Goal: Task Accomplishment & Management: Manage account settings

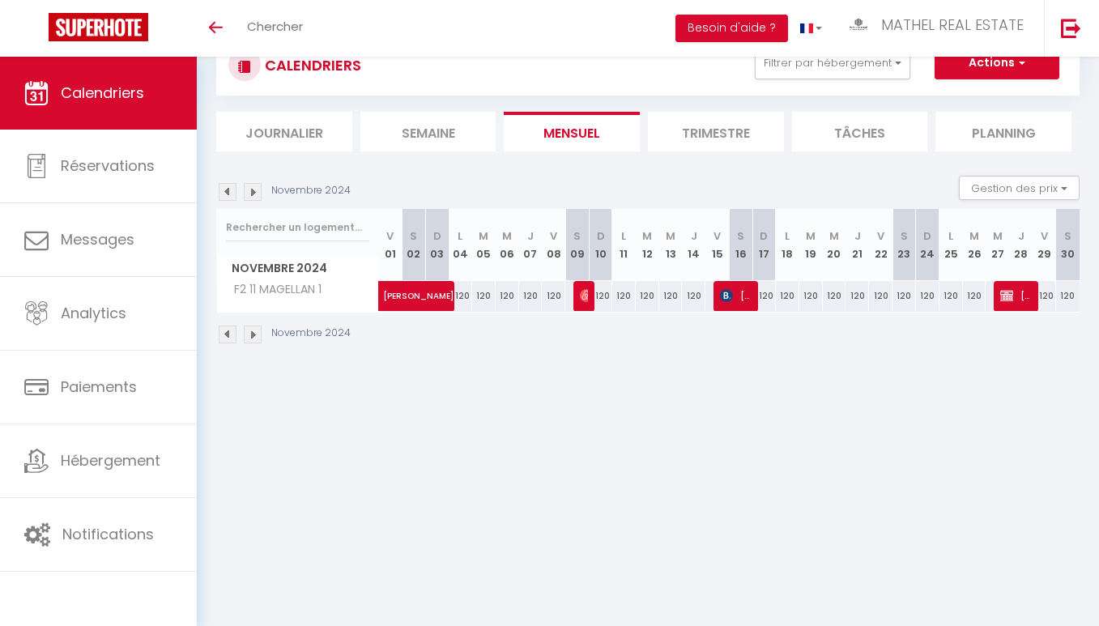
click at [253, 192] on img at bounding box center [253, 192] width 18 height 18
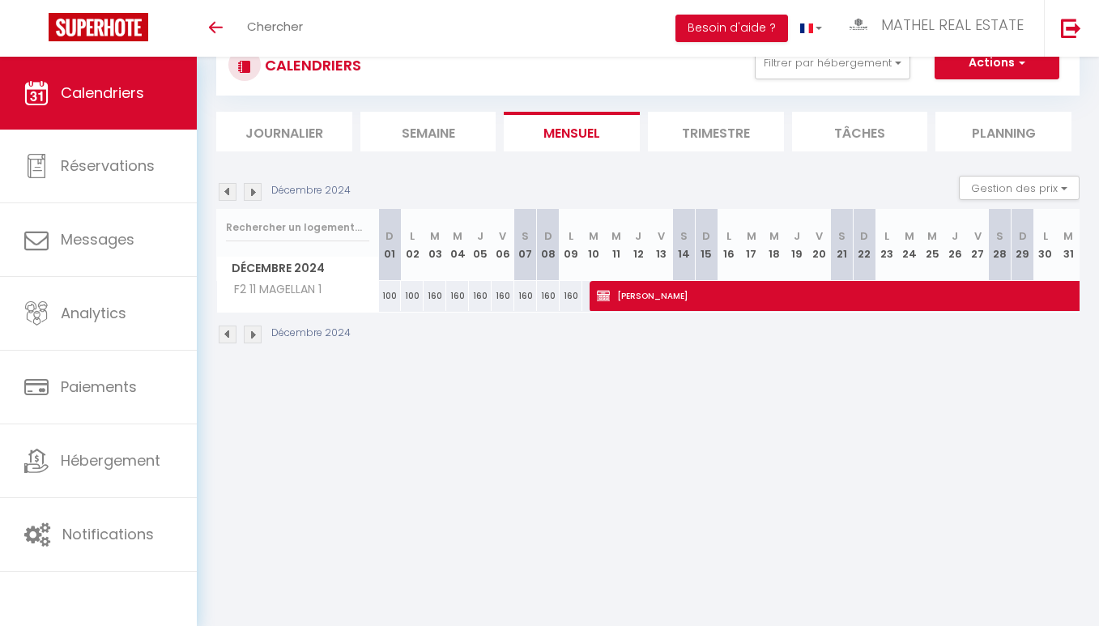
click at [253, 192] on img at bounding box center [253, 192] width 18 height 18
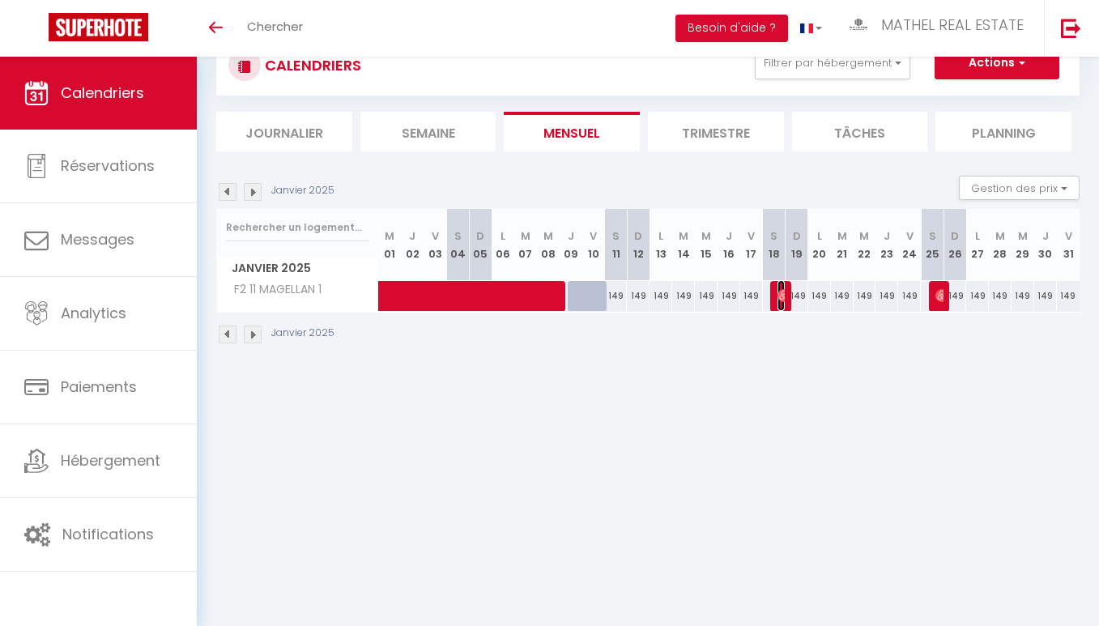
click at [781, 294] on img at bounding box center [783, 295] width 13 height 13
select select "OK"
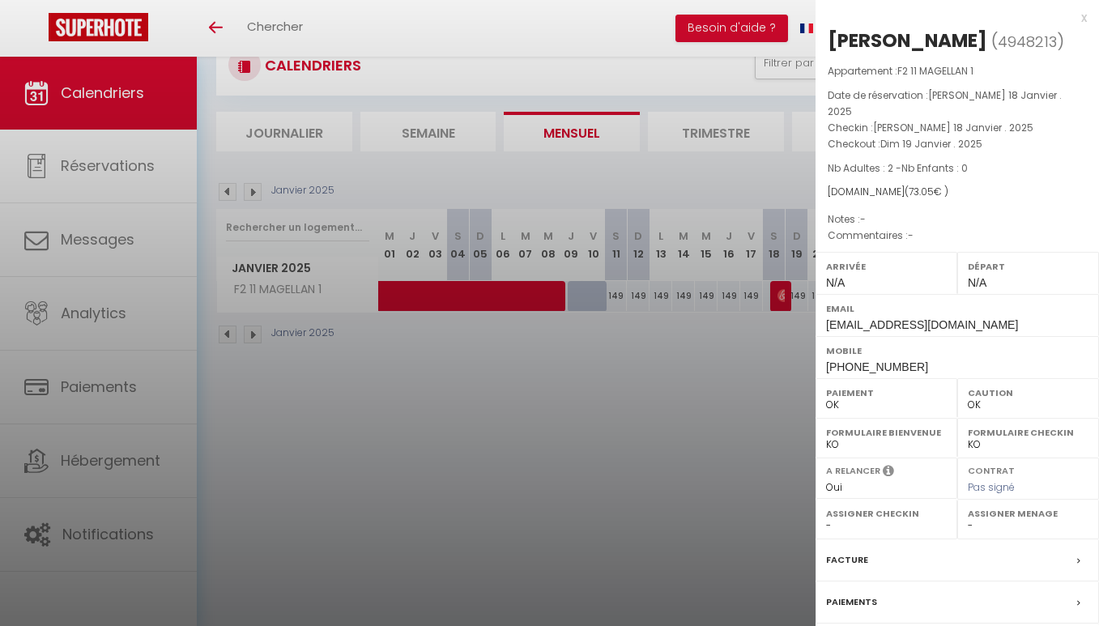
click at [507, 398] on div at bounding box center [549, 313] width 1099 height 626
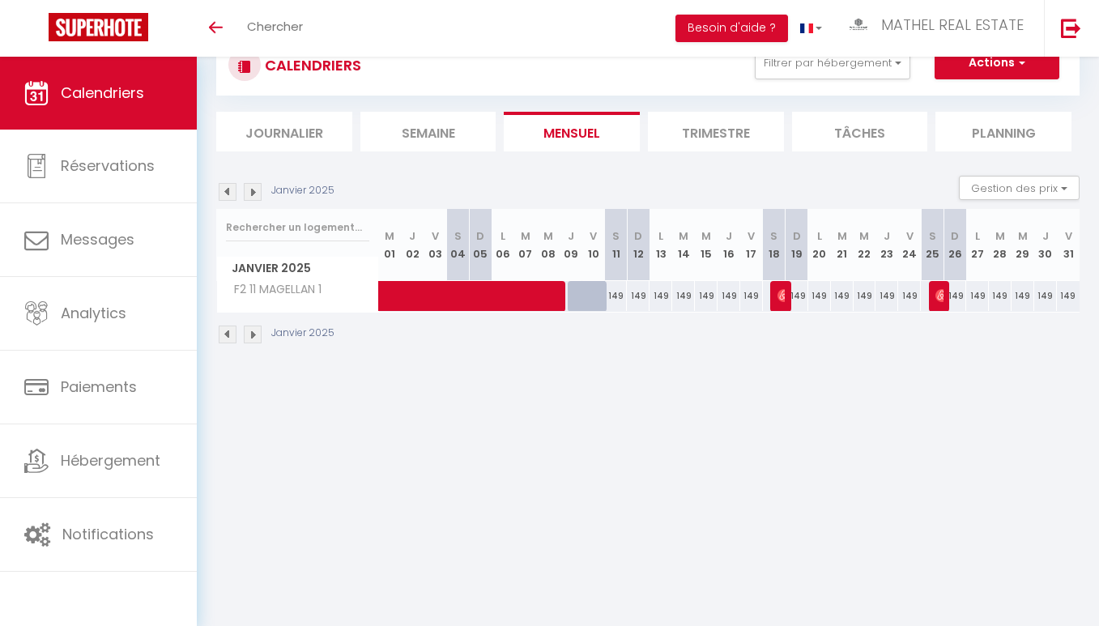
click at [255, 190] on img at bounding box center [253, 192] width 18 height 18
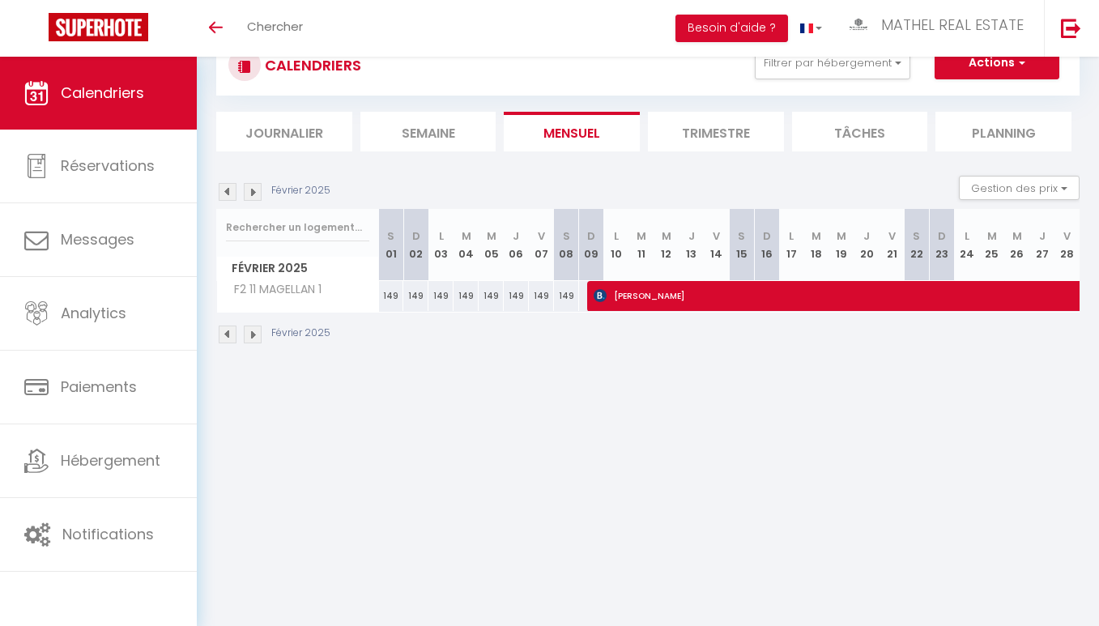
click at [249, 191] on img at bounding box center [253, 192] width 18 height 18
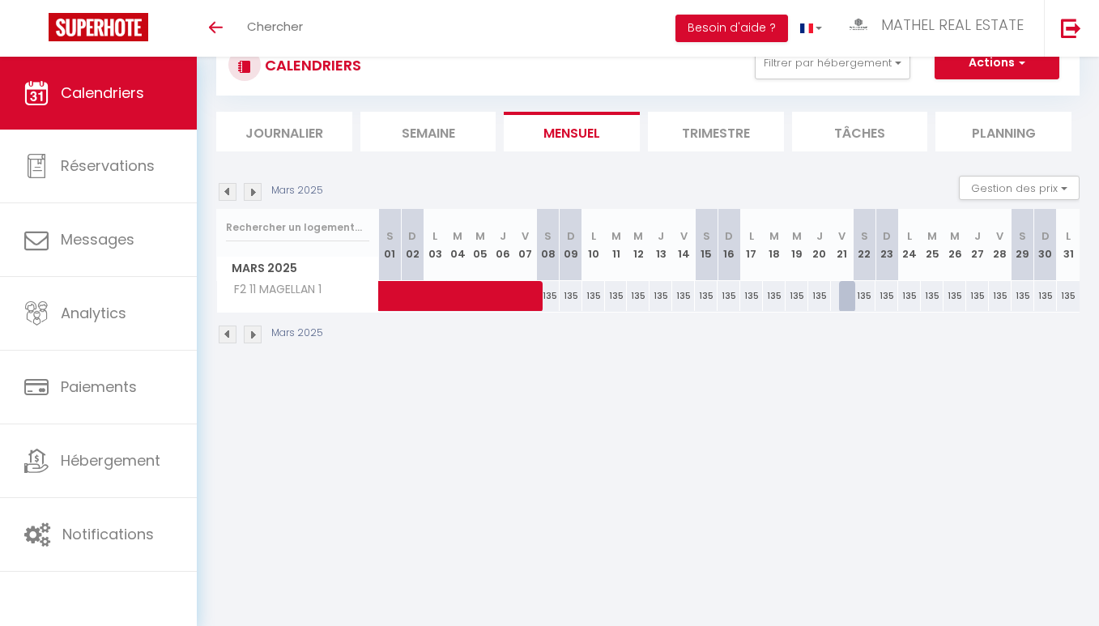
click at [255, 194] on img at bounding box center [253, 192] width 18 height 18
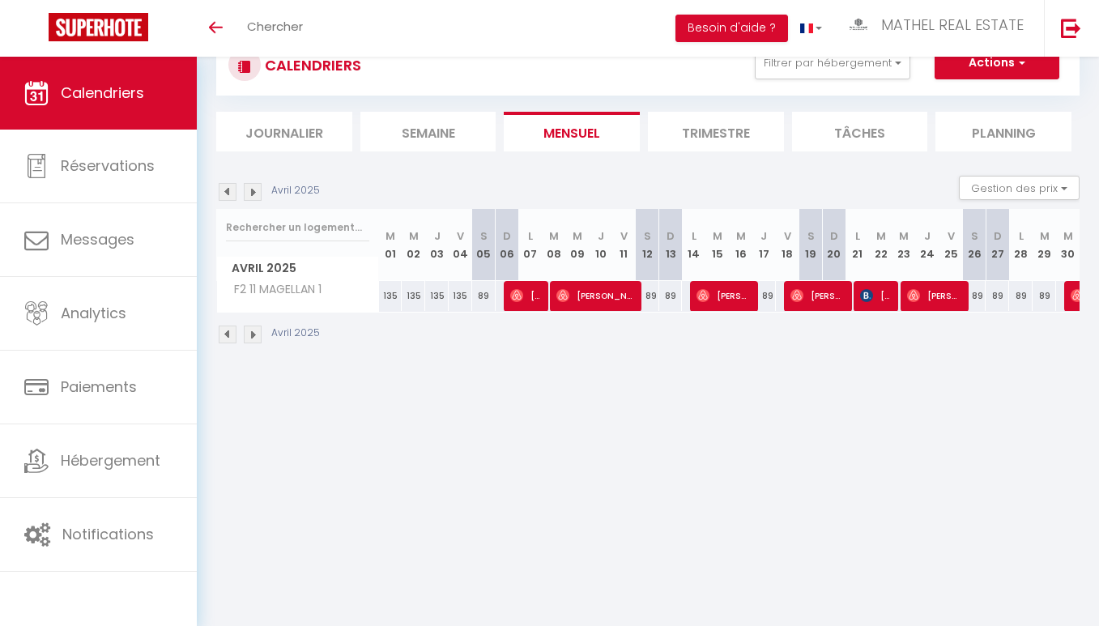
click at [250, 185] on img at bounding box center [253, 192] width 18 height 18
select select "0"
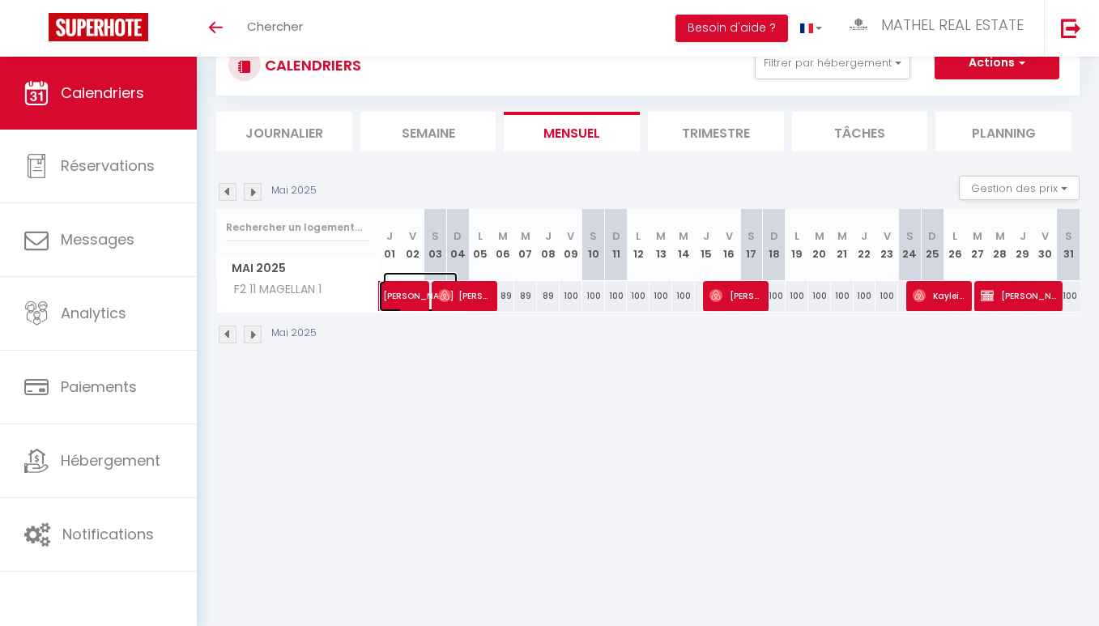
click at [394, 291] on span "[PERSON_NAME]" at bounding box center [420, 287] width 74 height 31
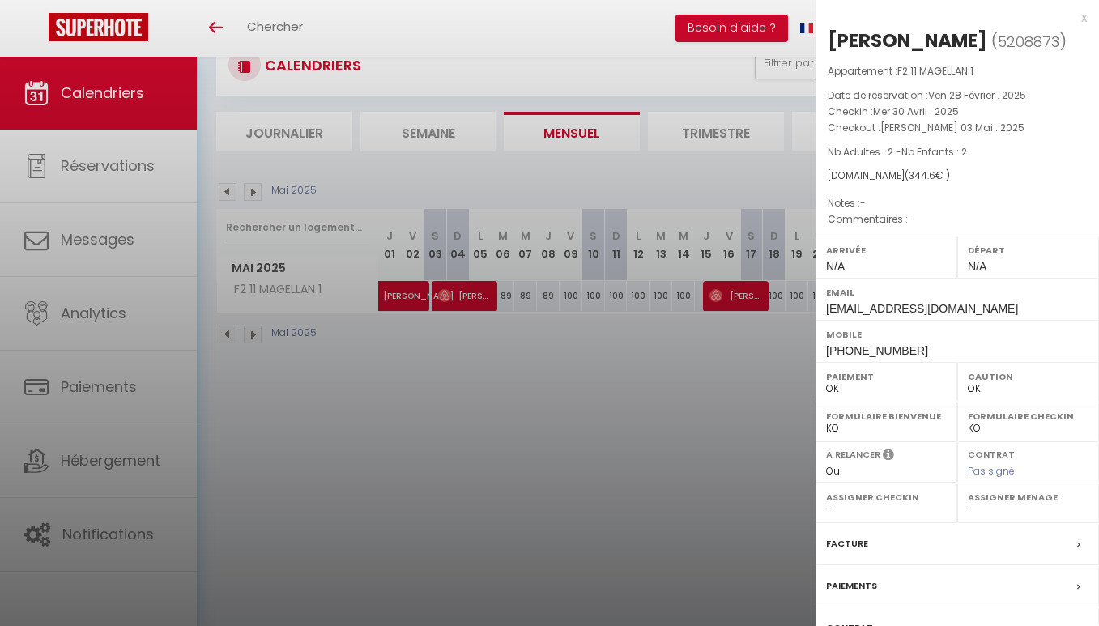
click at [394, 291] on div at bounding box center [549, 313] width 1099 height 626
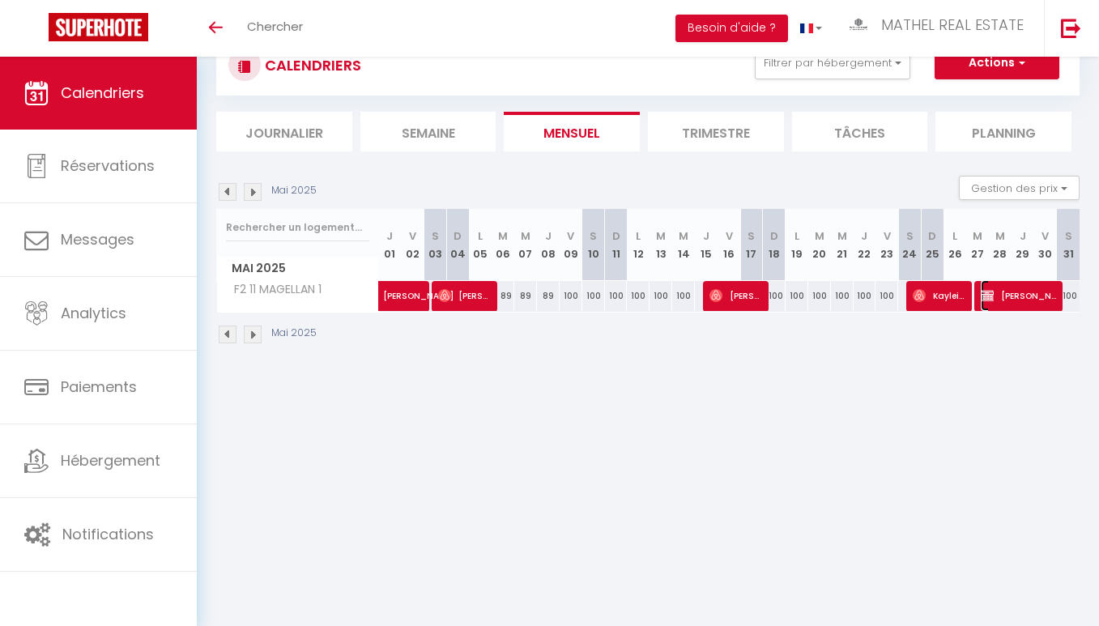
click at [1003, 290] on span "[PERSON_NAME]" at bounding box center [1018, 295] width 75 height 31
select select "KO"
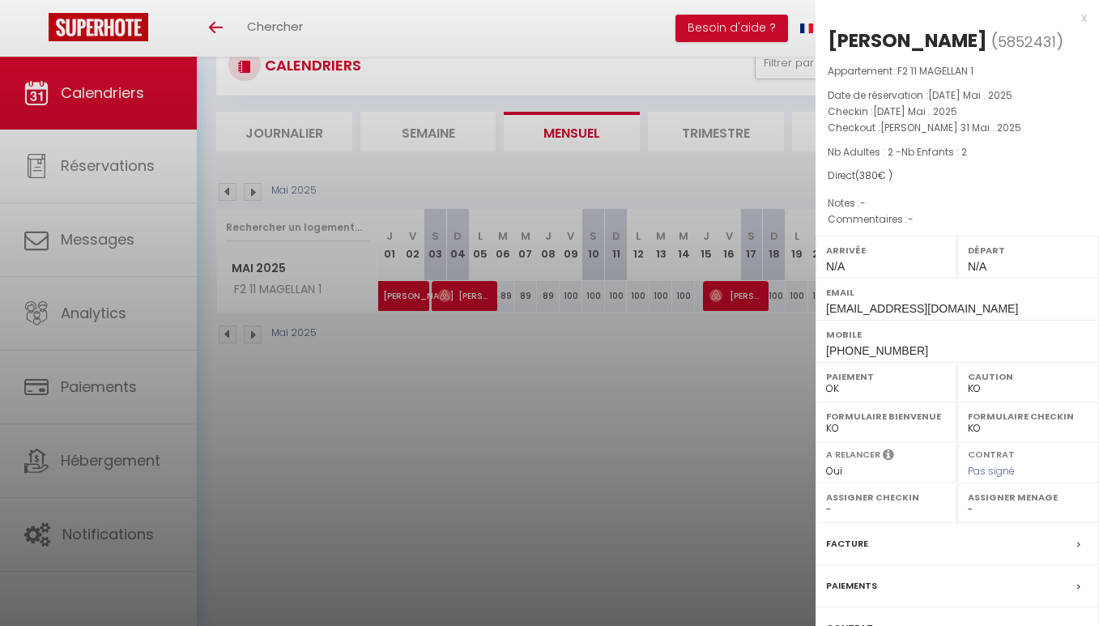
click at [604, 334] on div at bounding box center [549, 313] width 1099 height 626
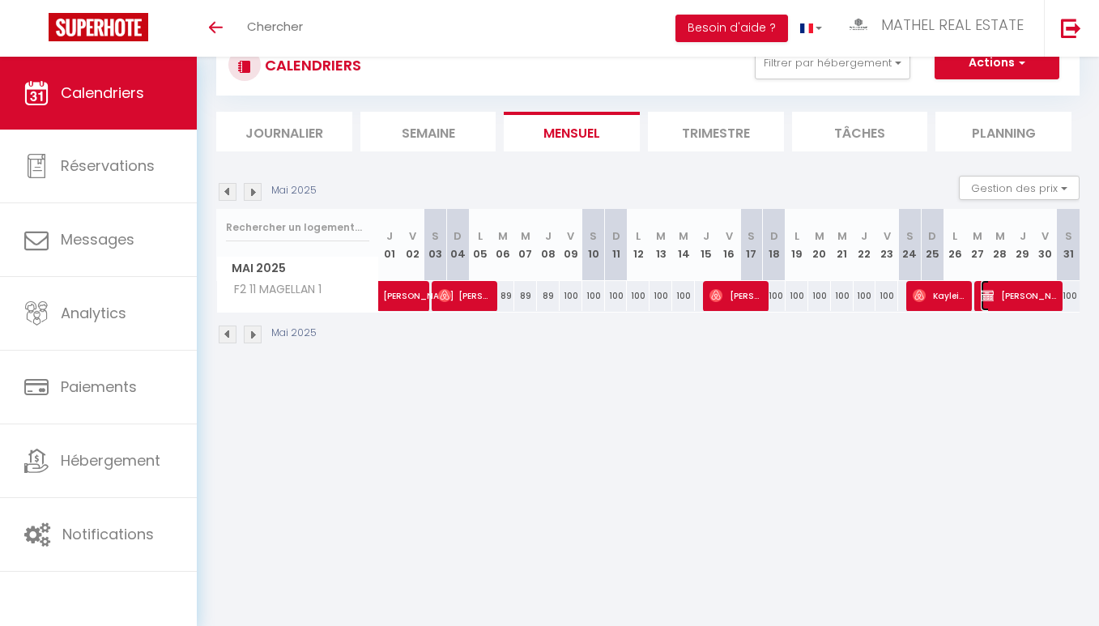
click at [1017, 297] on span "[PERSON_NAME]" at bounding box center [1018, 295] width 75 height 31
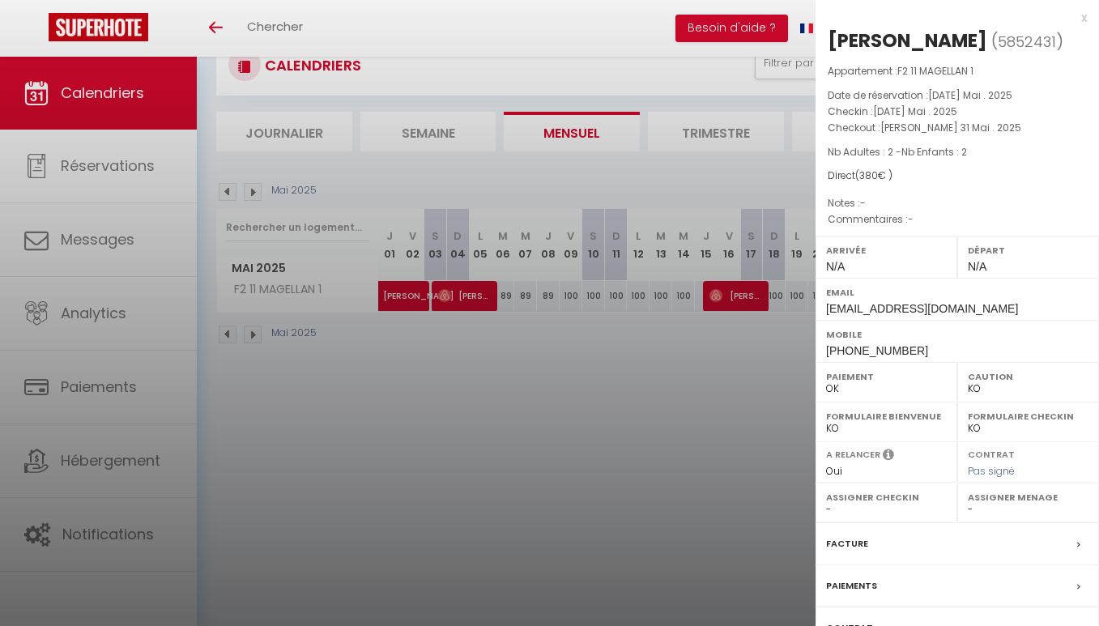
click at [735, 380] on div at bounding box center [549, 313] width 1099 height 626
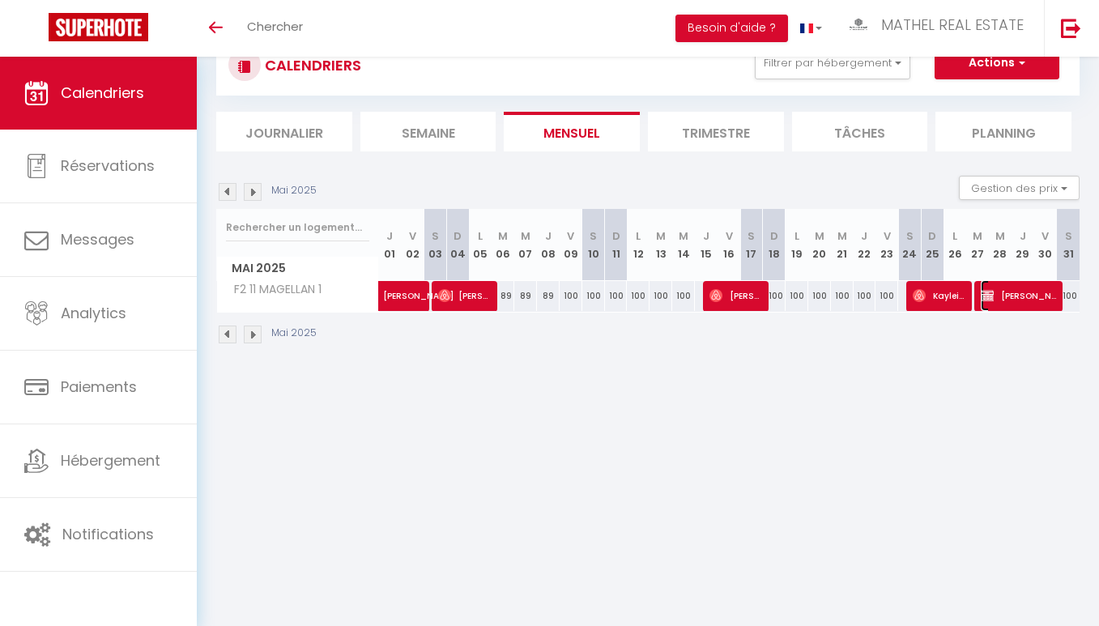
click at [1000, 298] on span "[PERSON_NAME]" at bounding box center [1018, 295] width 75 height 31
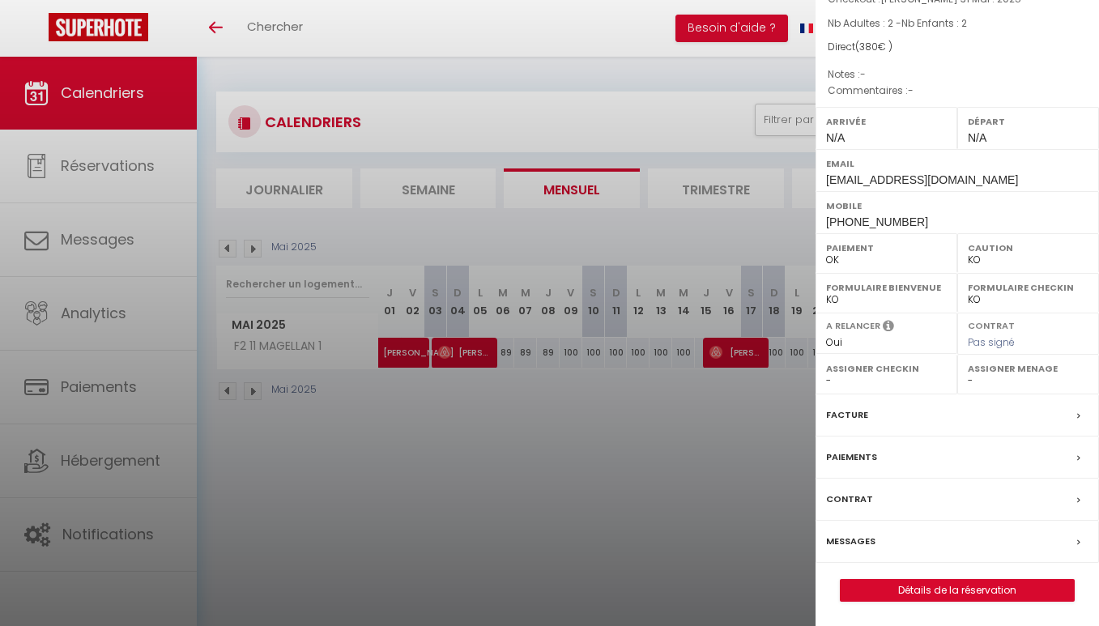
click at [438, 428] on div at bounding box center [549, 313] width 1099 height 626
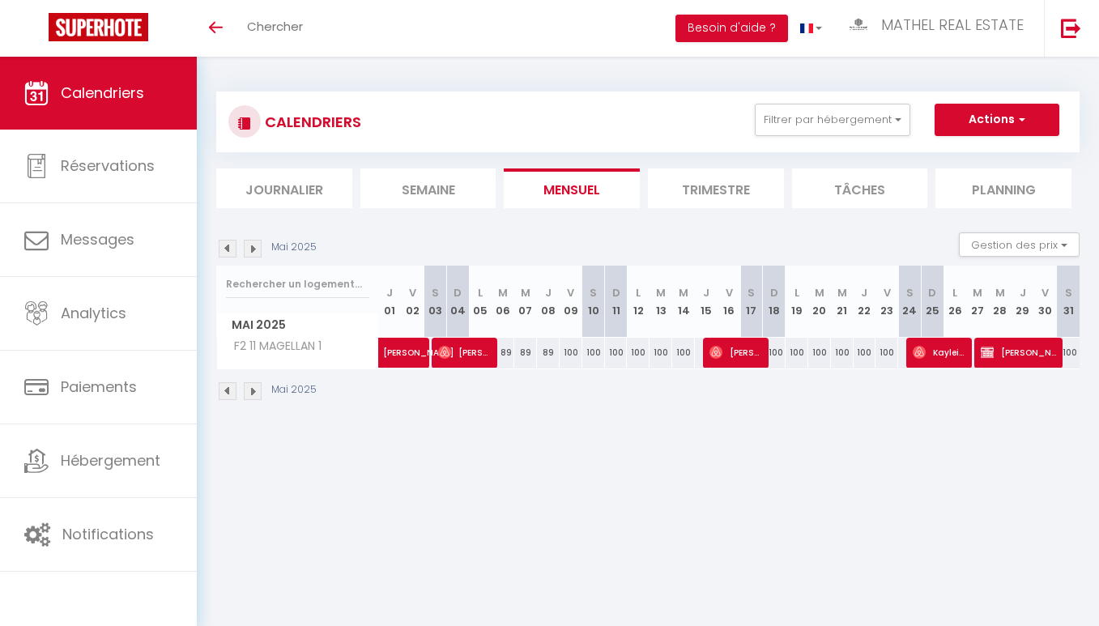
click at [257, 253] on img at bounding box center [253, 249] width 18 height 18
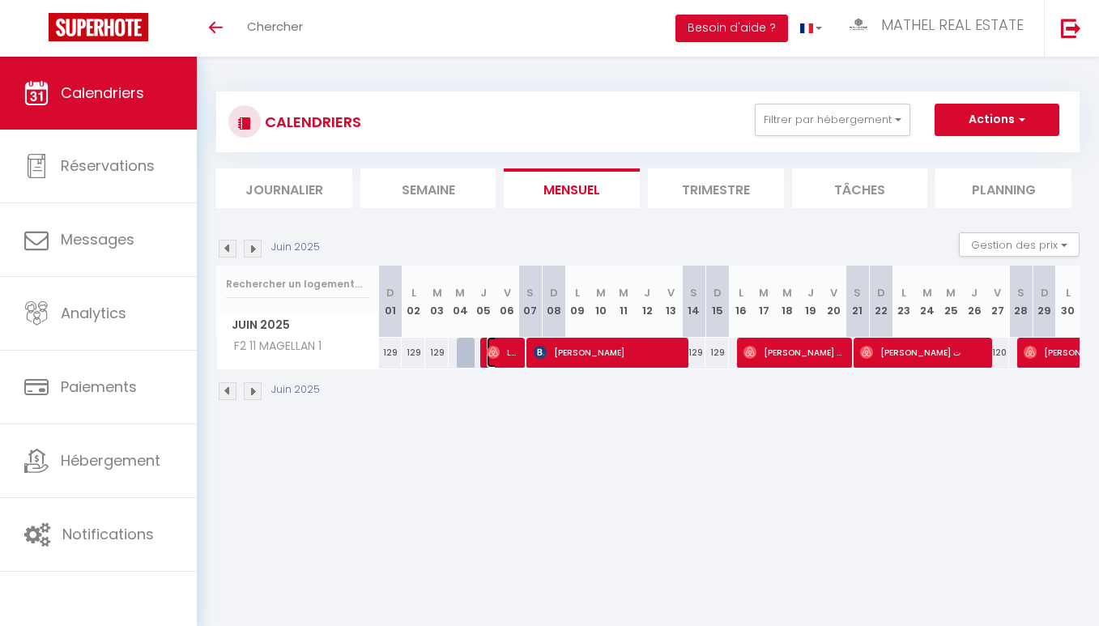
click at [500, 345] on span "Laetitia [PERSON_NAME] [PERSON_NAME] [PERSON_NAME] [PERSON_NAME]" at bounding box center [503, 352] width 32 height 31
select select "OK"
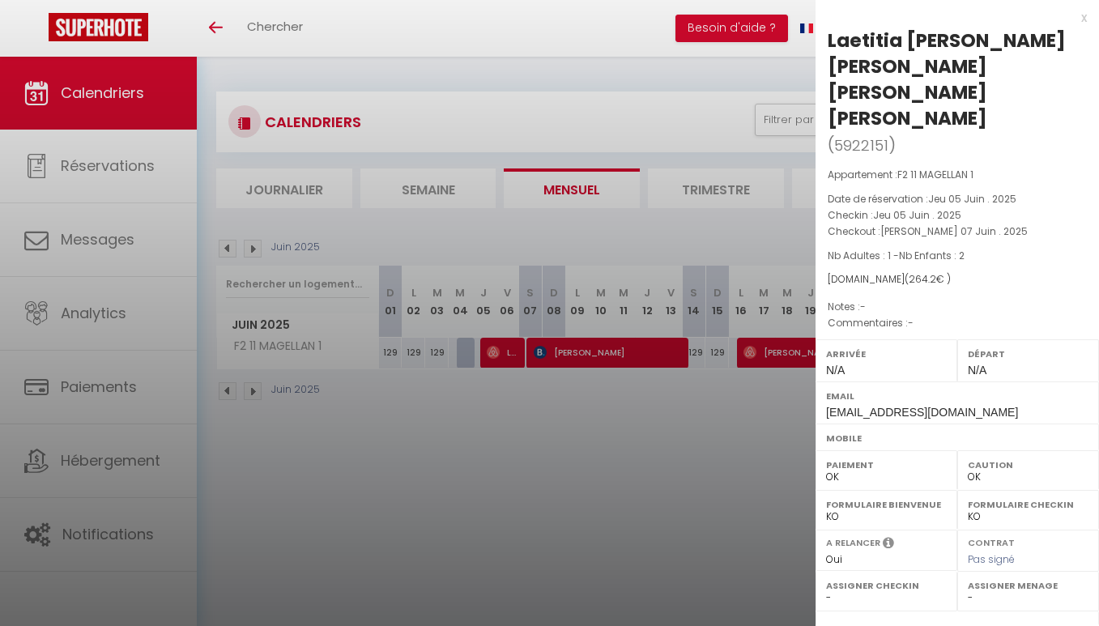
click at [500, 345] on div at bounding box center [549, 313] width 1099 height 626
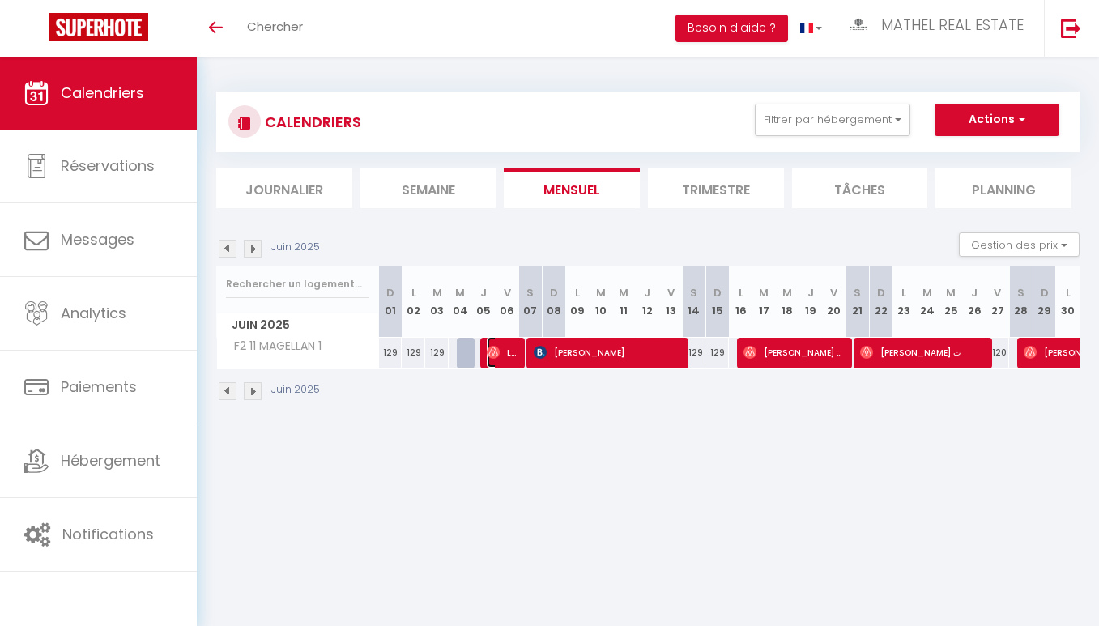
click at [503, 346] on span "Laetitia [PERSON_NAME] [PERSON_NAME] [PERSON_NAME] [PERSON_NAME]" at bounding box center [503, 352] width 32 height 31
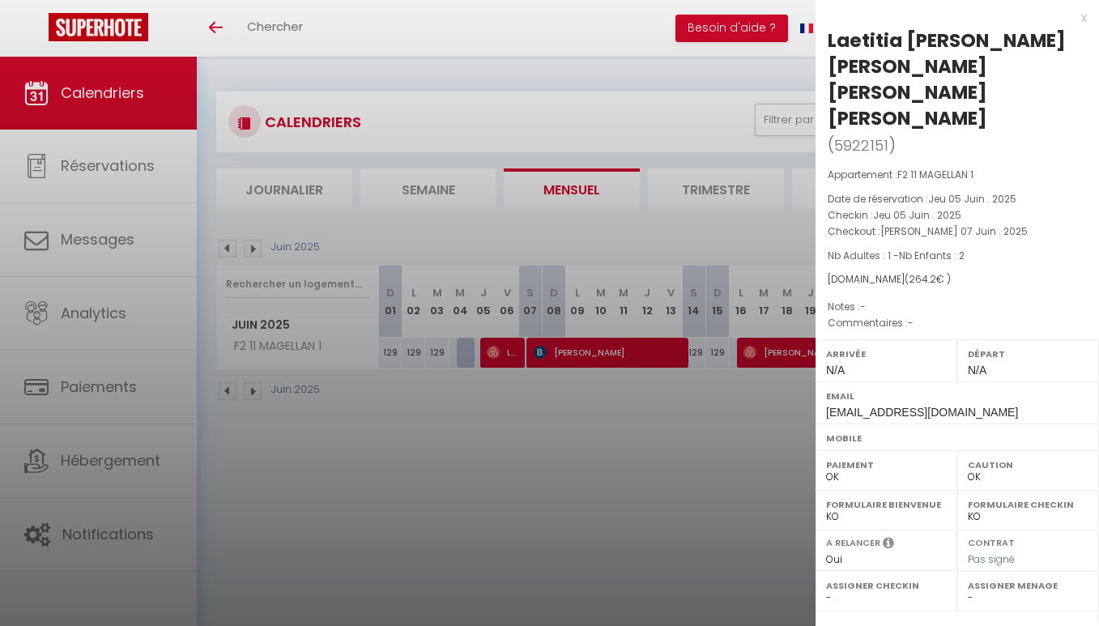
click at [503, 346] on div at bounding box center [549, 313] width 1099 height 626
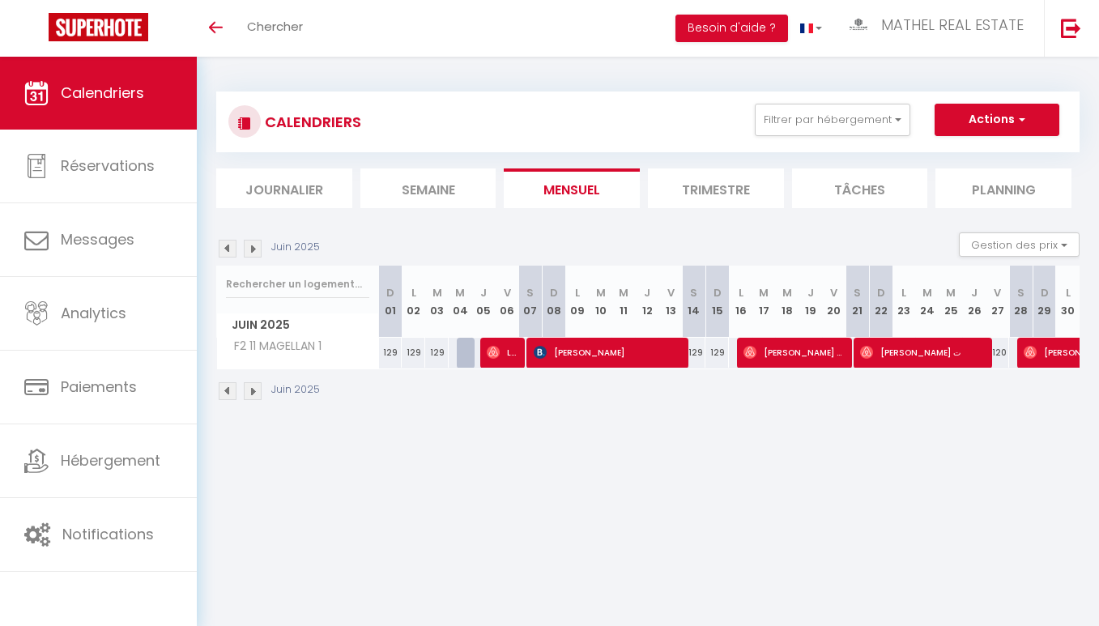
click at [228, 246] on img at bounding box center [228, 249] width 18 height 18
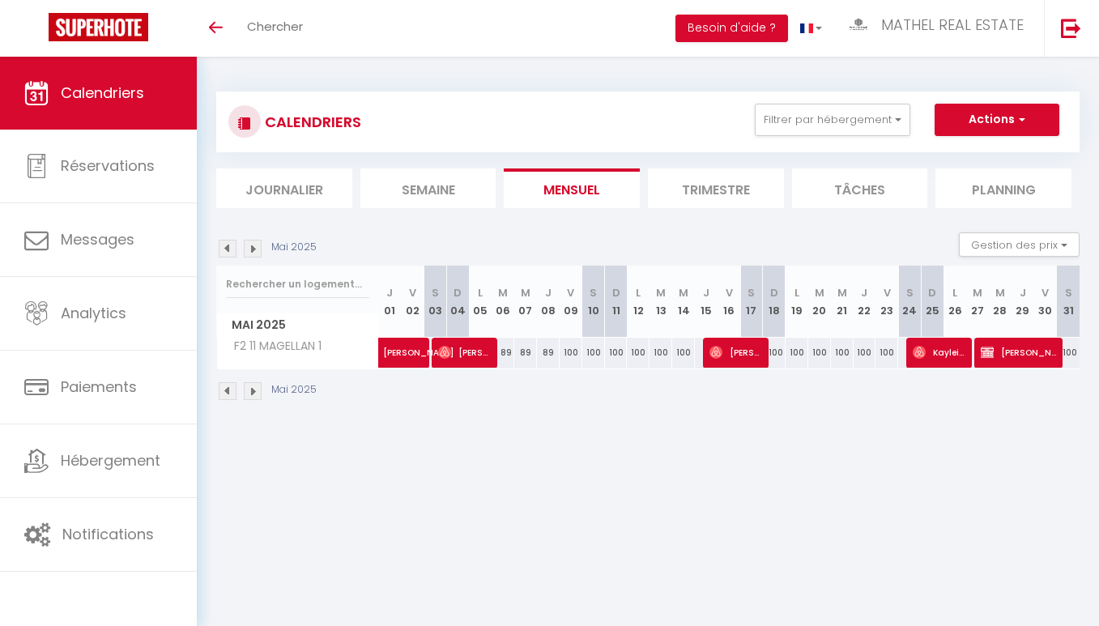
click at [253, 247] on img at bounding box center [253, 249] width 18 height 18
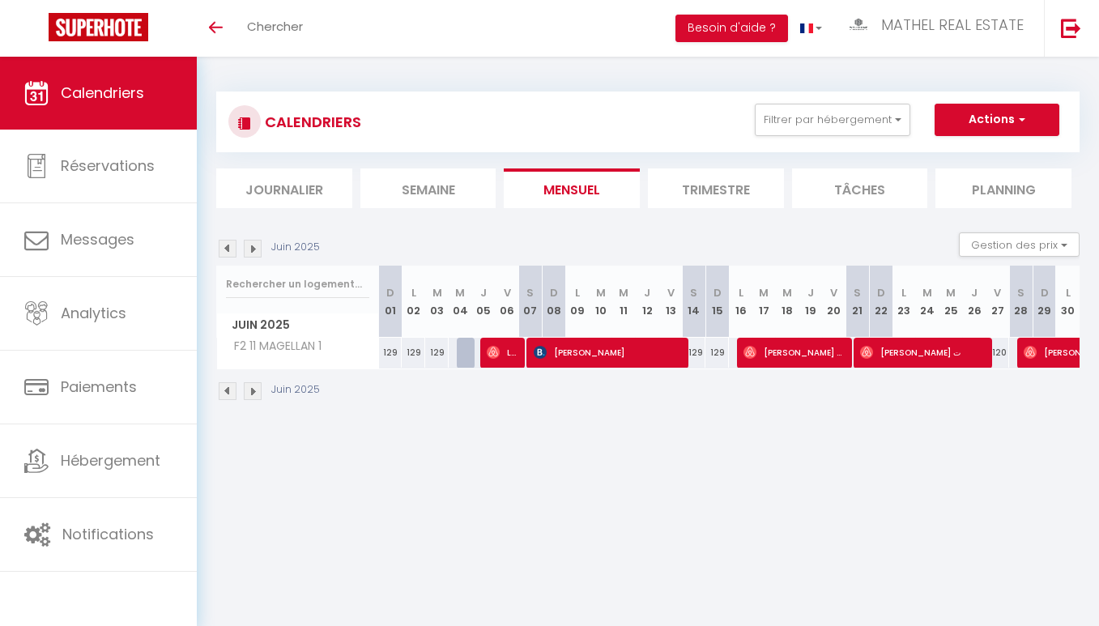
click at [255, 249] on img at bounding box center [253, 249] width 18 height 18
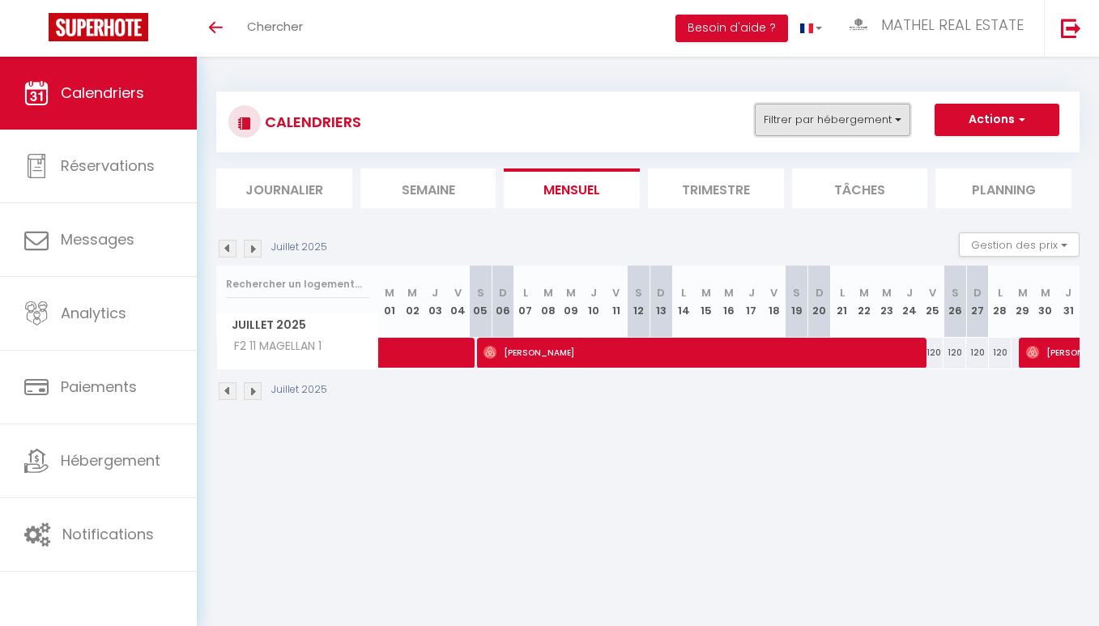
click at [802, 119] on button "Filtrer par hébergement" at bounding box center [832, 120] width 155 height 32
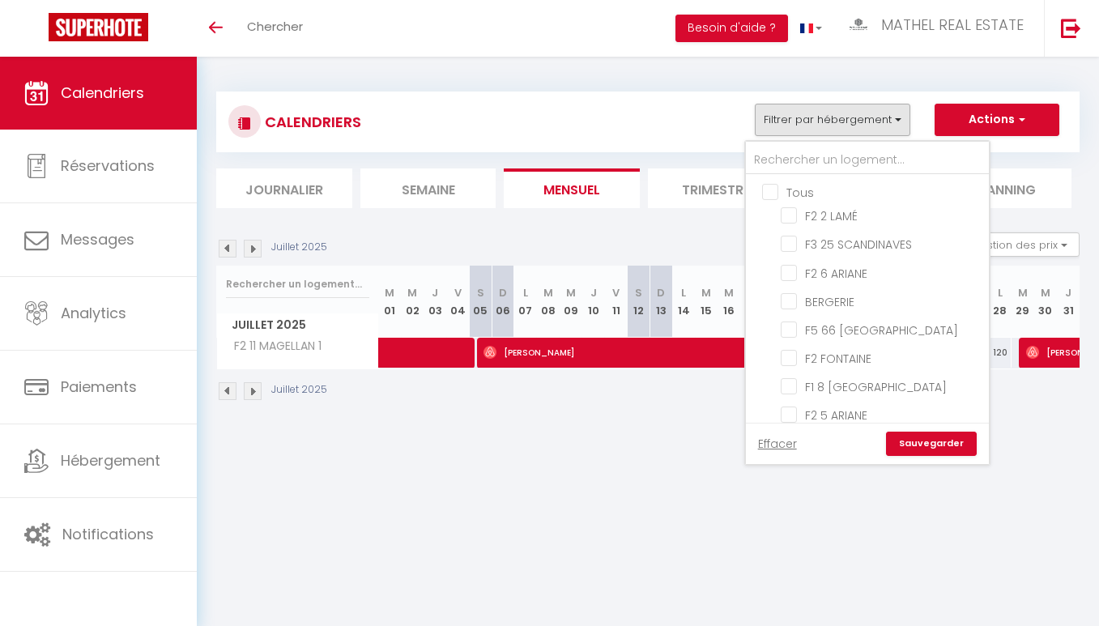
click at [803, 181] on ul "Tous F2 2 LAMÉ F3 25 SCANDINAVES F2 6 [PERSON_NAME] F5 66 PRAGUE F2 [PERSON_NAM…" at bounding box center [867, 448] width 243 height 547
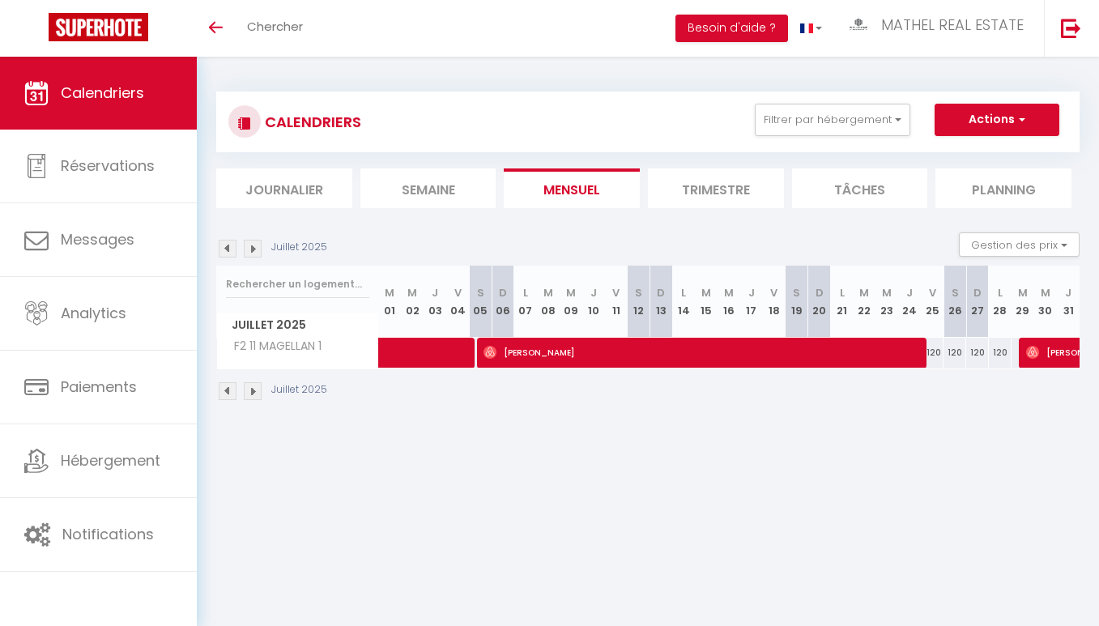
click at [803, 181] on li "Tâches" at bounding box center [860, 188] width 136 height 40
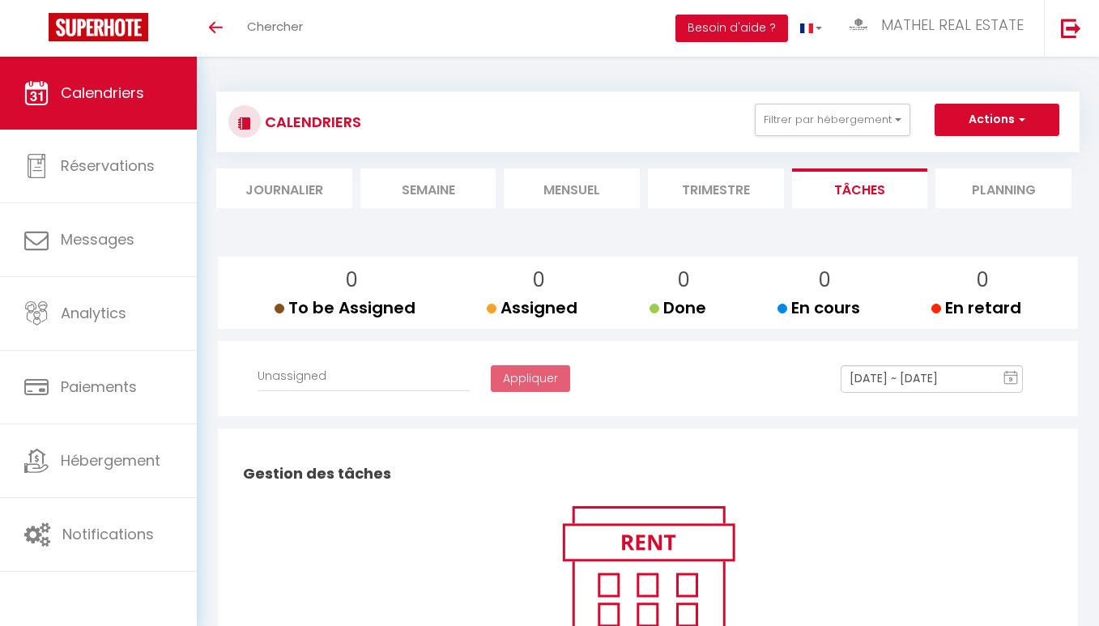
select select
click at [811, 134] on button "Filtrer par hébergement" at bounding box center [832, 120] width 155 height 32
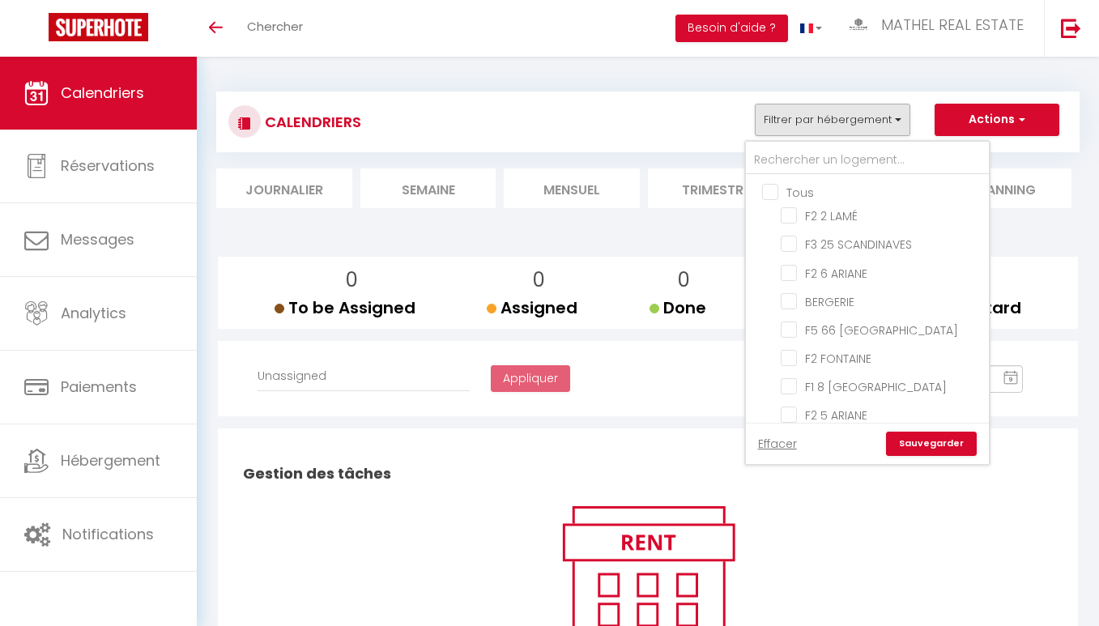
click at [520, 192] on li "Mensuel" at bounding box center [572, 188] width 136 height 40
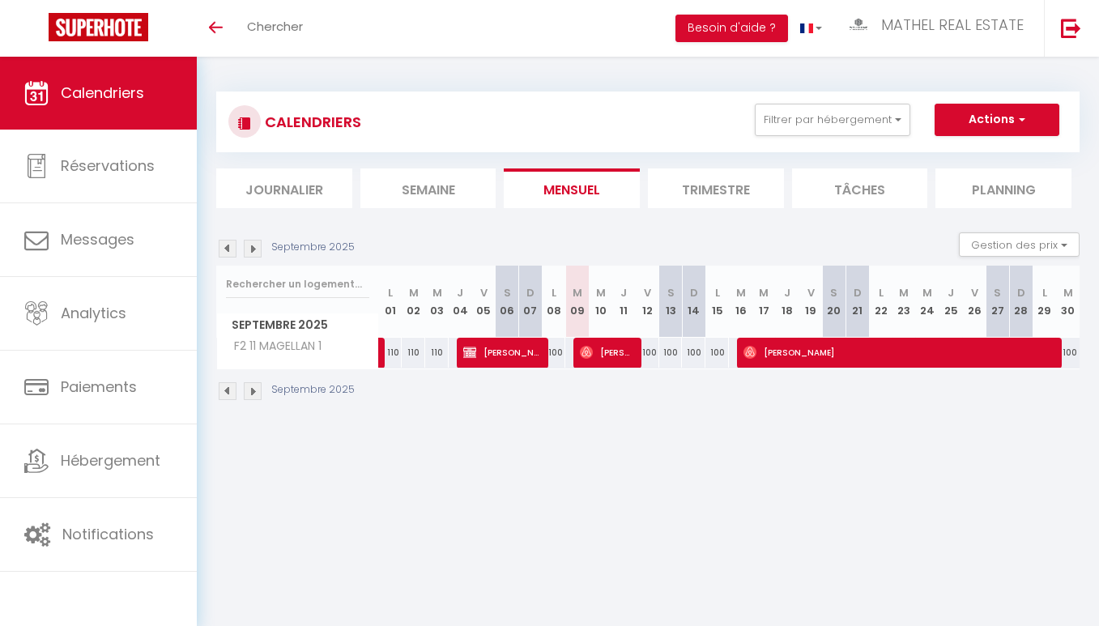
drag, startPoint x: 521, startPoint y: 192, endPoint x: 555, endPoint y: 191, distance: 34.0
click at [554, 190] on li "Mensuel" at bounding box center [572, 188] width 136 height 40
click at [797, 128] on button "Filtrer par hébergement" at bounding box center [832, 120] width 155 height 32
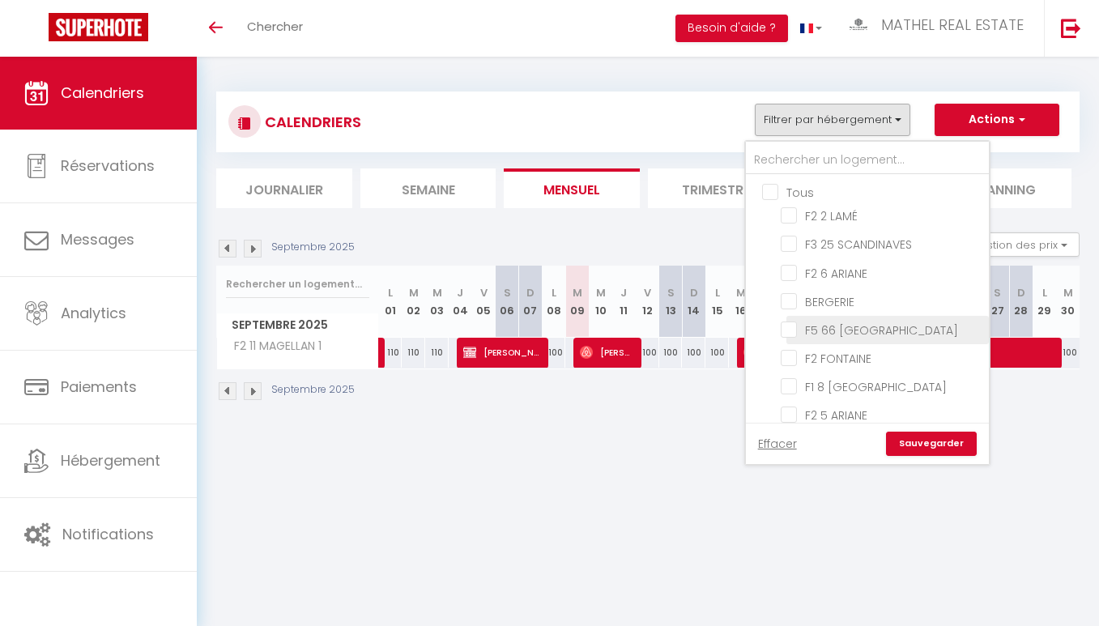
drag, startPoint x: 800, startPoint y: 206, endPoint x: 845, endPoint y: 316, distance: 118.8
click at [800, 206] on input "F2 2 LAMÉ" at bounding box center [882, 214] width 202 height 16
checkbox input "true"
checkbox input "false"
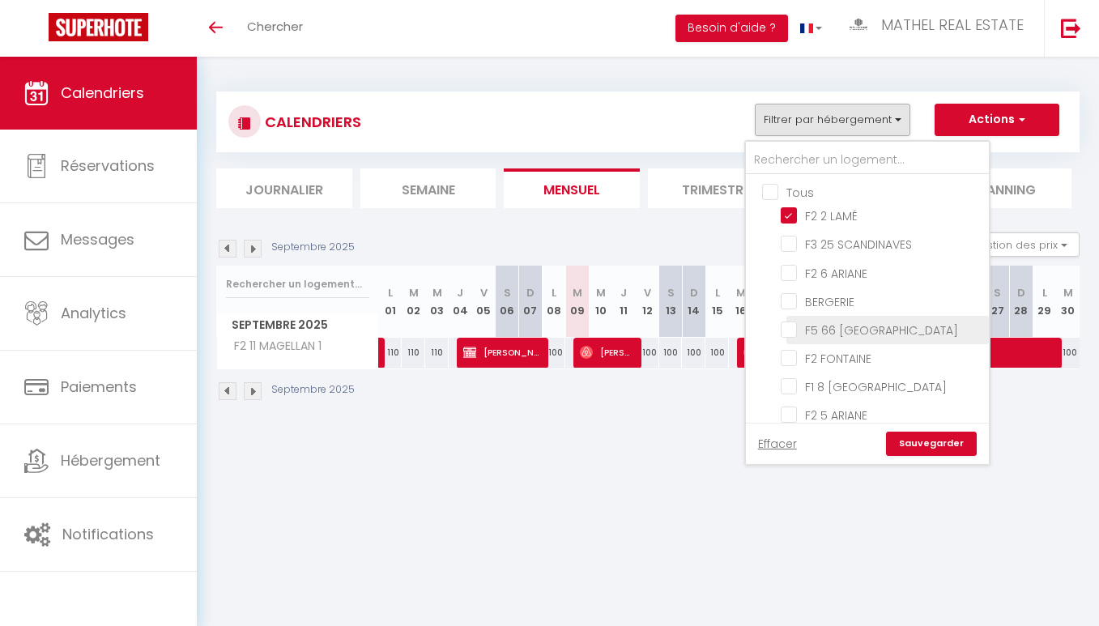
checkbox input "false"
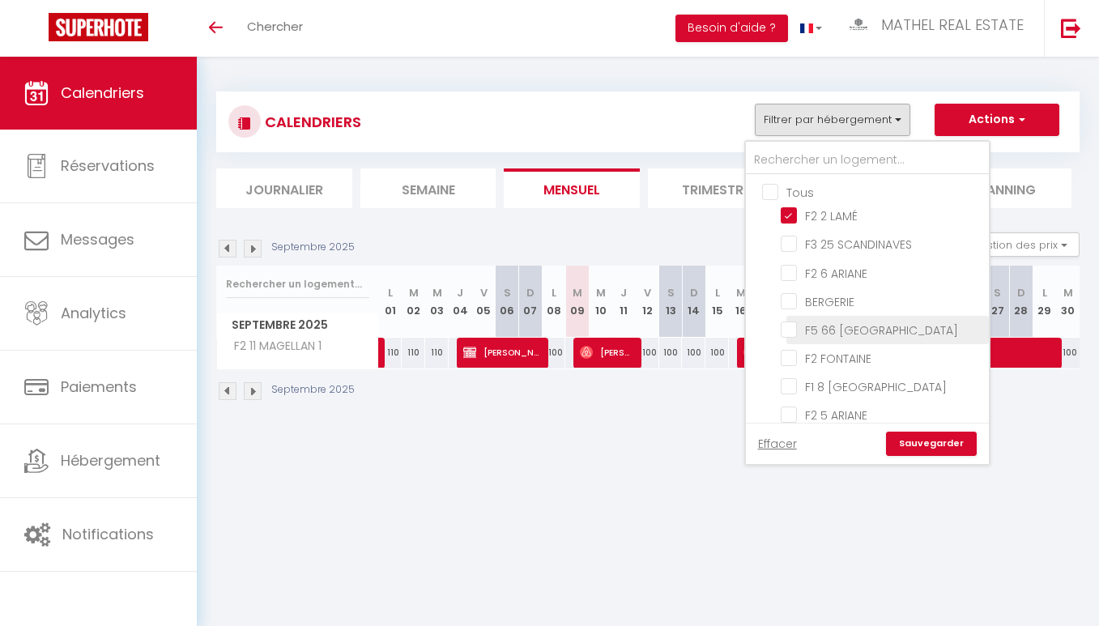
checkbox input "false"
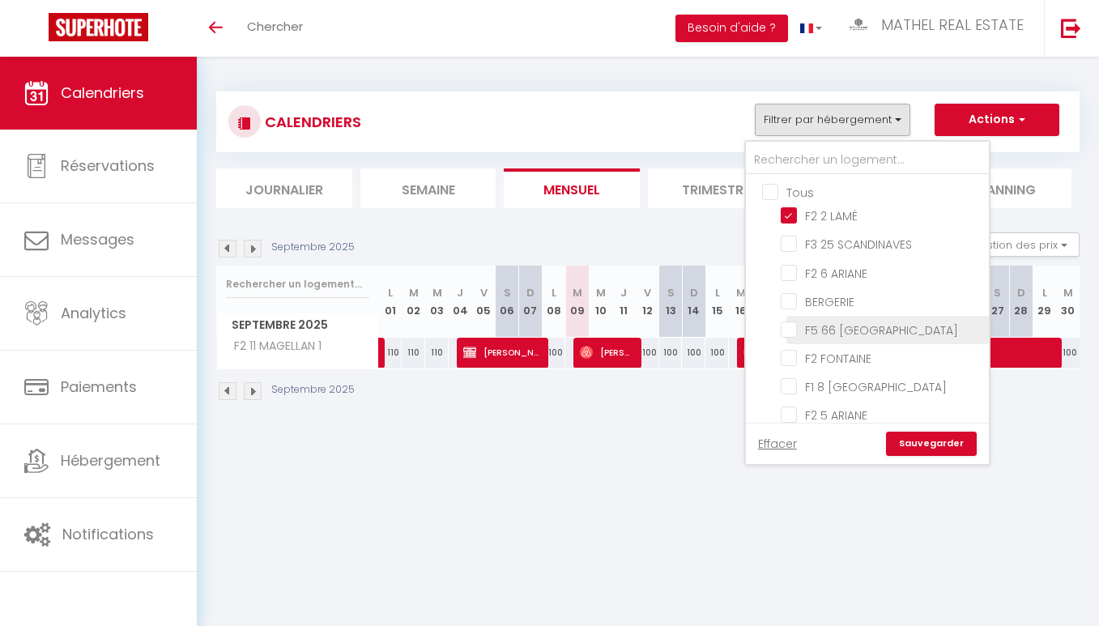
checkbox input "false"
click at [915, 440] on link "Sauvegarder" at bounding box center [931, 444] width 91 height 24
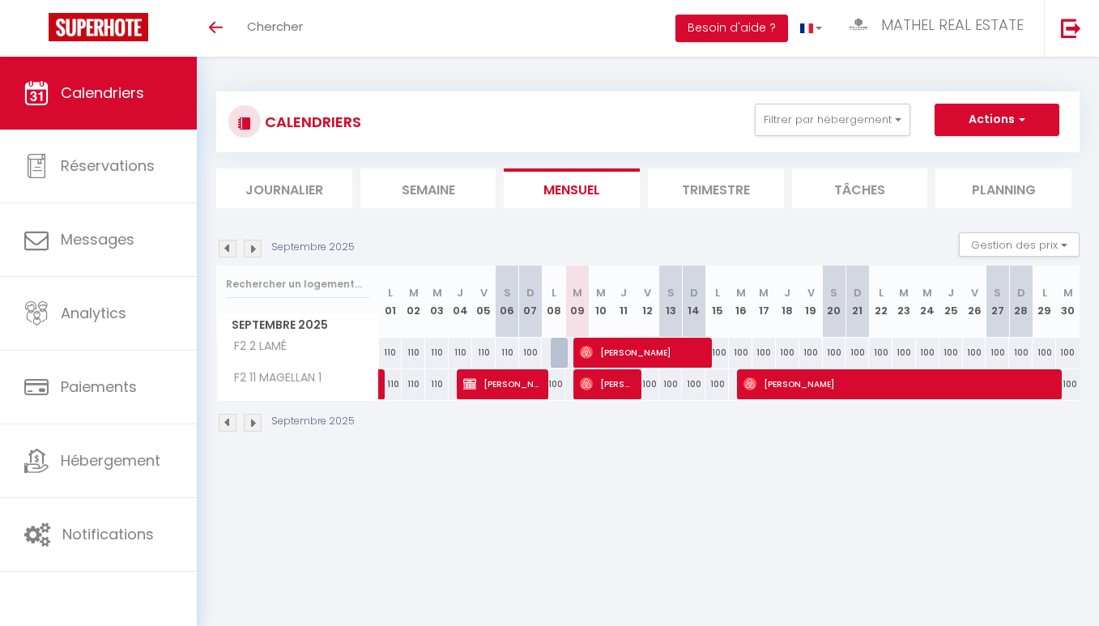
click at [226, 254] on img at bounding box center [228, 249] width 18 height 18
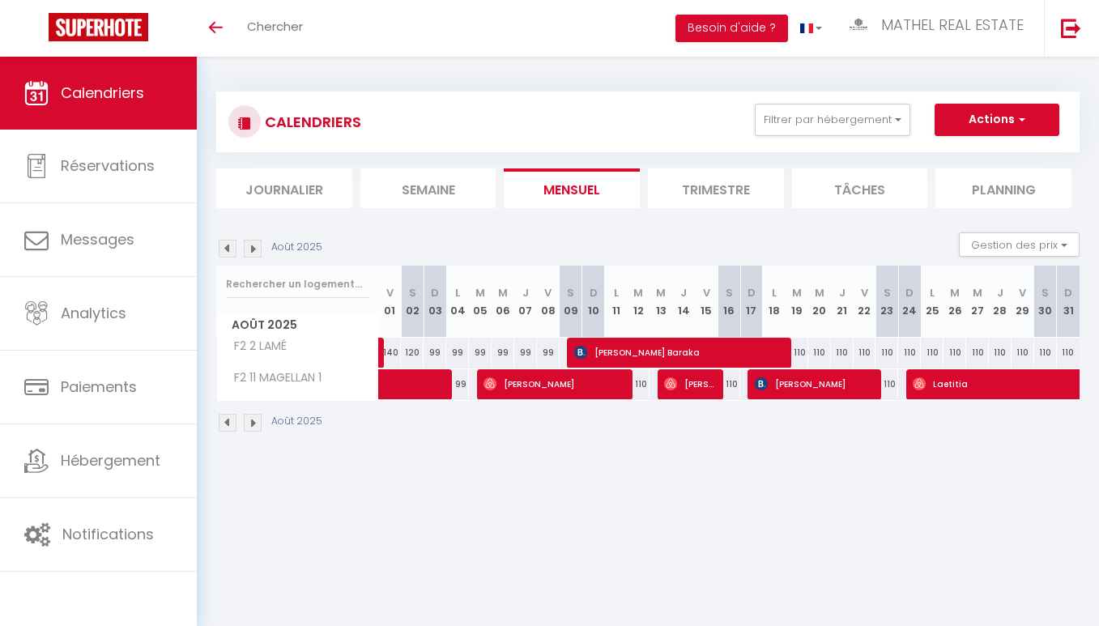
click at [226, 254] on img at bounding box center [228, 249] width 18 height 18
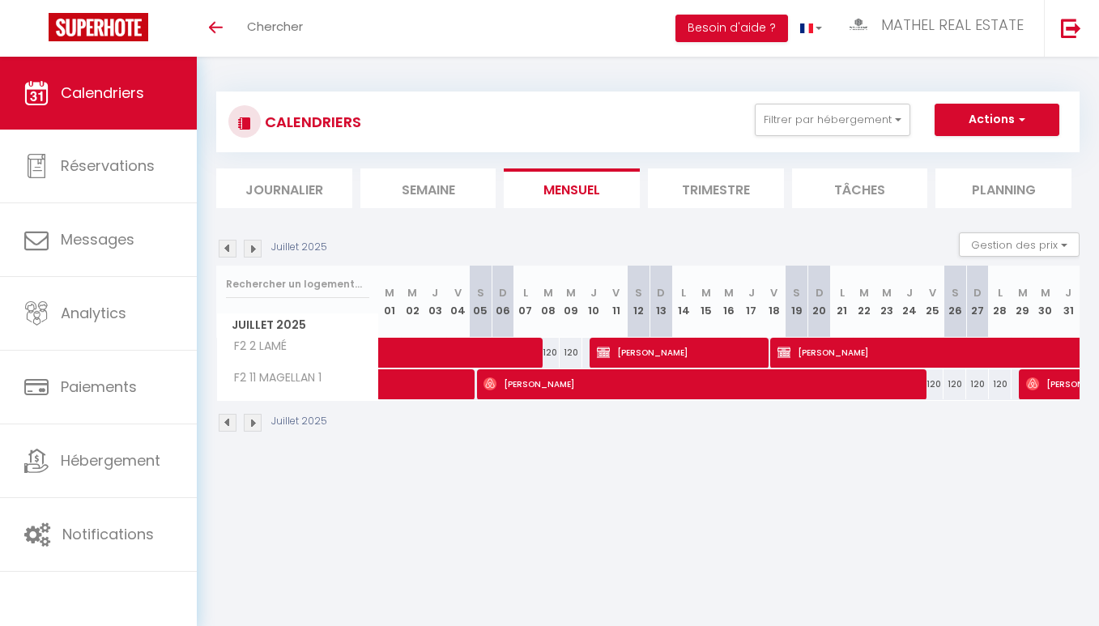
click at [226, 254] on img at bounding box center [228, 249] width 18 height 18
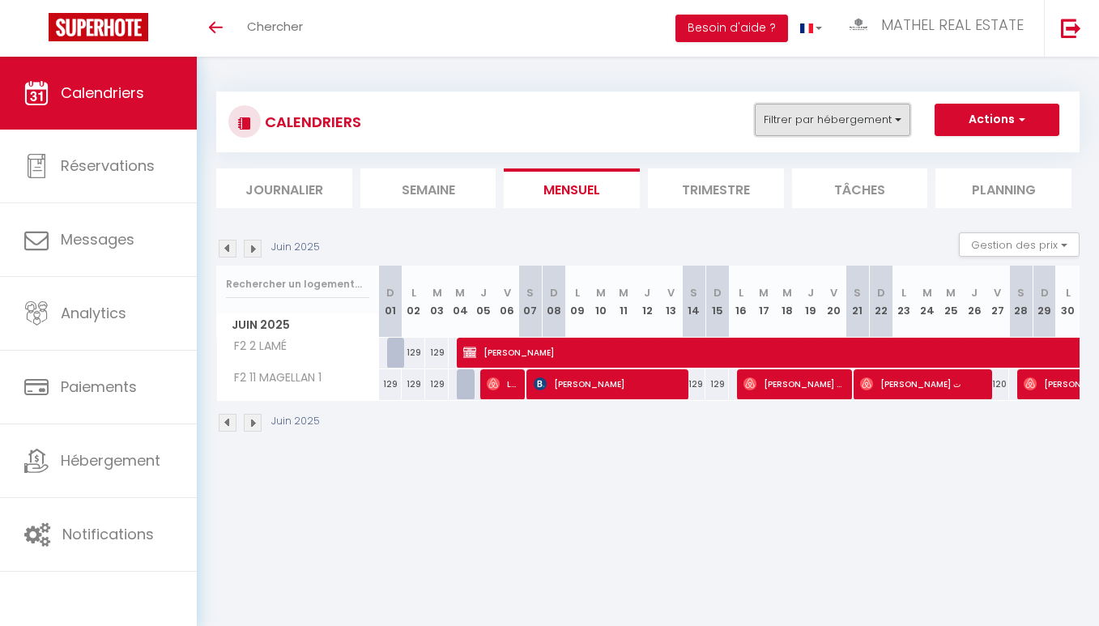
click at [845, 106] on button "Filtrer par hébergement" at bounding box center [832, 120] width 155 height 32
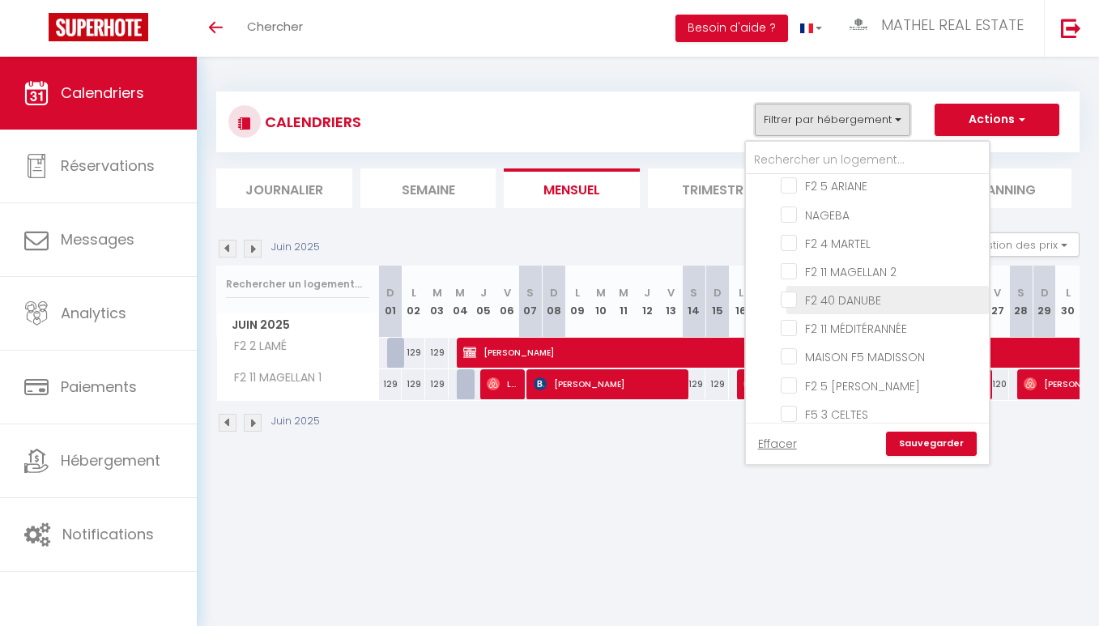
scroll to position [292, 0]
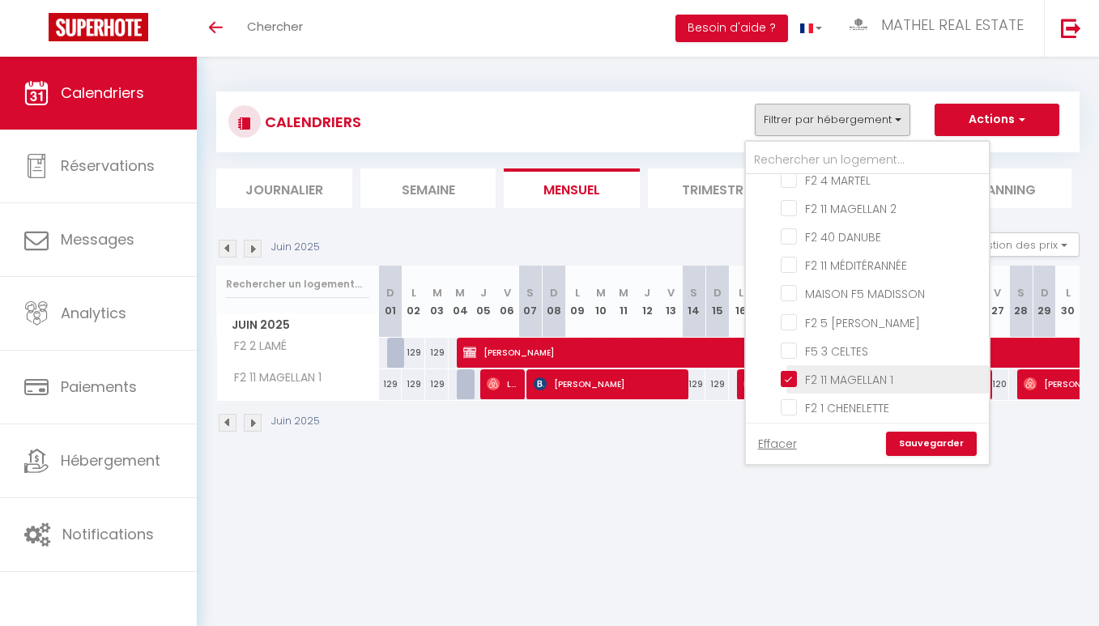
click at [827, 365] on li "F2 11 MAGELLAN 1" at bounding box center [887, 379] width 202 height 28
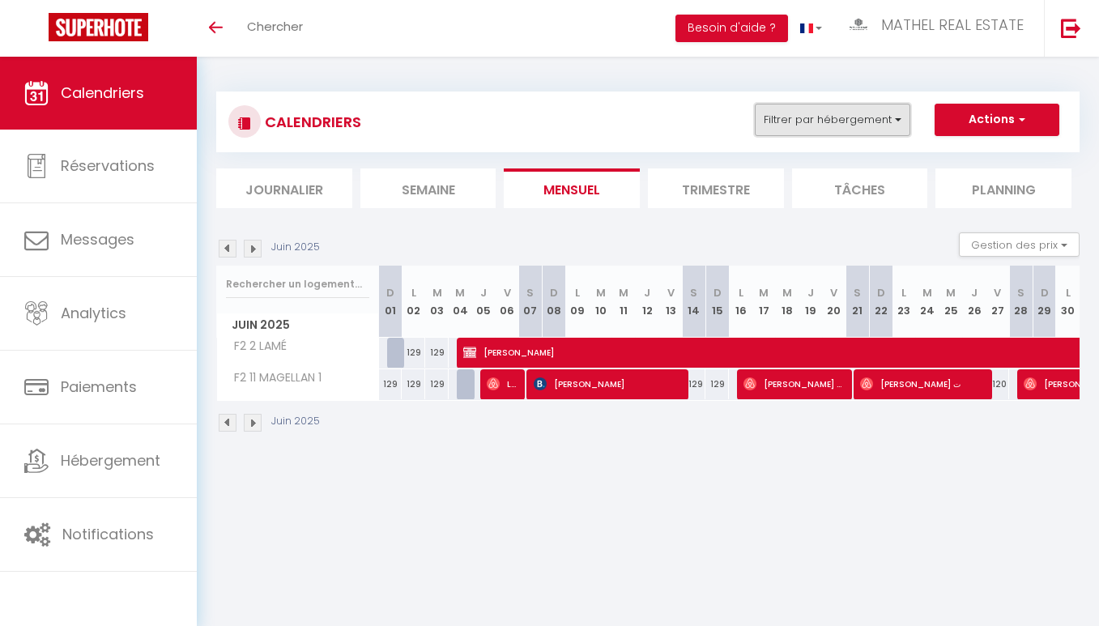
click at [863, 129] on button "Filtrer par hébergement" at bounding box center [832, 120] width 155 height 32
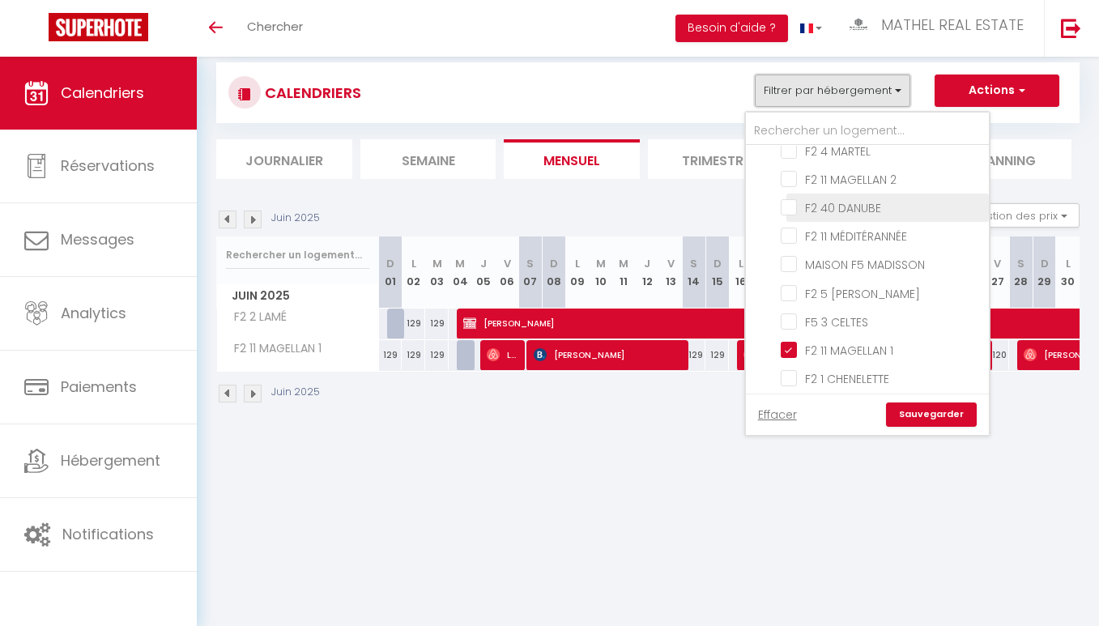
scroll to position [57, 0]
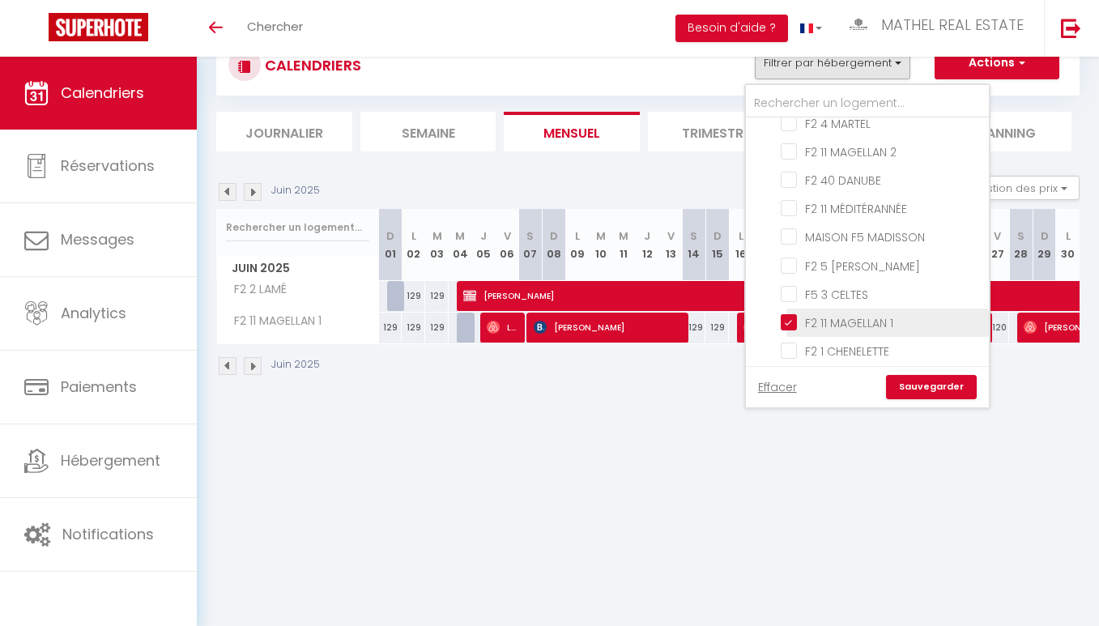
drag, startPoint x: 793, startPoint y: 314, endPoint x: 802, endPoint y: 317, distance: 10.2
click at [797, 315] on input "F2 11 MAGELLAN 1" at bounding box center [882, 321] width 202 height 16
checkbox input "false"
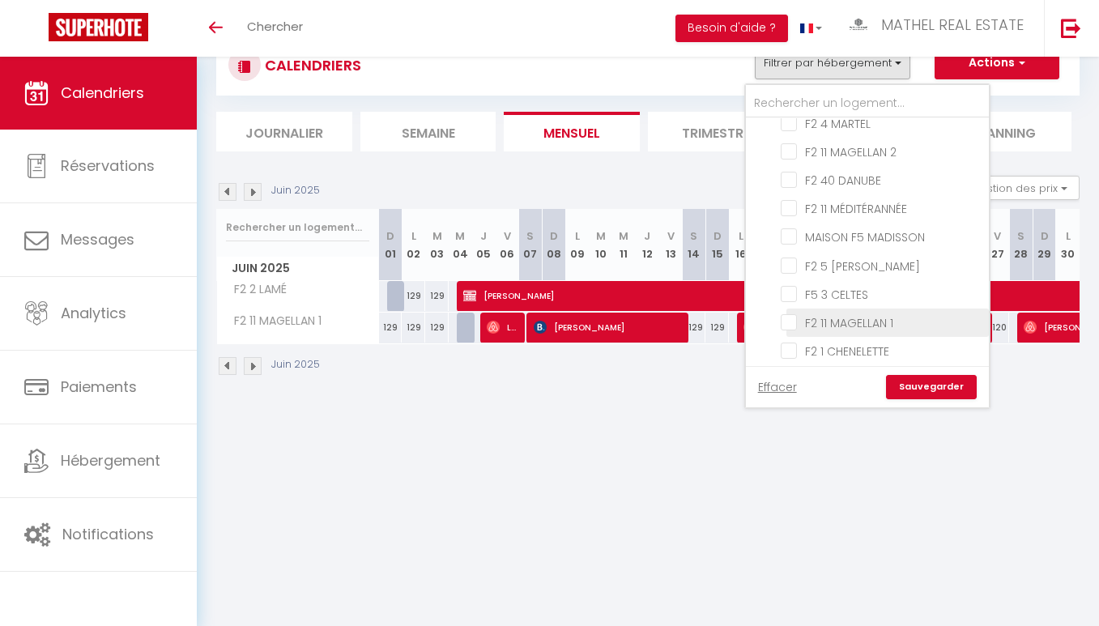
checkbox input "false"
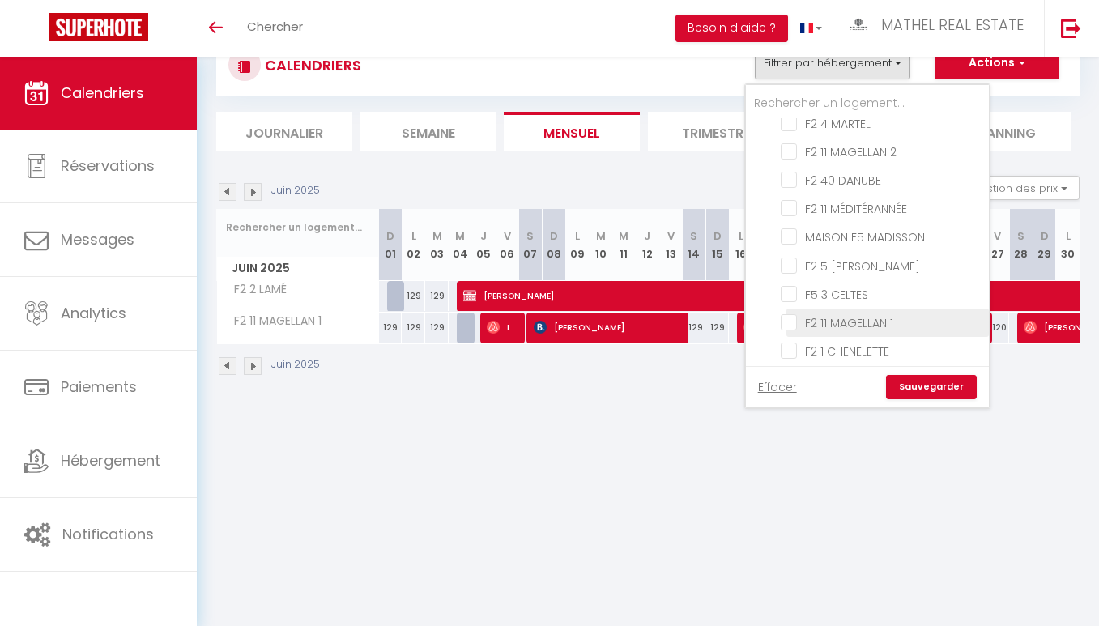
checkbox input "false"
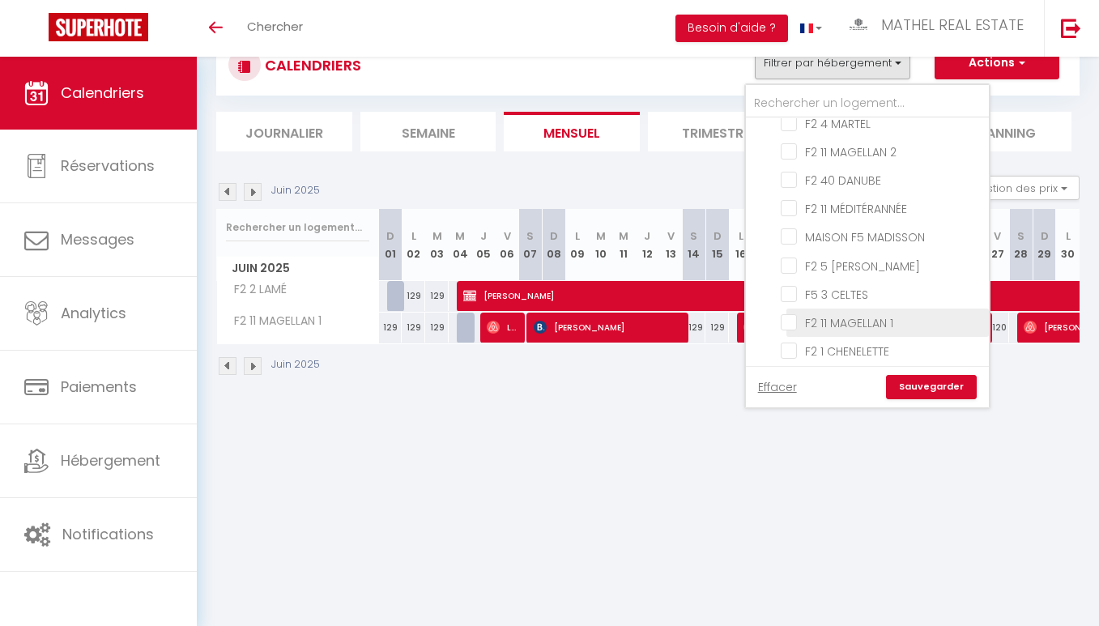
checkbox input "false"
click at [944, 383] on link "Sauvegarder" at bounding box center [931, 387] width 91 height 24
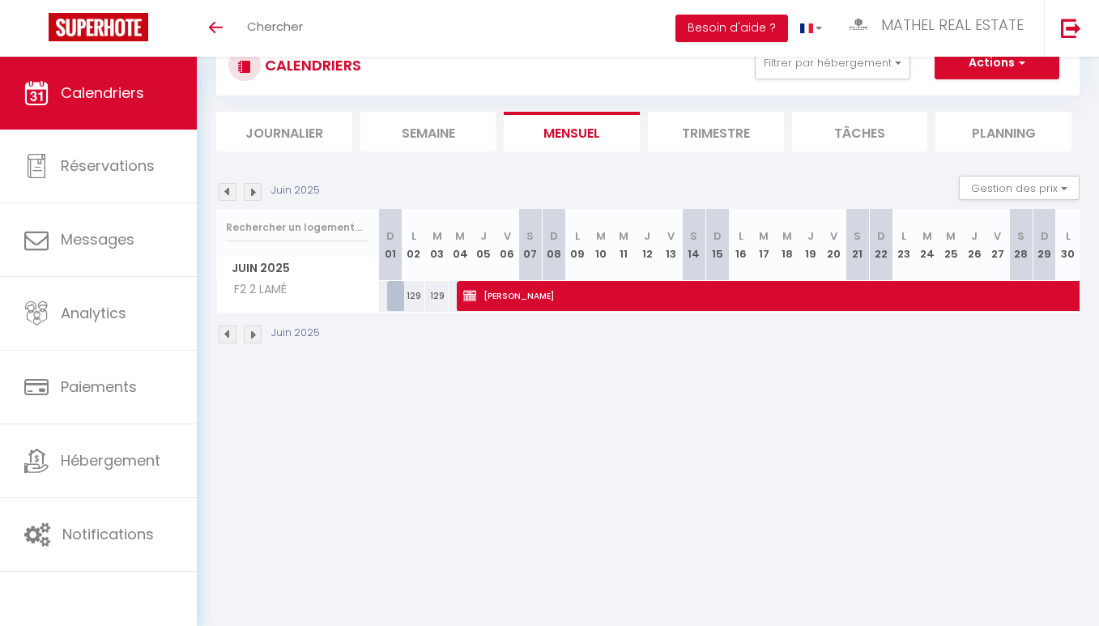
click at [229, 185] on img at bounding box center [228, 192] width 18 height 18
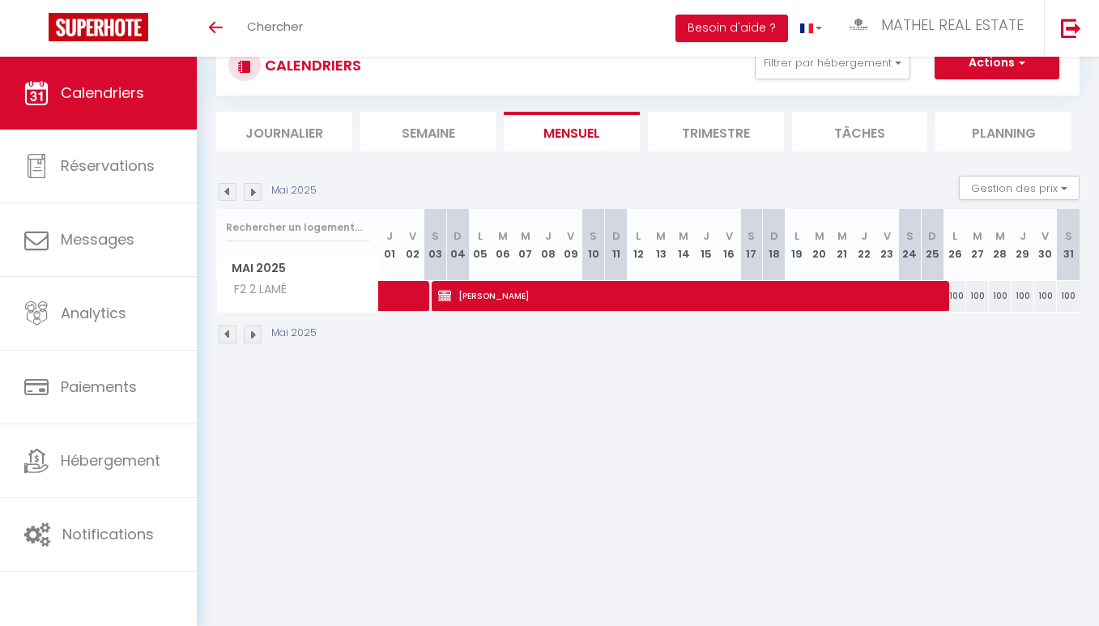
click at [229, 187] on img at bounding box center [228, 192] width 18 height 18
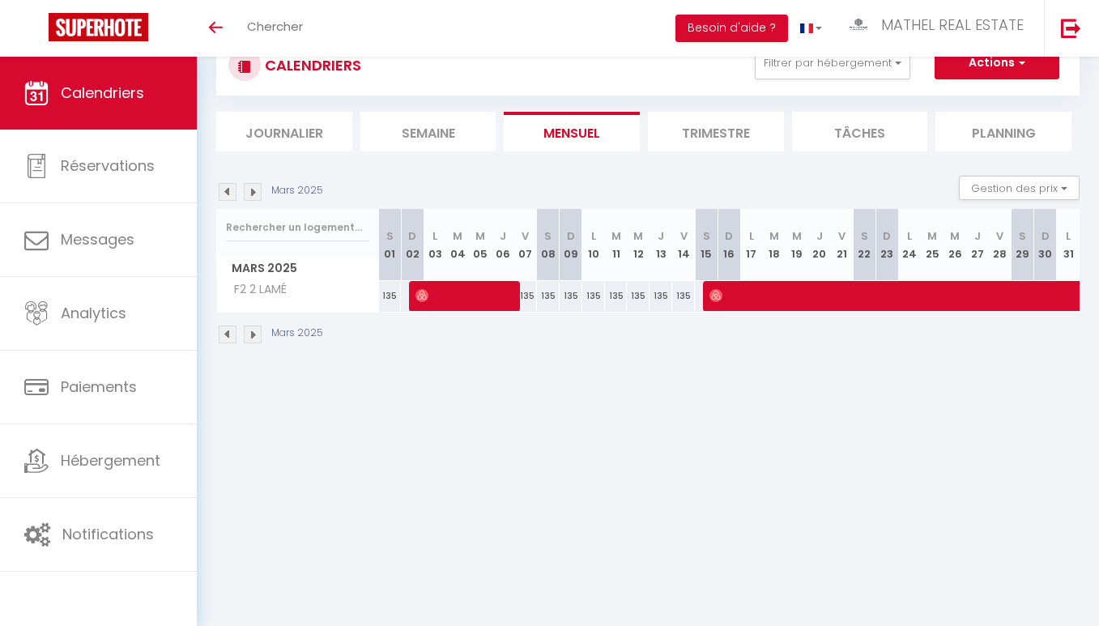
click at [229, 187] on img at bounding box center [228, 192] width 18 height 18
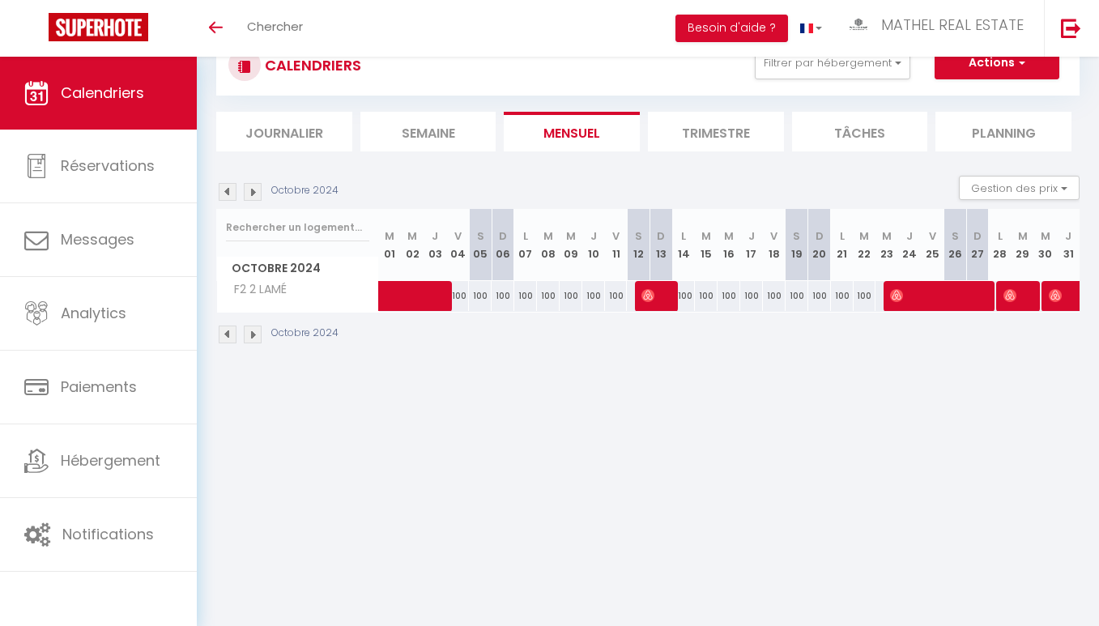
click at [229, 187] on img at bounding box center [228, 192] width 18 height 18
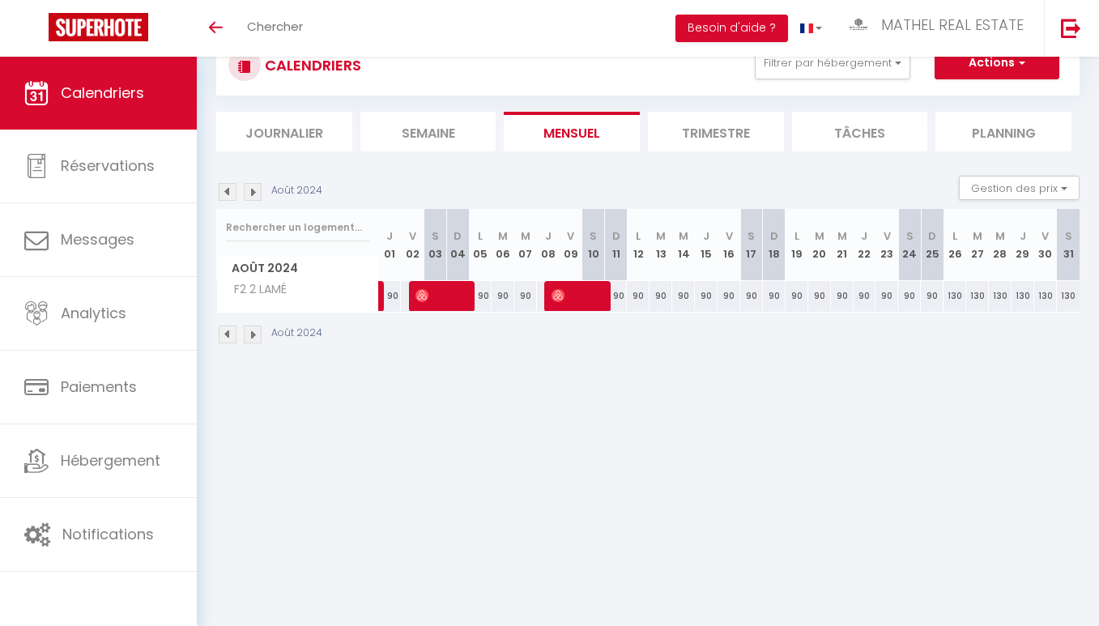
click at [229, 187] on img at bounding box center [228, 192] width 18 height 18
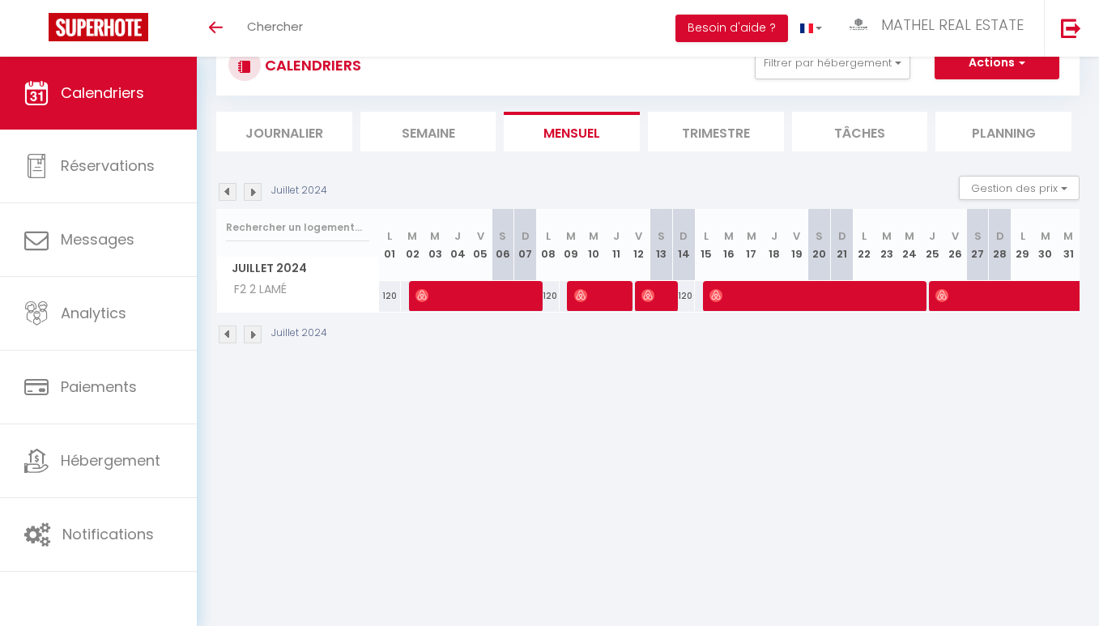
click at [253, 195] on img at bounding box center [253, 192] width 18 height 18
select select "0"
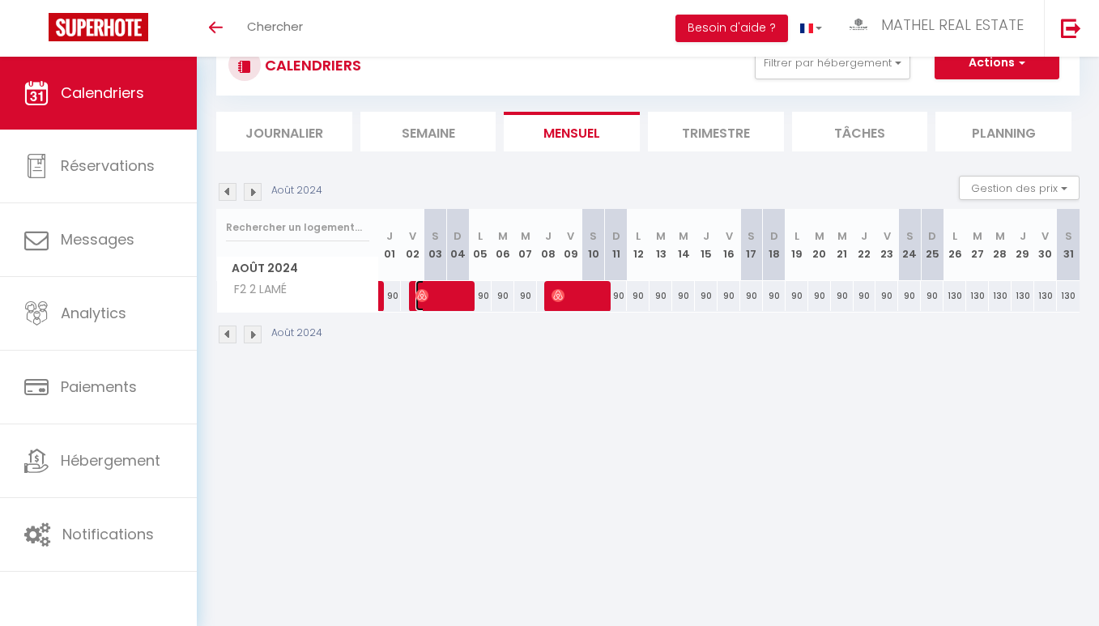
click at [444, 307] on span at bounding box center [441, 295] width 53 height 31
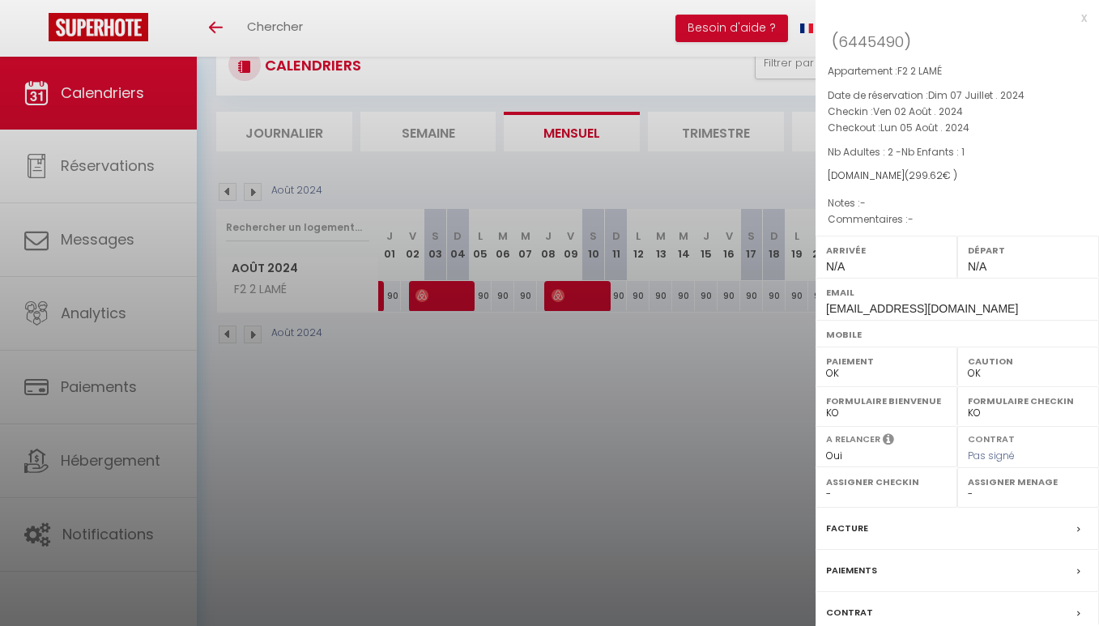
click at [521, 433] on div at bounding box center [549, 313] width 1099 height 626
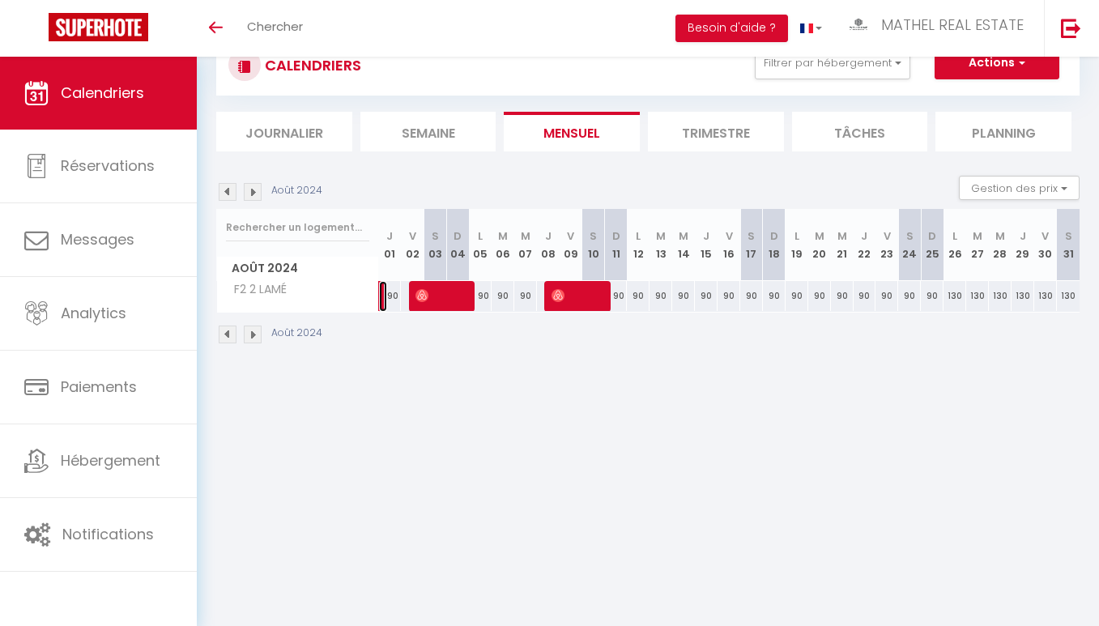
click at [382, 304] on link at bounding box center [383, 296] width 8 height 31
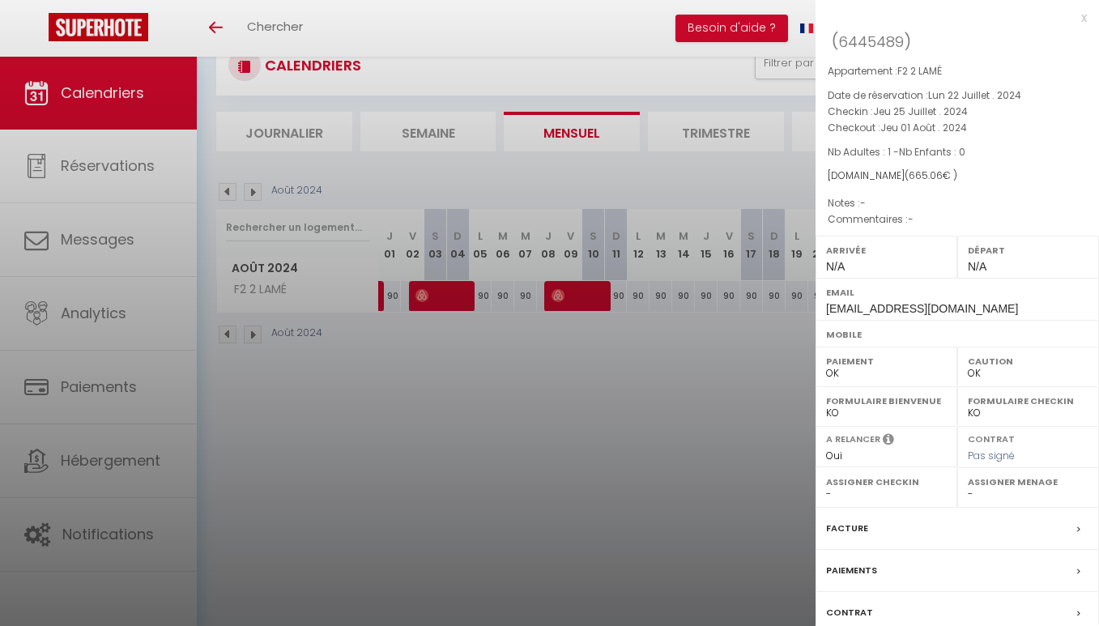
click at [382, 304] on div at bounding box center [549, 313] width 1099 height 626
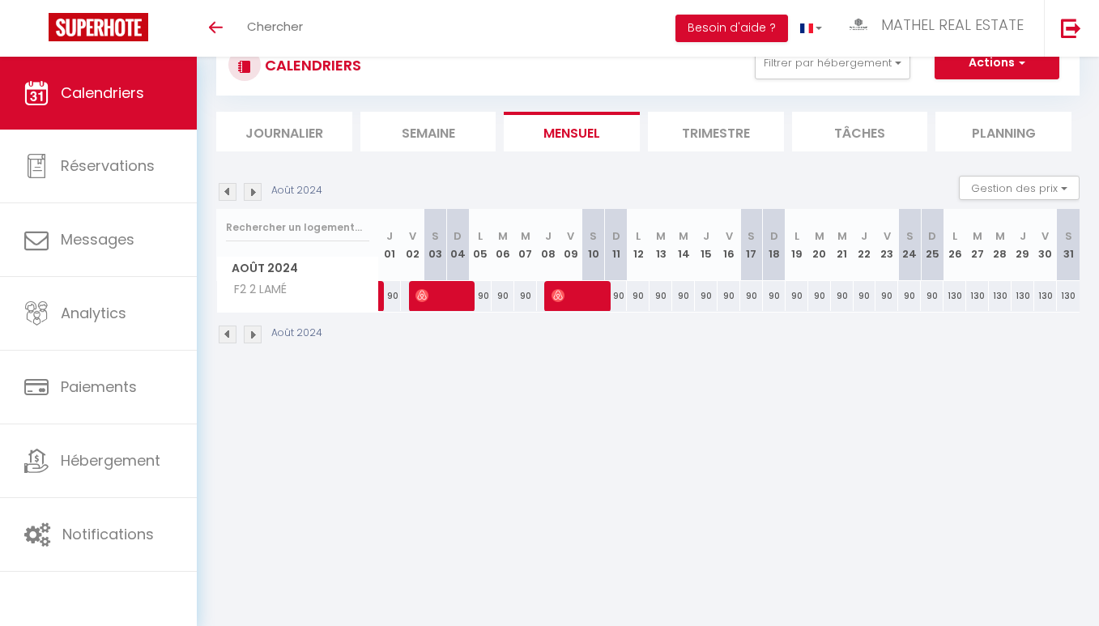
click at [231, 196] on img at bounding box center [228, 192] width 18 height 18
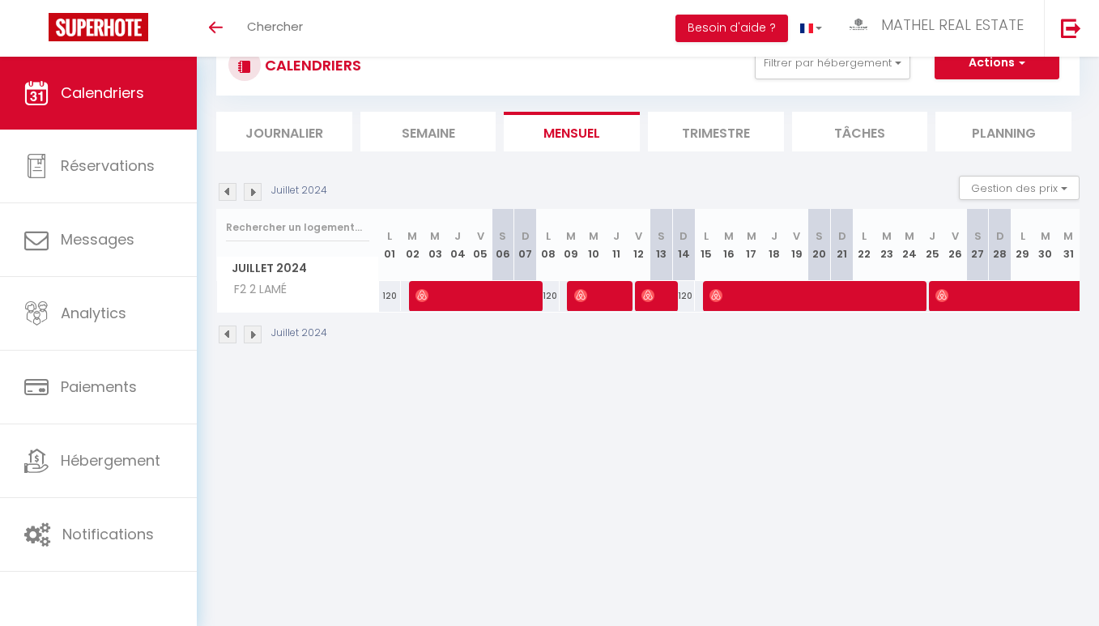
click at [254, 189] on img at bounding box center [253, 192] width 18 height 18
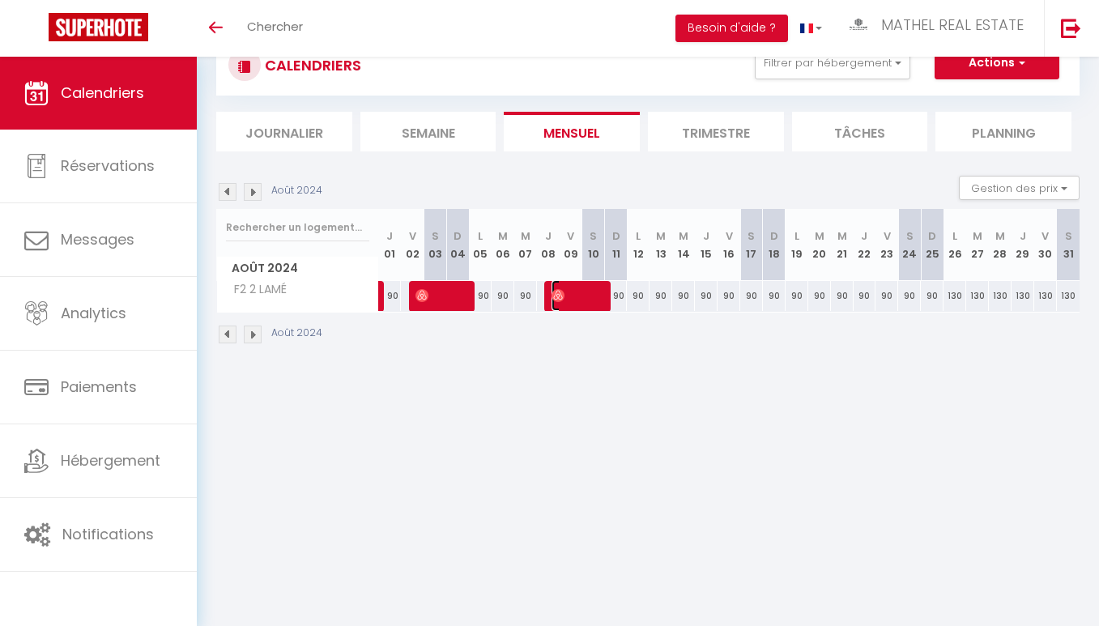
click at [560, 293] on img at bounding box center [557, 295] width 13 height 13
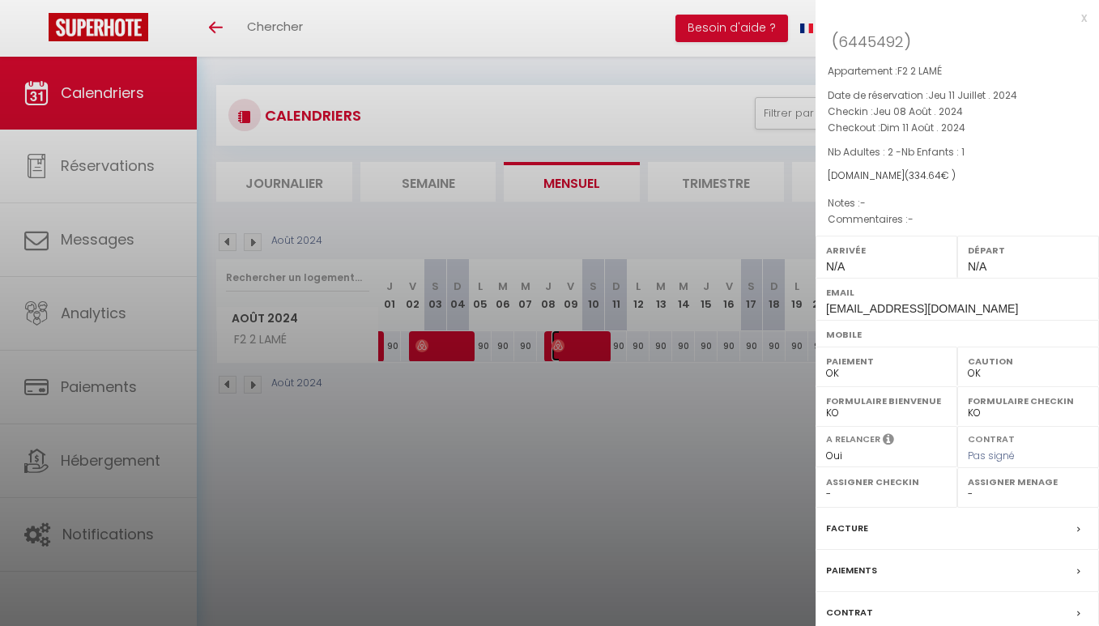
scroll to position [0, 0]
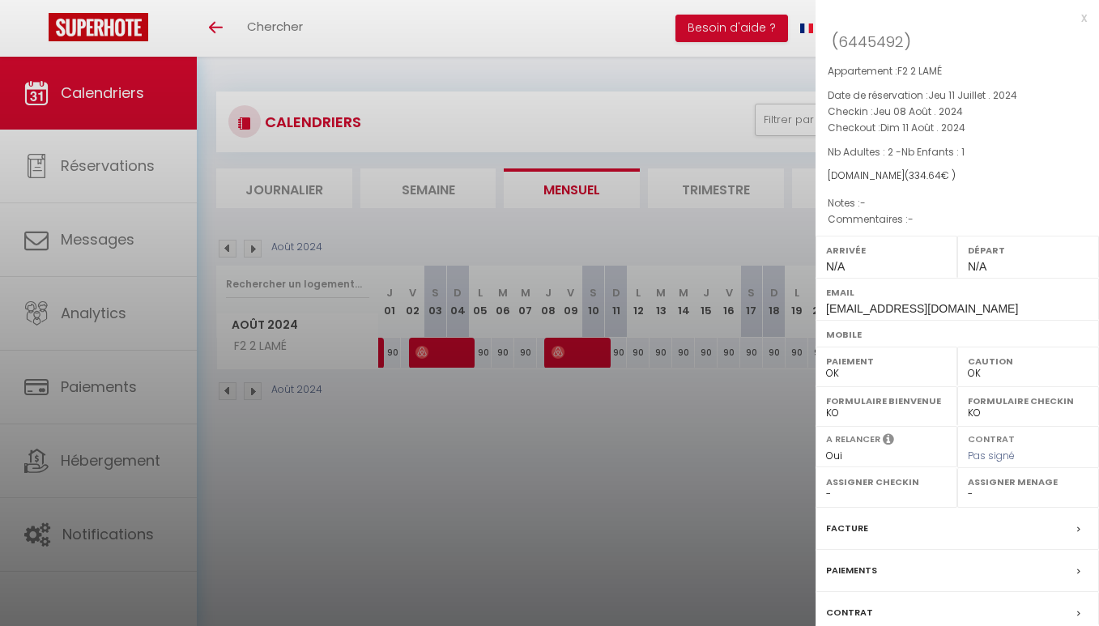
click at [596, 296] on div at bounding box center [549, 313] width 1099 height 626
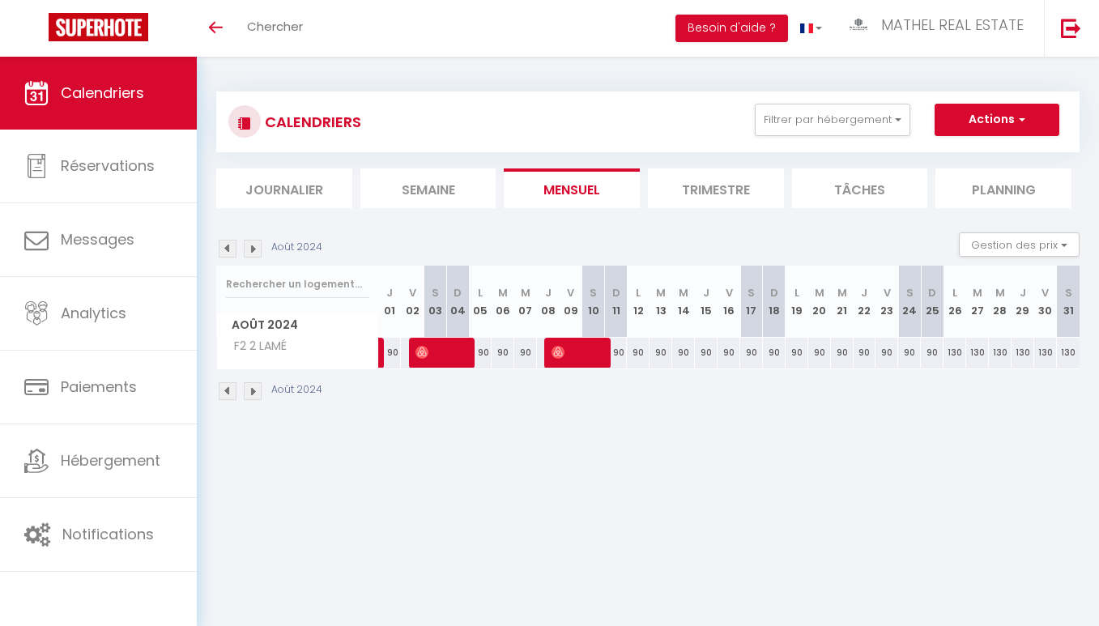
click at [249, 247] on img at bounding box center [253, 249] width 18 height 18
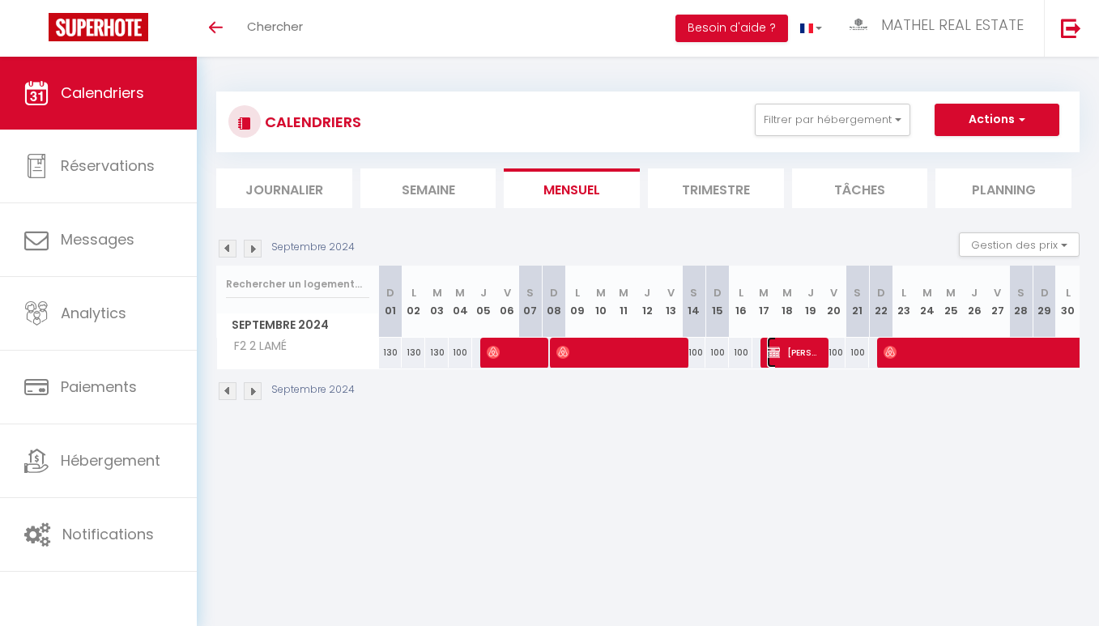
click at [792, 353] on span "[PERSON_NAME]" at bounding box center [794, 352] width 55 height 31
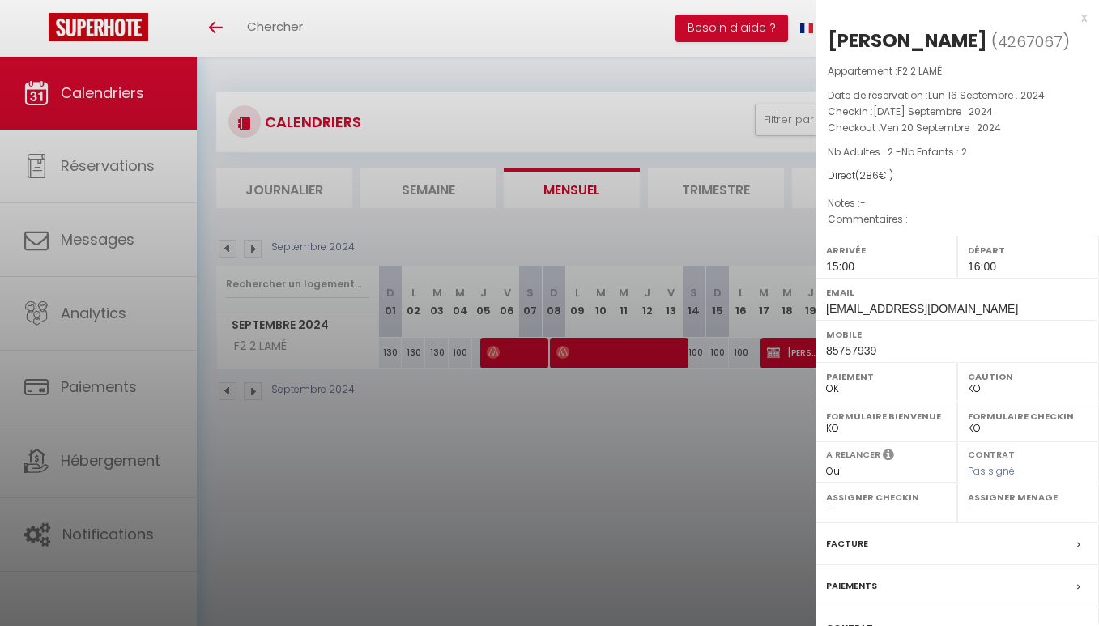
click at [792, 353] on div at bounding box center [549, 313] width 1099 height 626
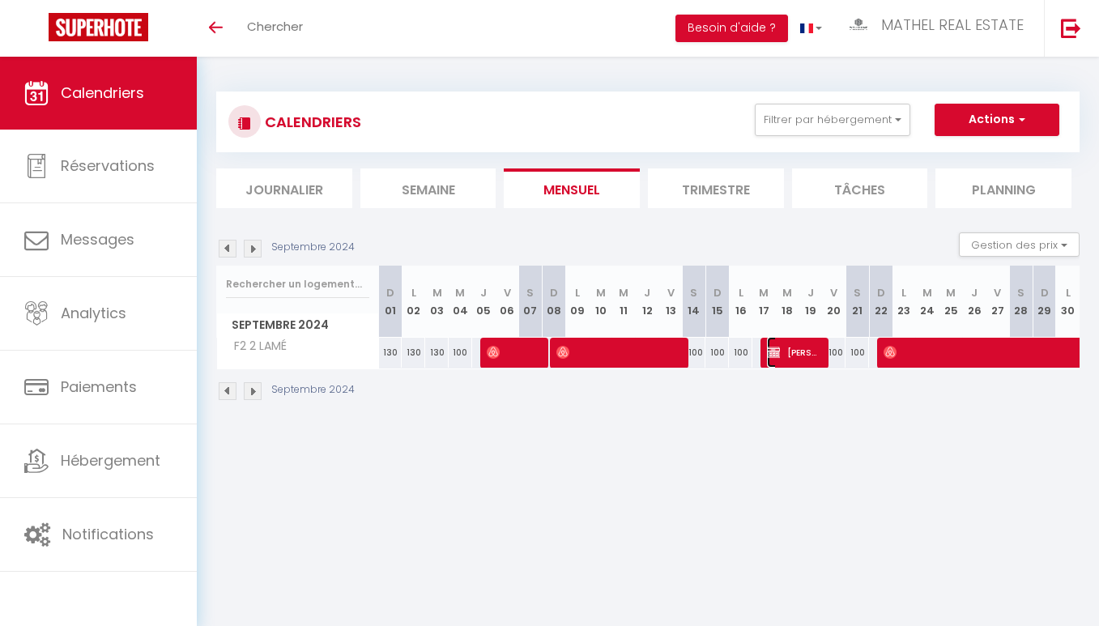
click at [798, 353] on span "[PERSON_NAME]" at bounding box center [794, 352] width 55 height 31
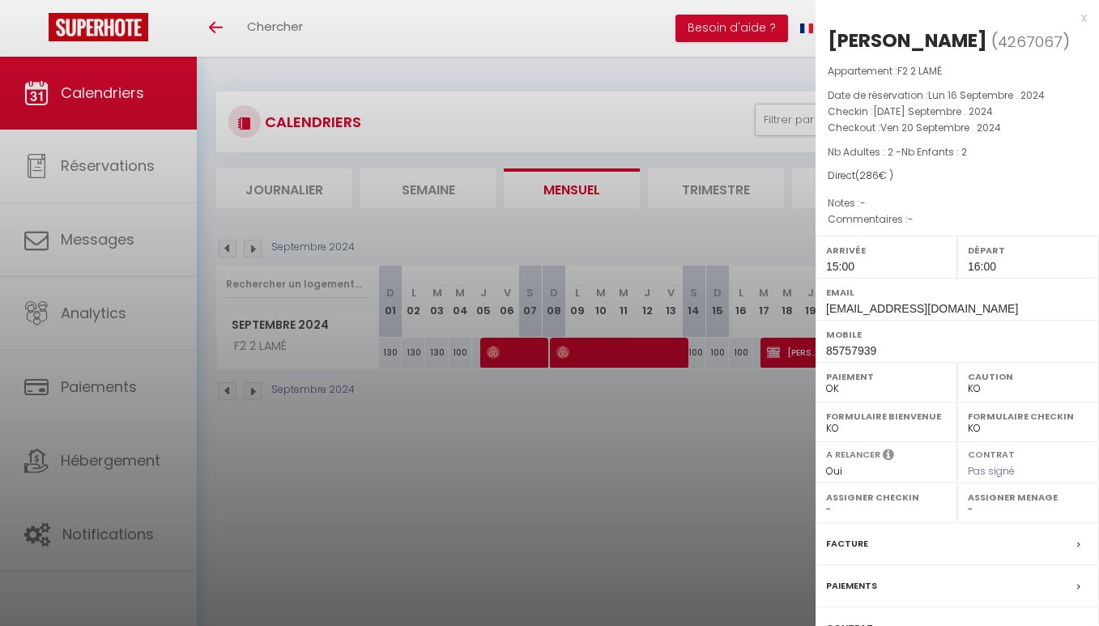
click at [798, 353] on div at bounding box center [549, 313] width 1099 height 626
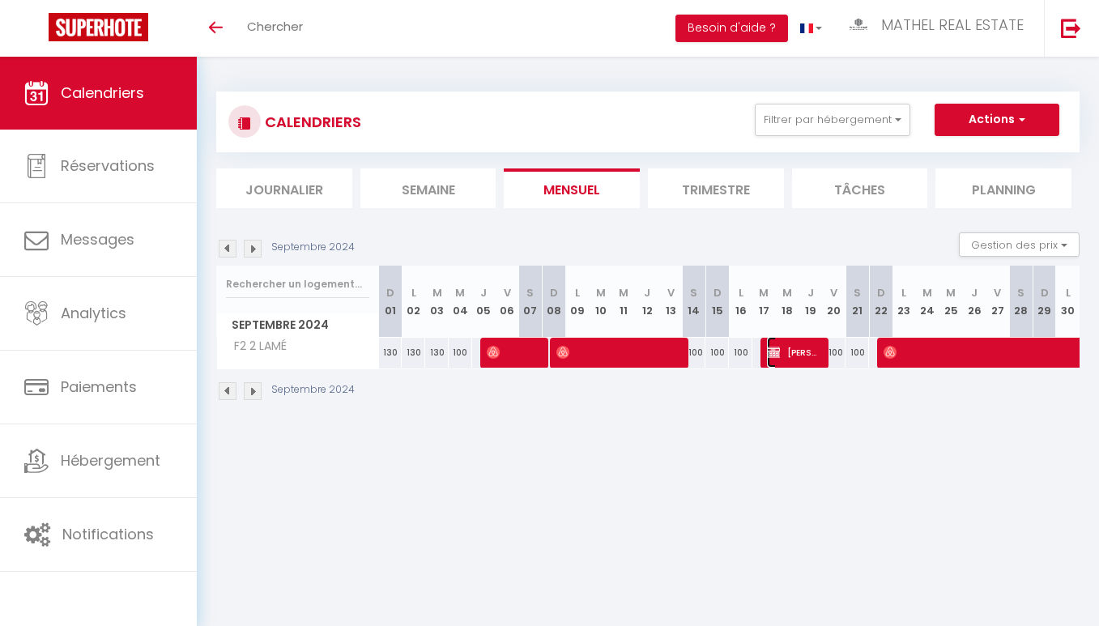
click at [815, 354] on span "[PERSON_NAME]" at bounding box center [794, 352] width 55 height 31
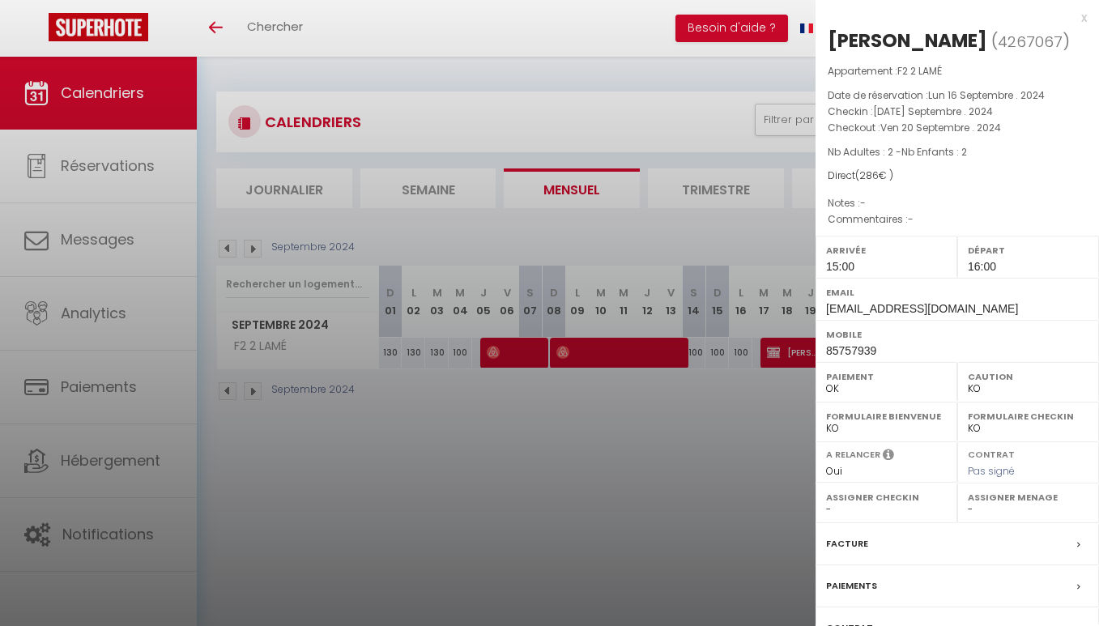
drag, startPoint x: 807, startPoint y: 354, endPoint x: 555, endPoint y: 313, distance: 255.1
click at [805, 354] on div at bounding box center [549, 313] width 1099 height 626
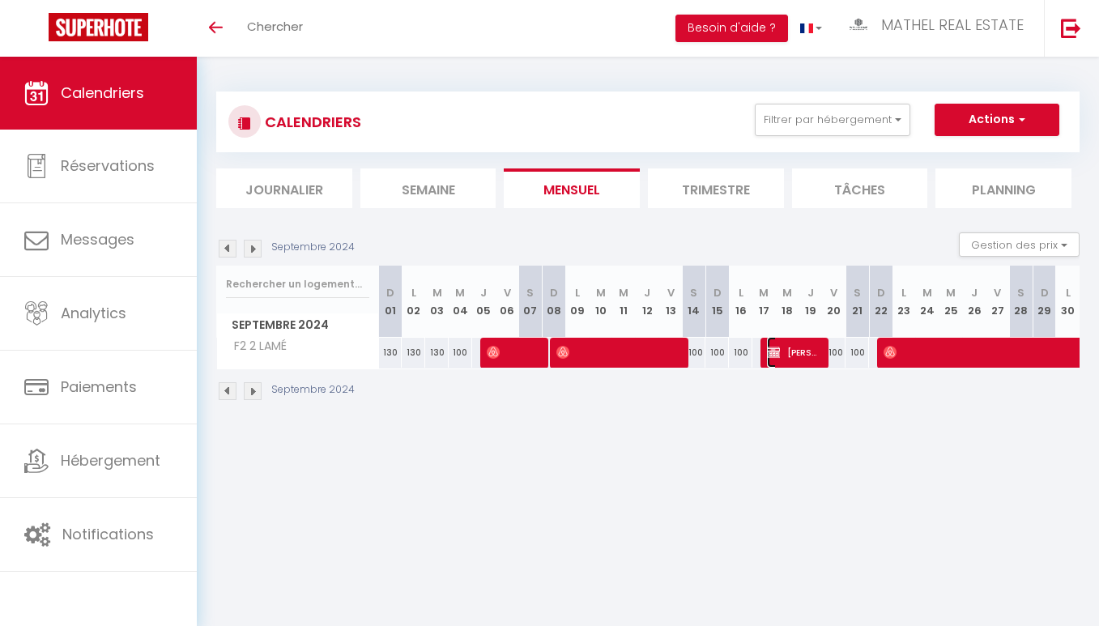
click at [775, 354] on img at bounding box center [773, 352] width 13 height 13
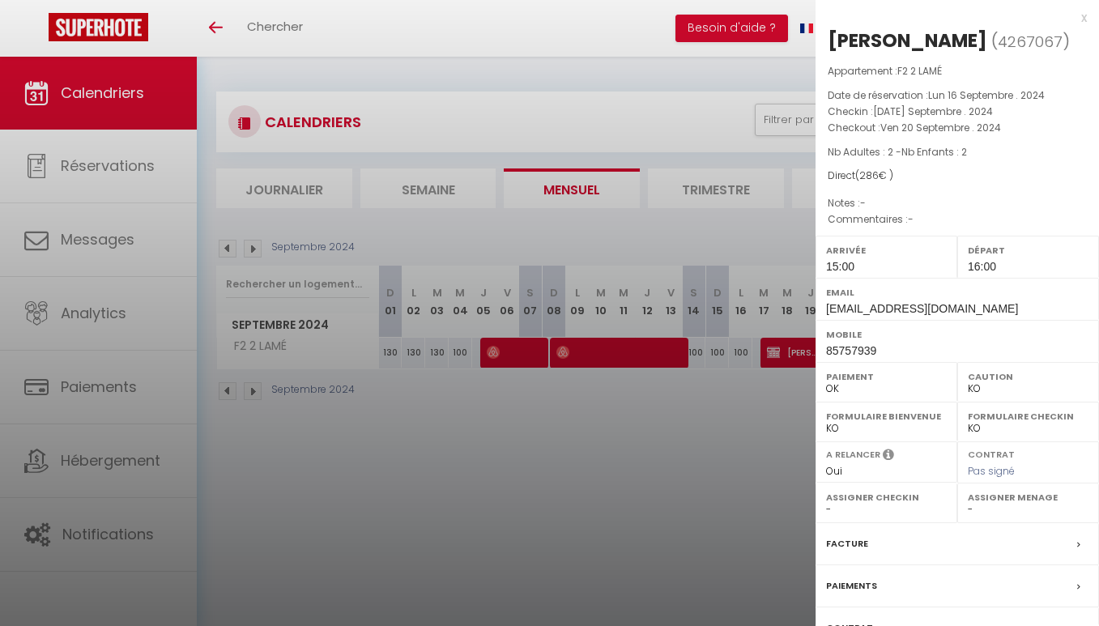
click at [283, 382] on div at bounding box center [549, 313] width 1099 height 626
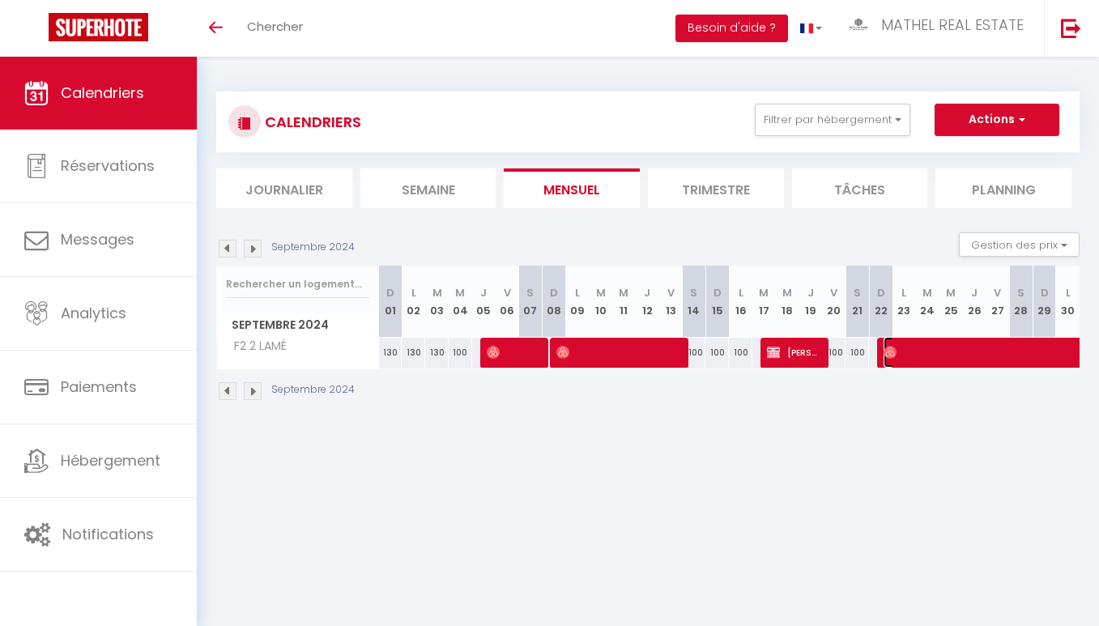
click at [913, 352] on span at bounding box center [1106, 352] width 447 height 31
select select "OK"
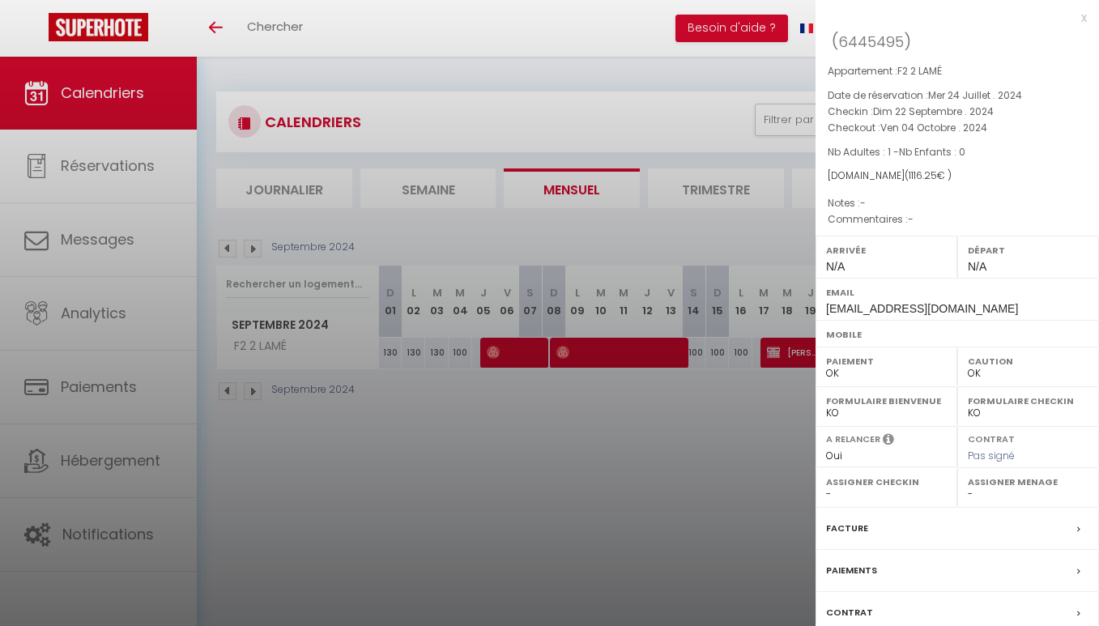
click at [780, 433] on div at bounding box center [549, 313] width 1099 height 626
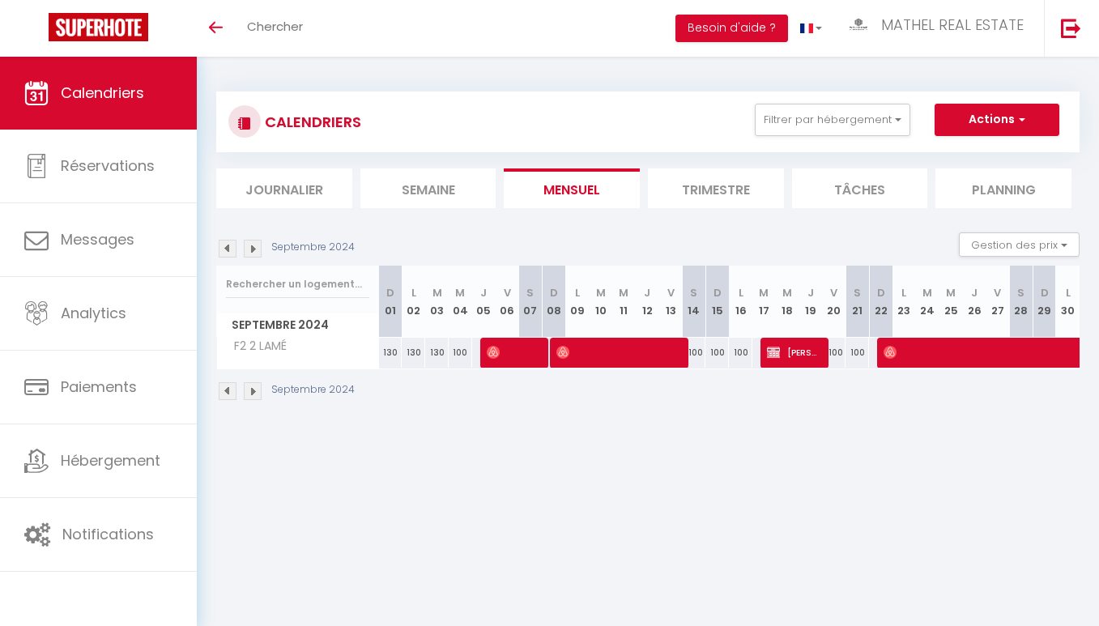
click at [256, 248] on img at bounding box center [253, 249] width 18 height 18
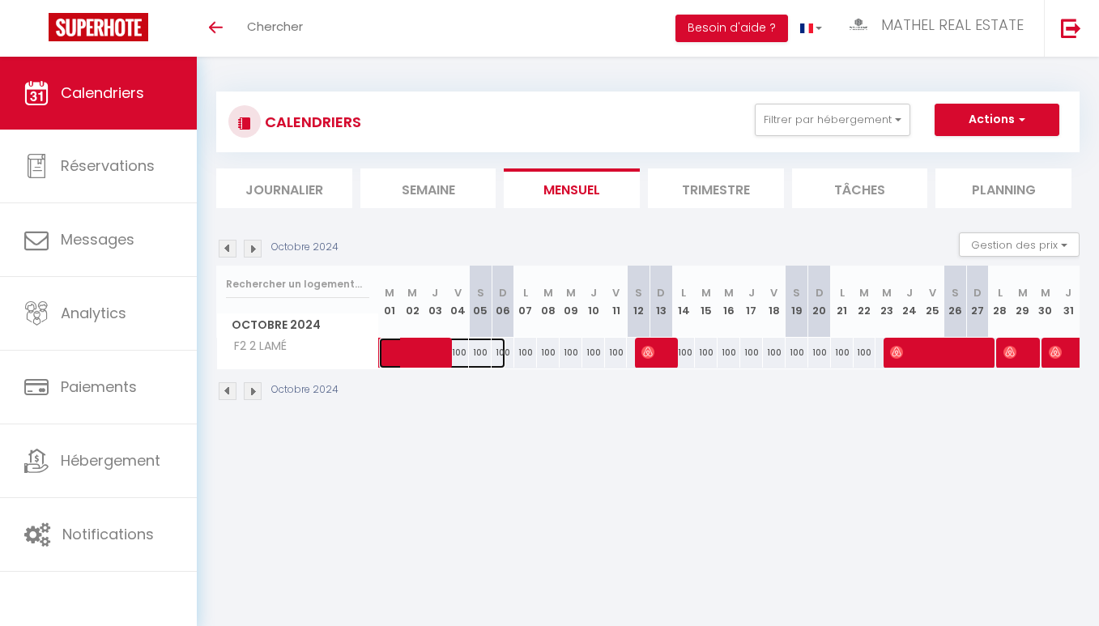
click at [410, 360] on span at bounding box center [450, 353] width 112 height 31
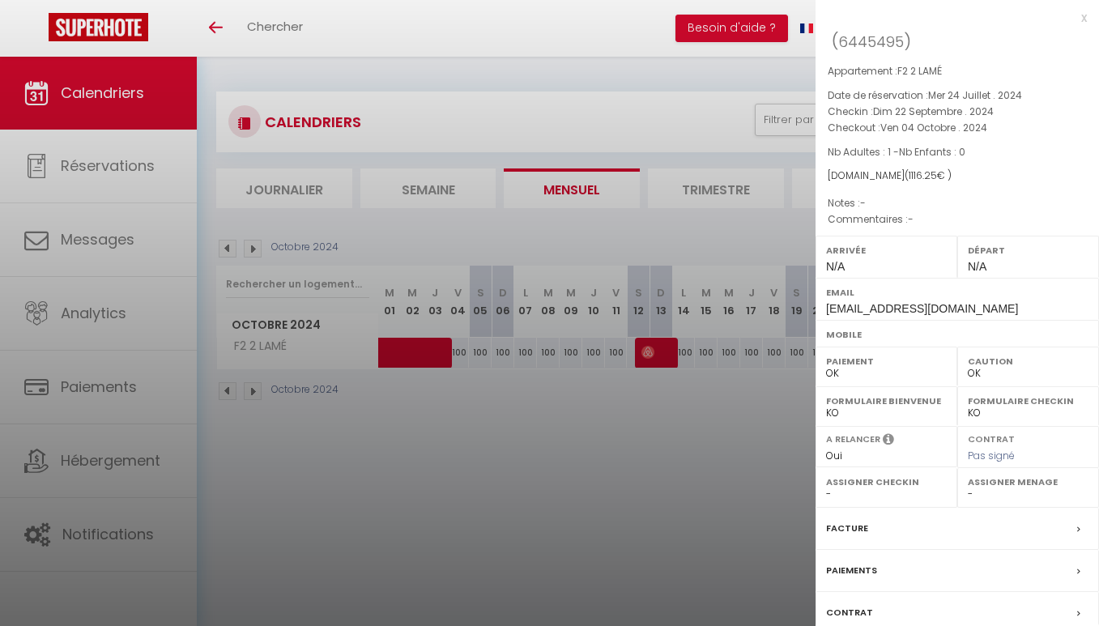
click at [410, 360] on div at bounding box center [549, 313] width 1099 height 626
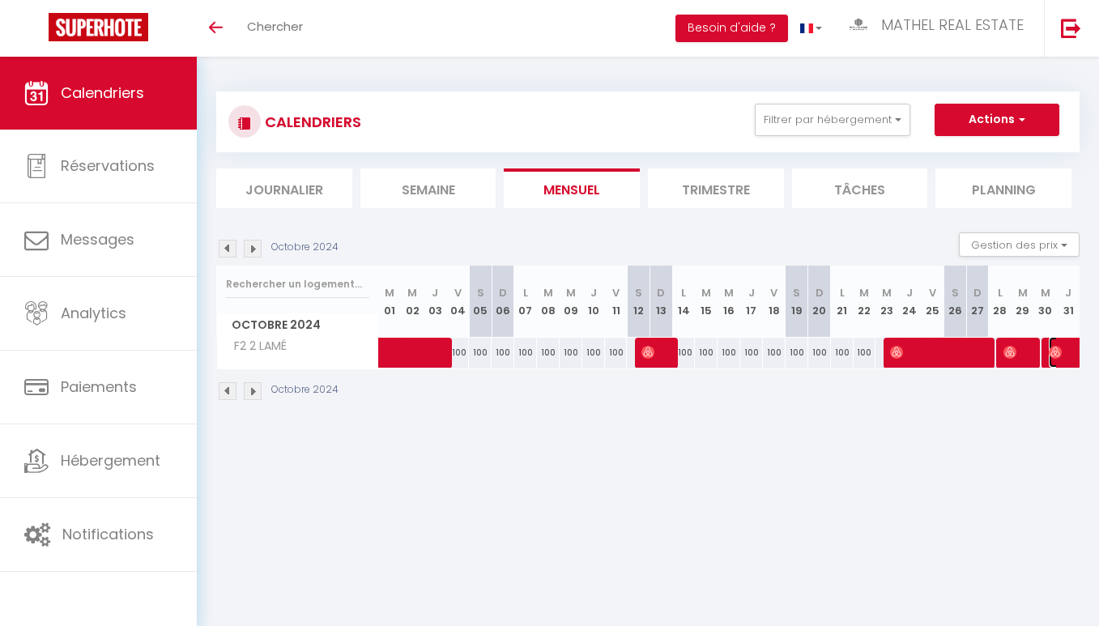
click at [1066, 347] on span at bounding box center [1105, 352] width 112 height 31
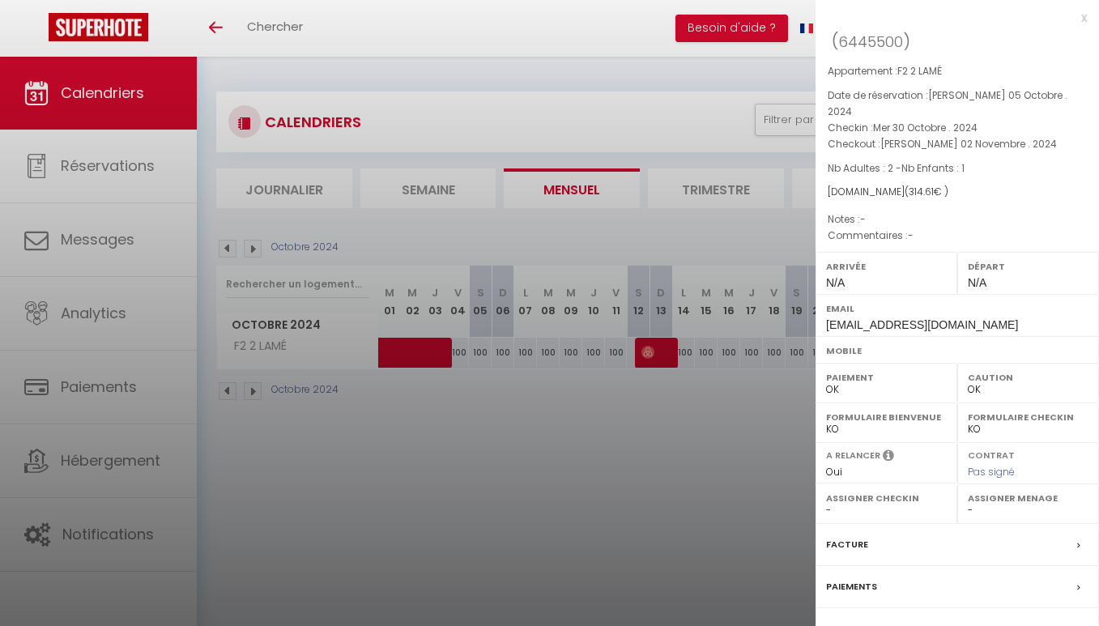
click at [611, 338] on div at bounding box center [549, 313] width 1099 height 626
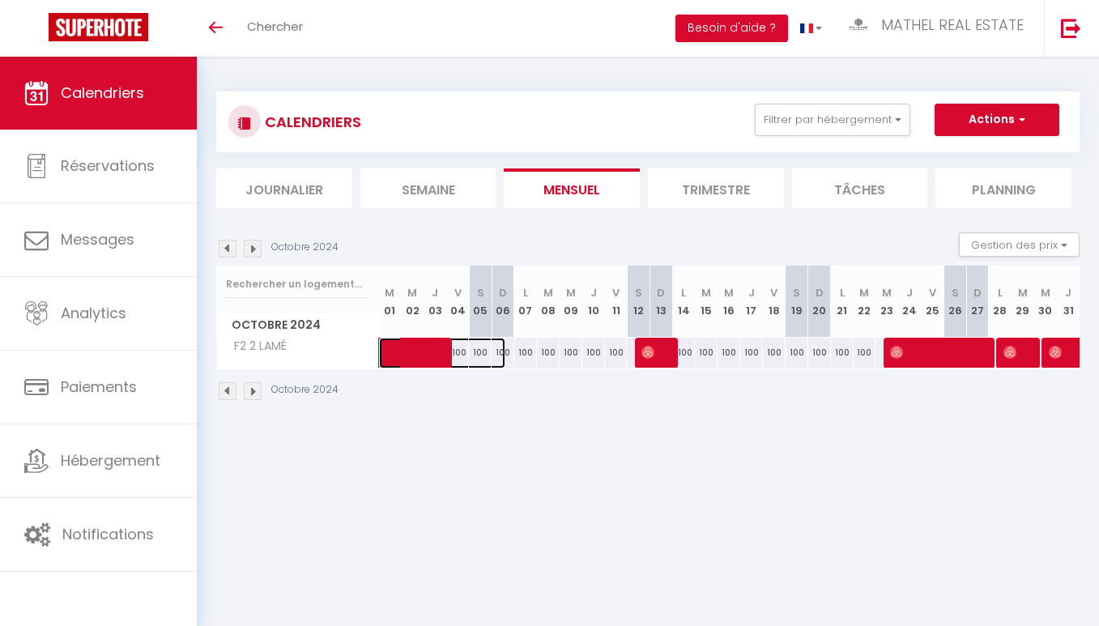
click at [401, 350] on span at bounding box center [450, 353] width 112 height 31
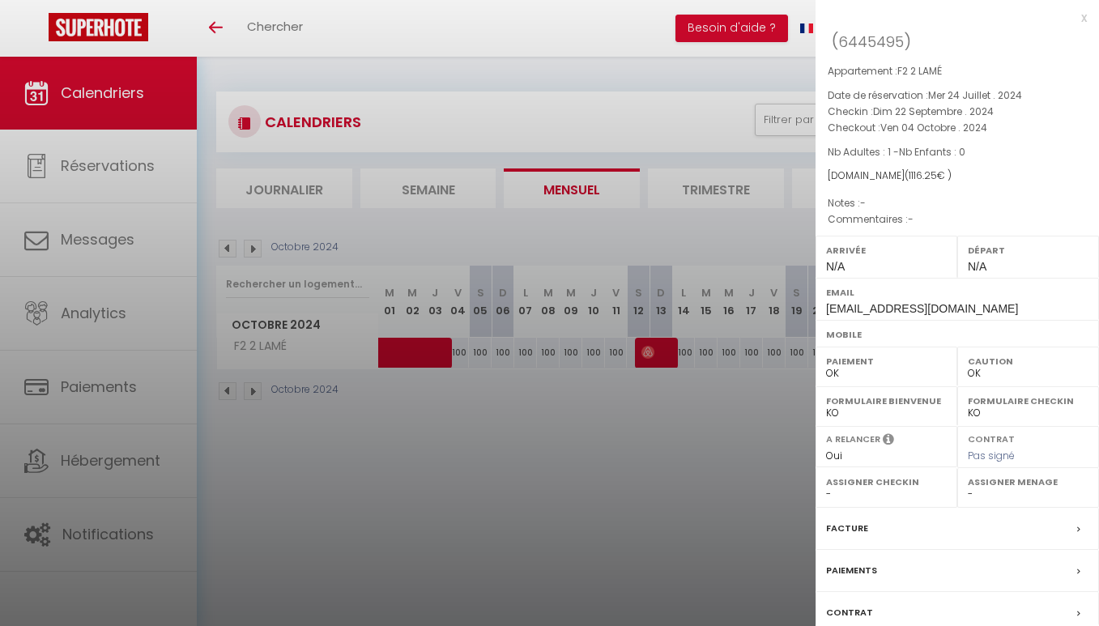
click at [401, 350] on div at bounding box center [549, 313] width 1099 height 626
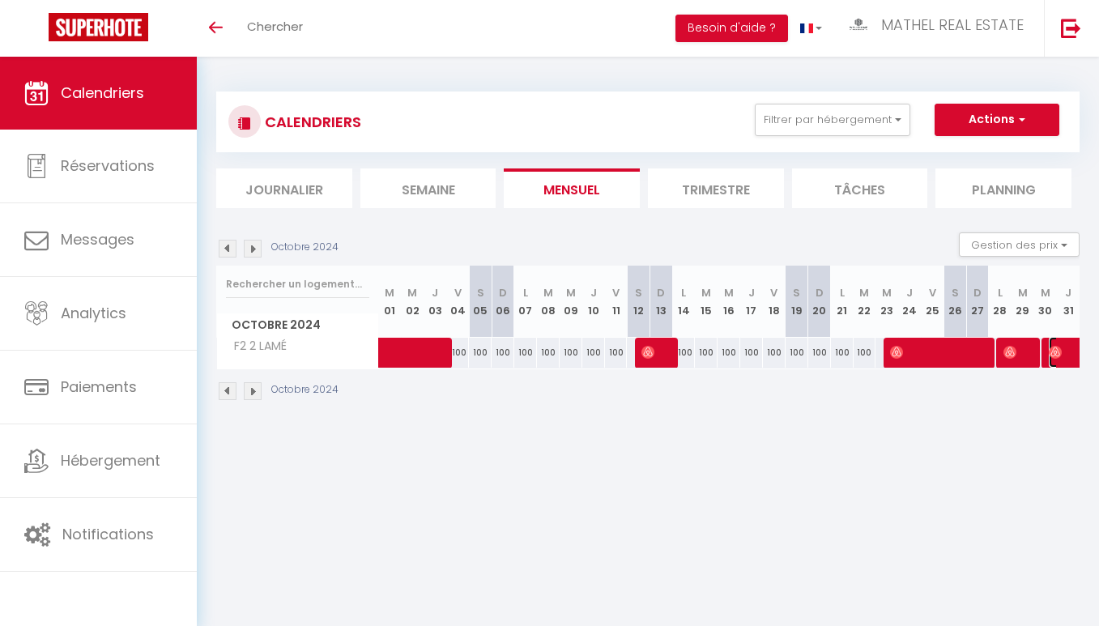
click at [1064, 362] on span at bounding box center [1105, 352] width 112 height 31
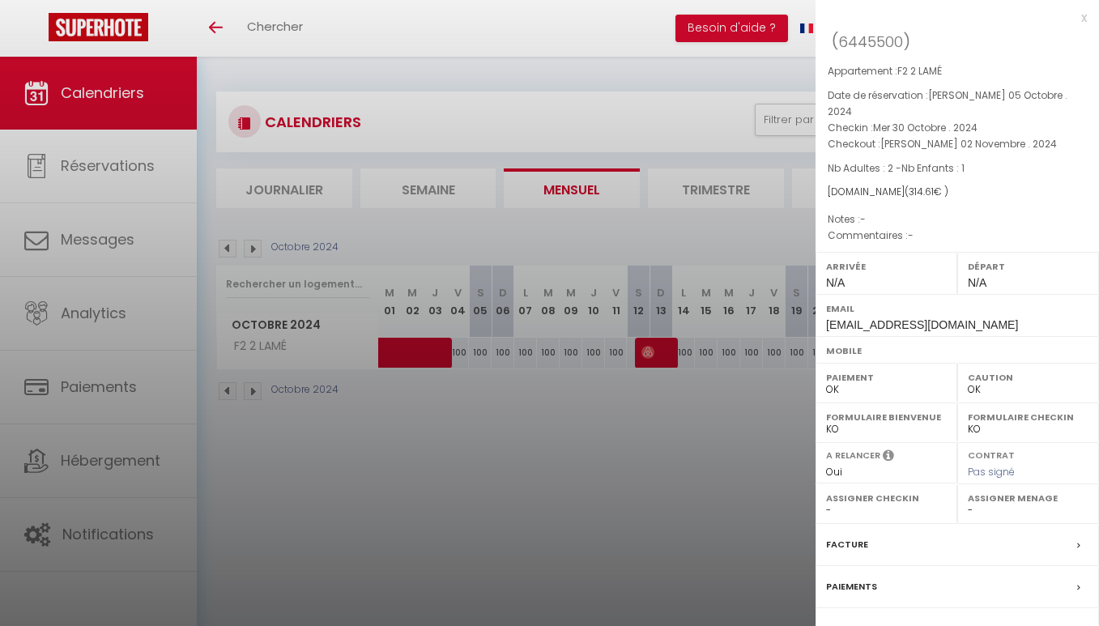
drag, startPoint x: 611, startPoint y: 447, endPoint x: 296, endPoint y: 258, distance: 367.2
click at [606, 445] on div at bounding box center [549, 313] width 1099 height 626
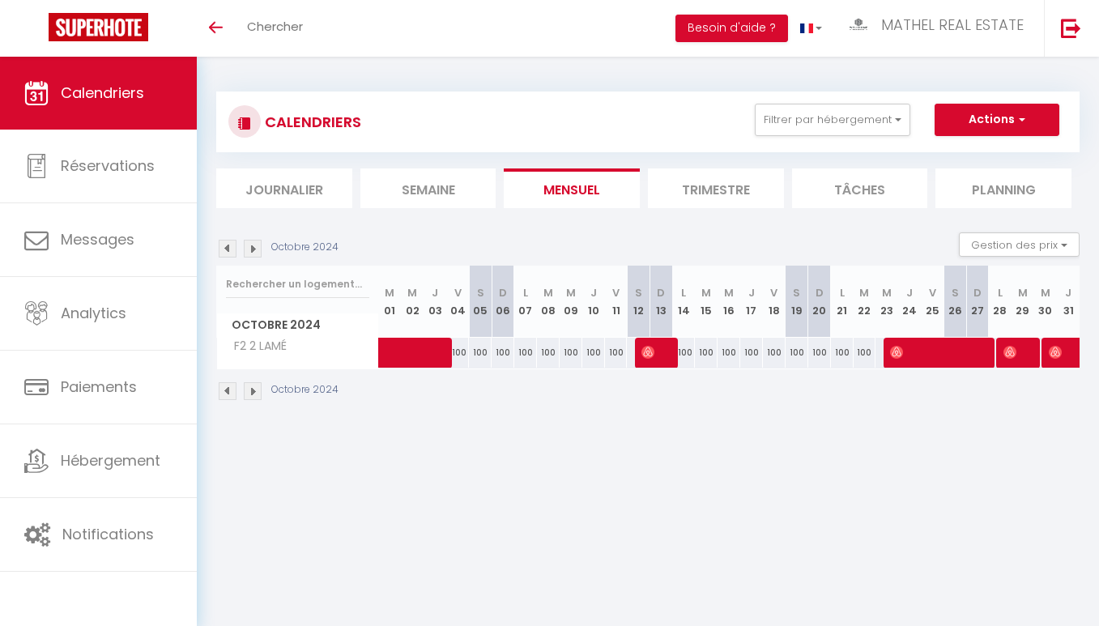
click at [246, 246] on img at bounding box center [253, 249] width 18 height 18
select select "0"
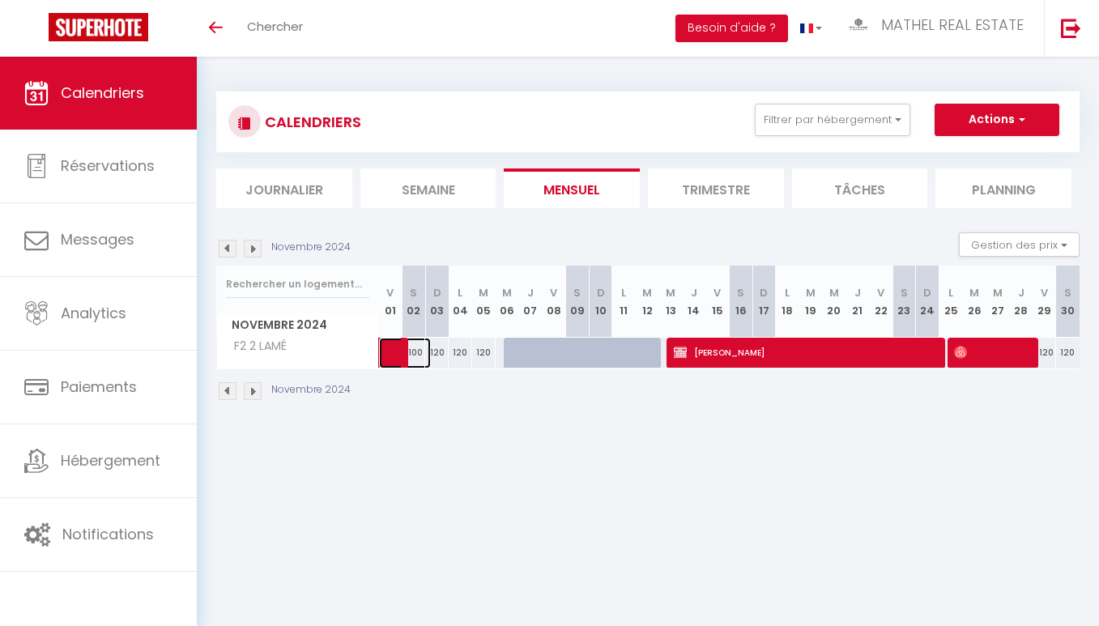
click at [398, 351] on span at bounding box center [412, 353] width 37 height 31
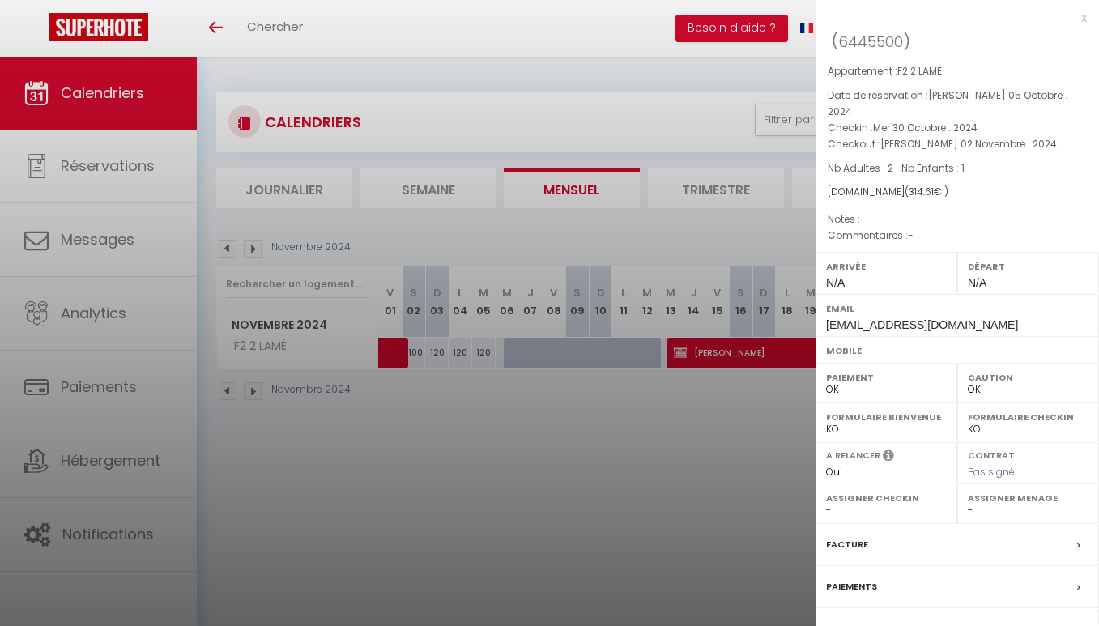
click at [696, 343] on div at bounding box center [549, 313] width 1099 height 626
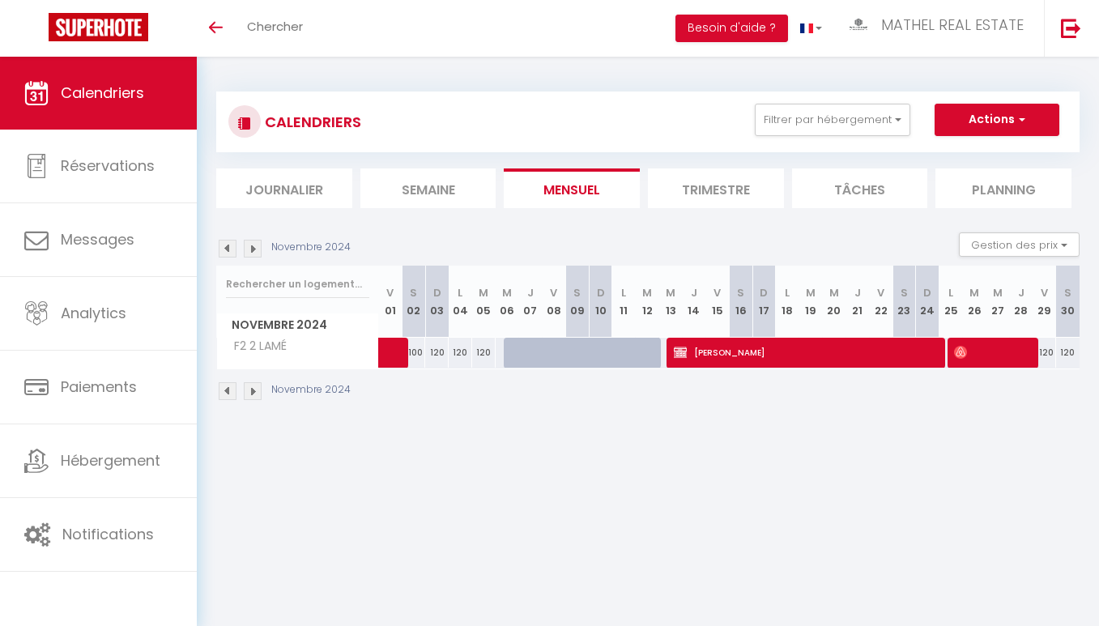
click at [222, 249] on img at bounding box center [228, 249] width 18 height 18
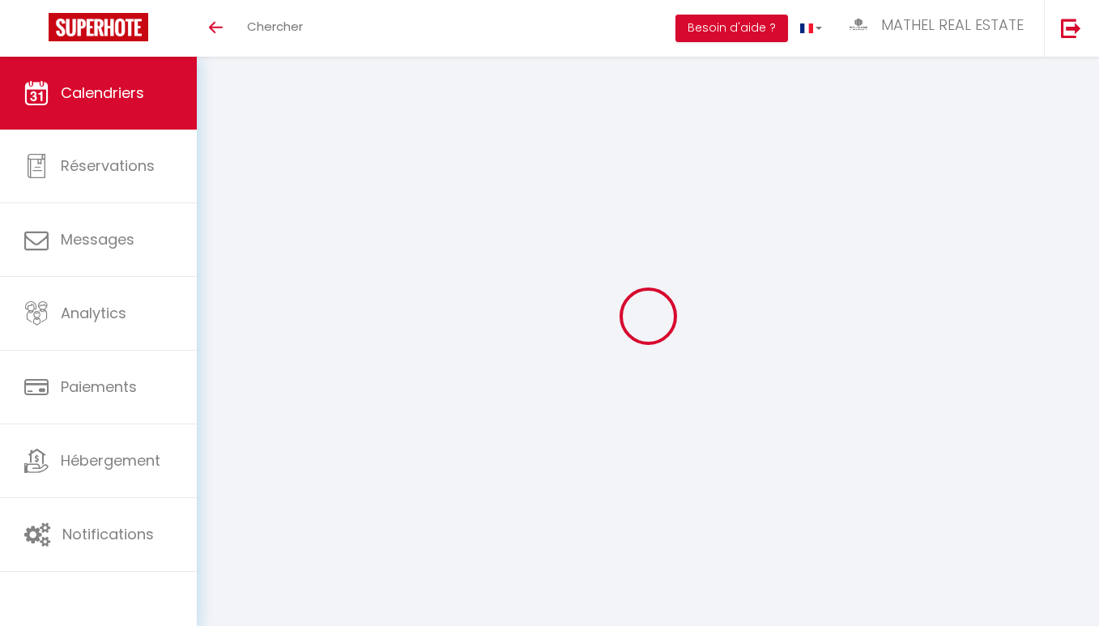
select select "0"
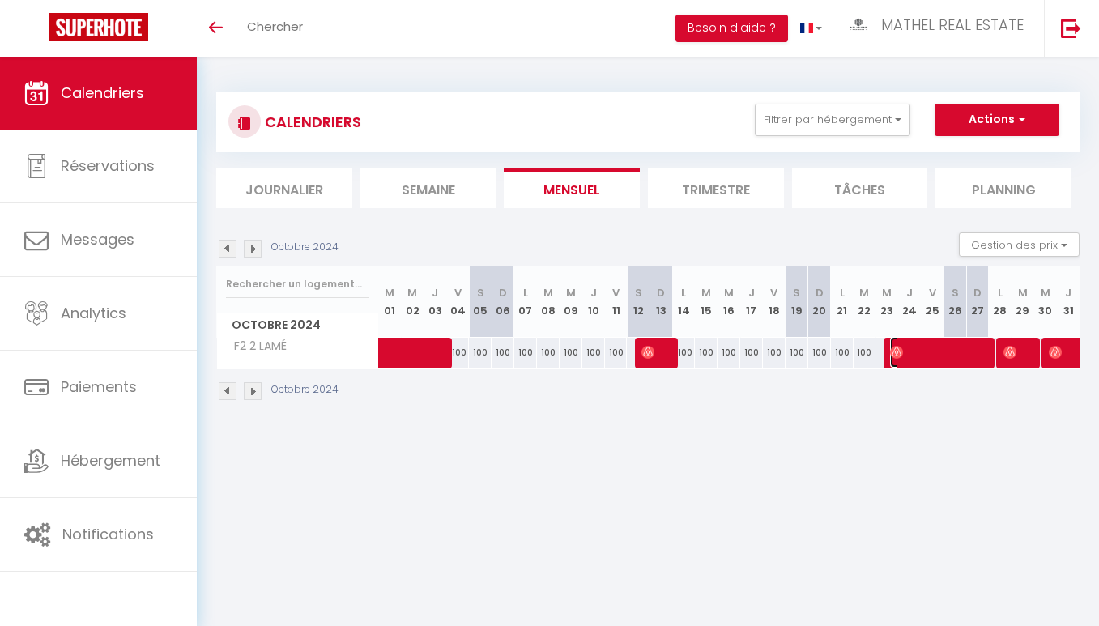
click at [910, 352] on span at bounding box center [939, 352] width 98 height 31
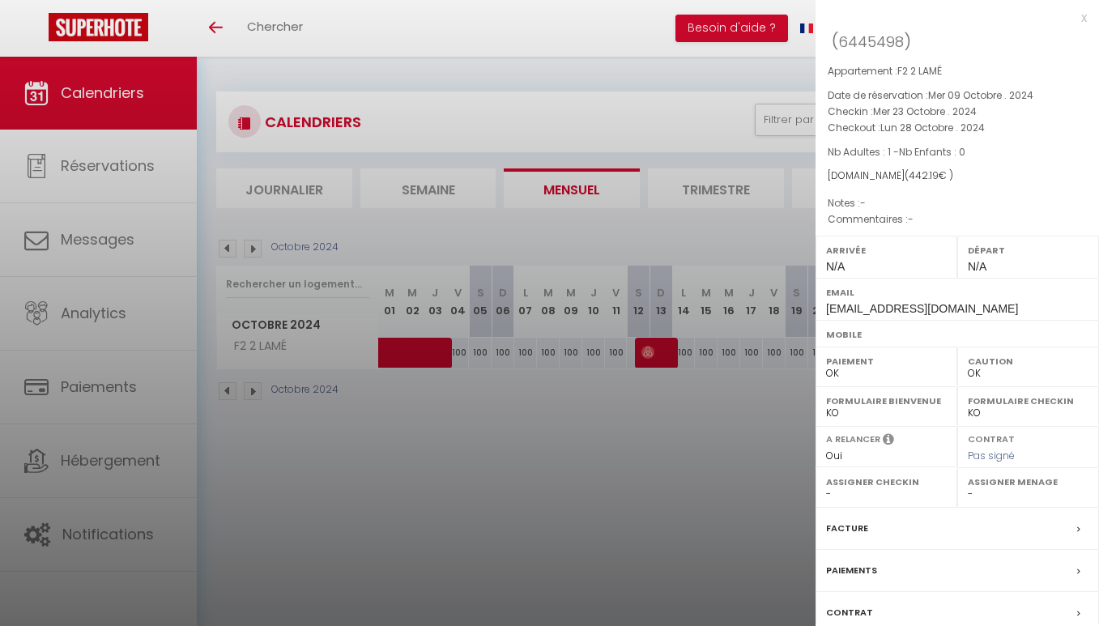
click at [713, 430] on div at bounding box center [549, 313] width 1099 height 626
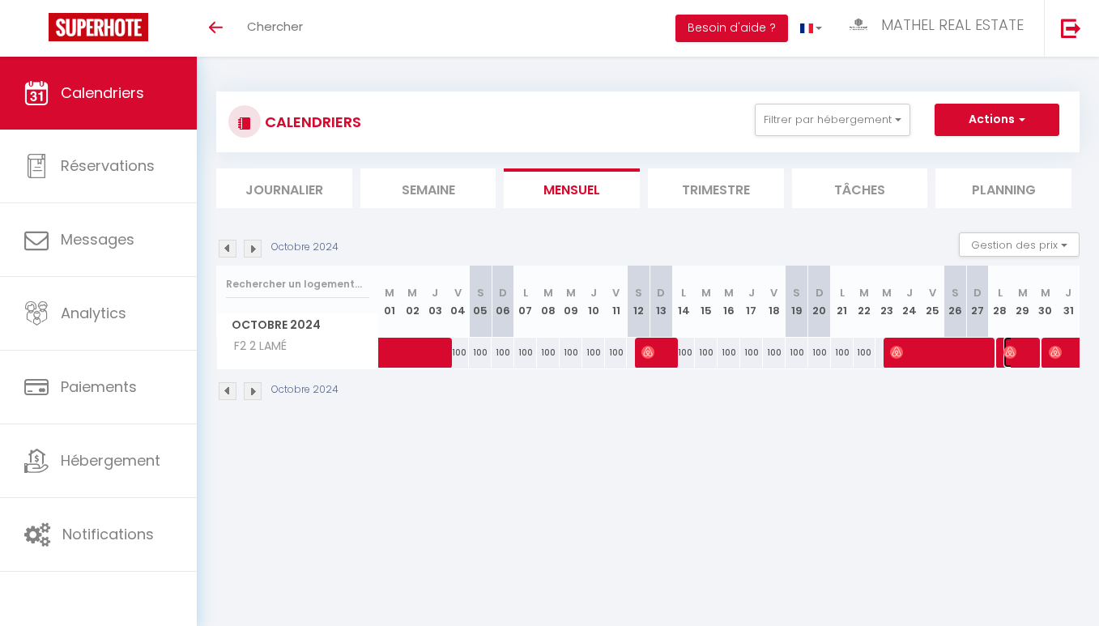
click at [1013, 360] on span at bounding box center [1018, 352] width 30 height 31
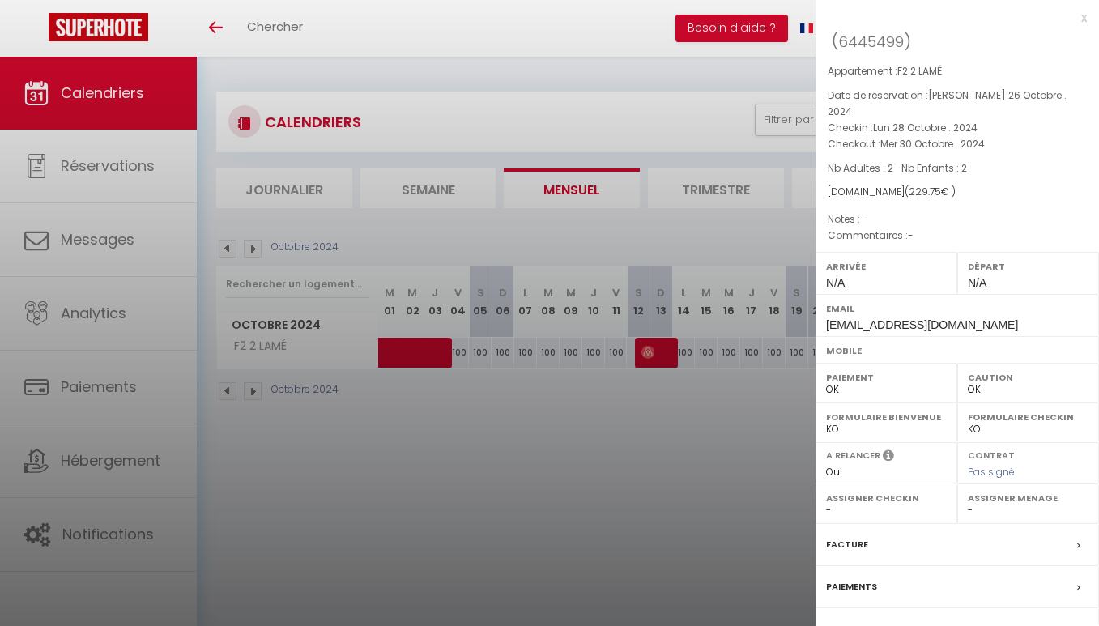
drag, startPoint x: 632, startPoint y: 394, endPoint x: 634, endPoint y: 362, distance: 31.6
click at [632, 392] on div at bounding box center [549, 313] width 1099 height 626
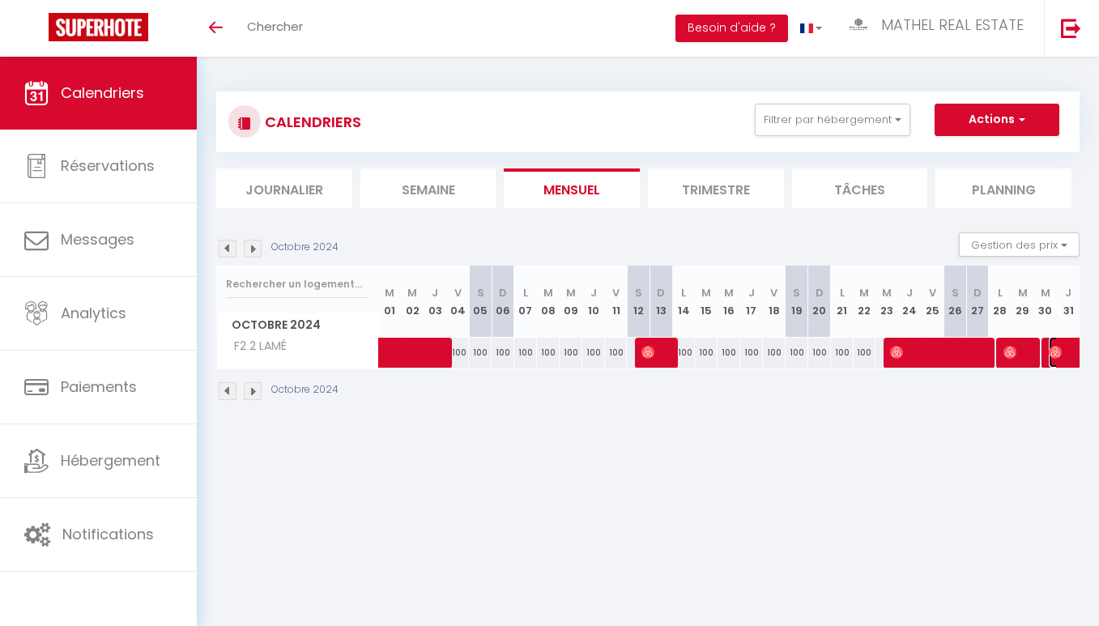
click at [1050, 353] on img at bounding box center [1055, 352] width 13 height 13
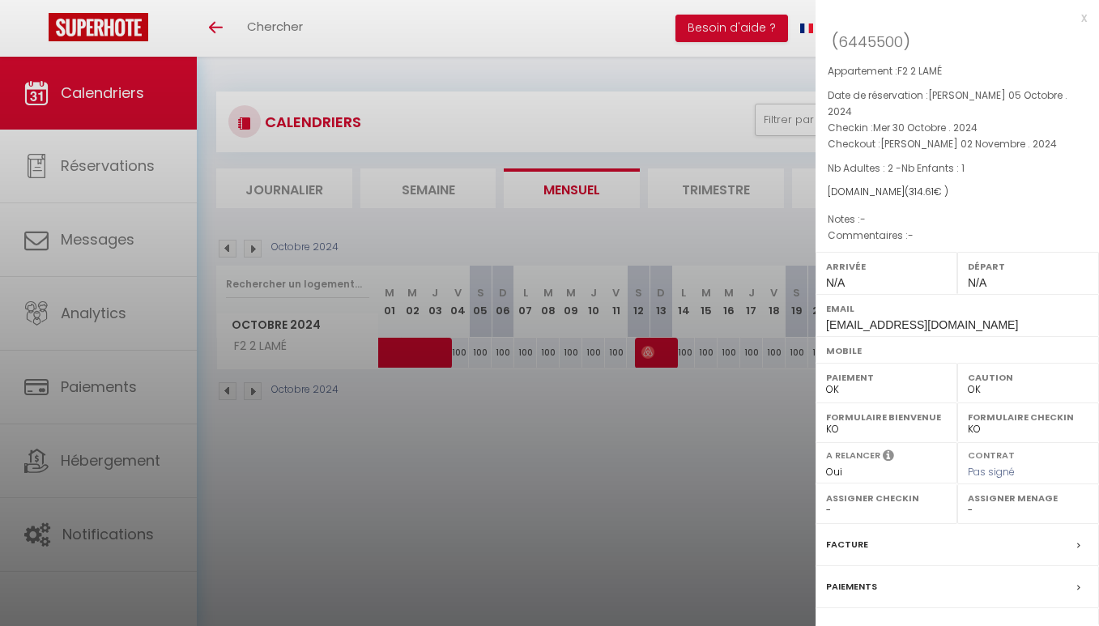
click at [662, 393] on div at bounding box center [549, 313] width 1099 height 626
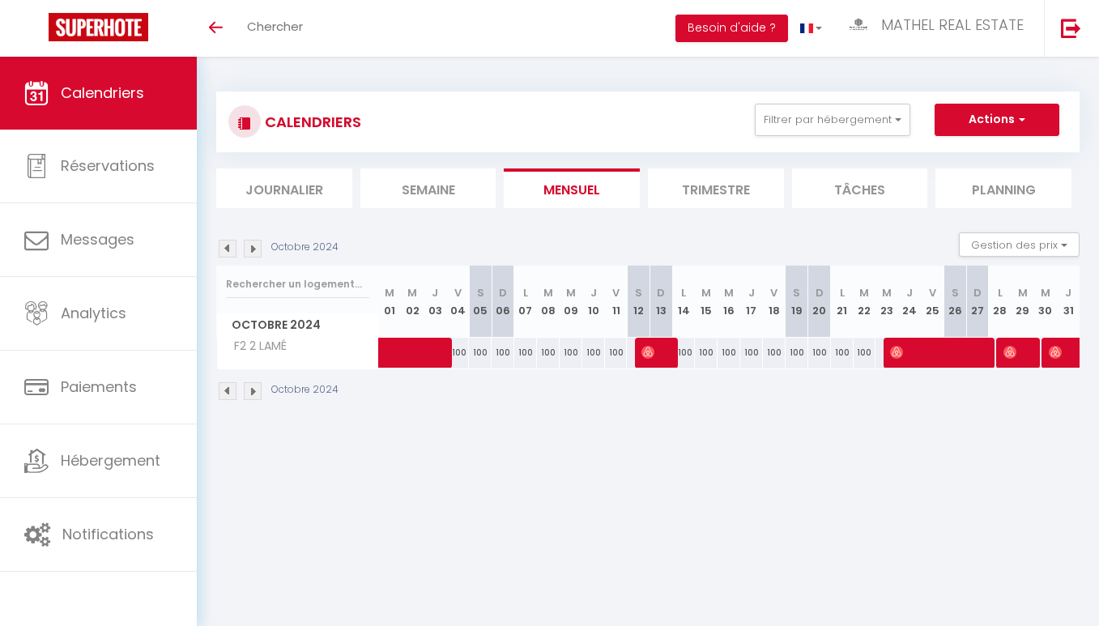
click at [254, 250] on img at bounding box center [253, 249] width 18 height 18
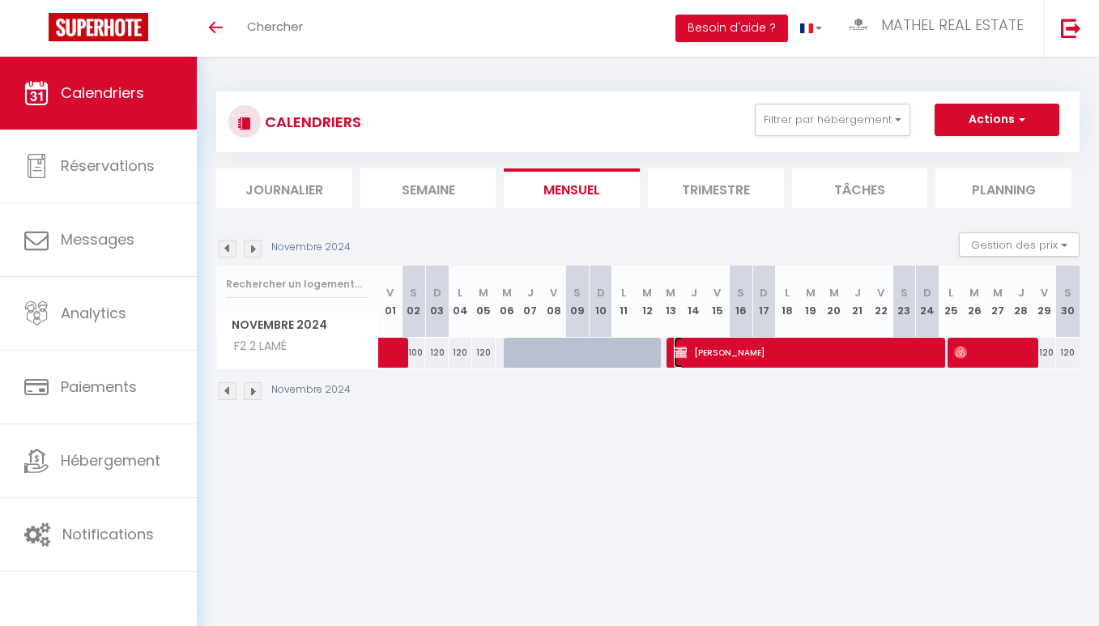
click at [849, 343] on span "[PERSON_NAME]" at bounding box center [807, 352] width 266 height 31
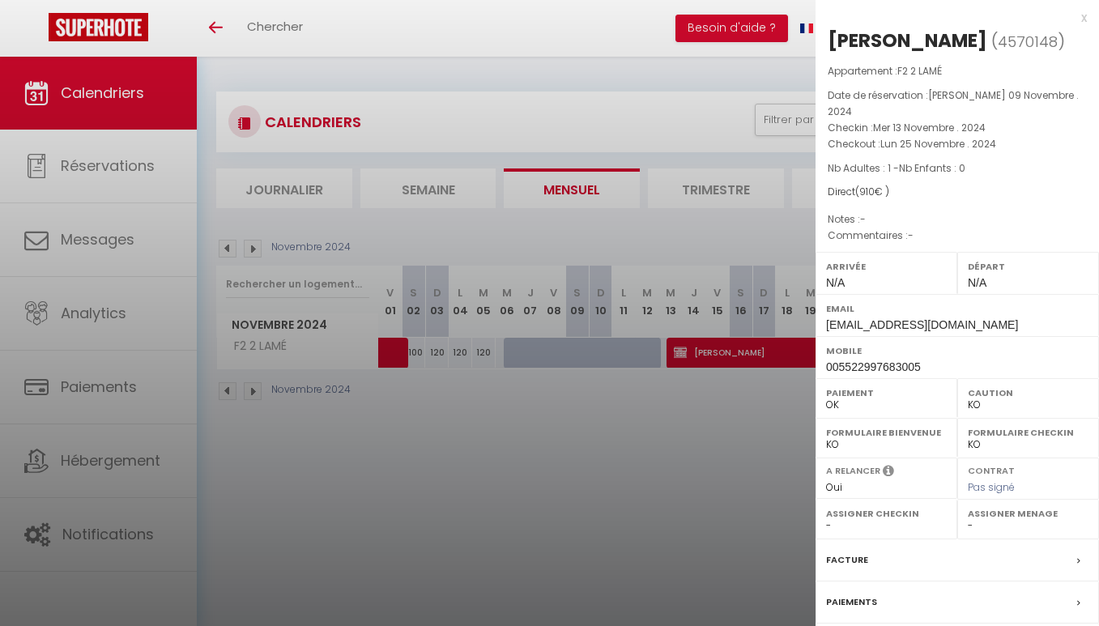
scroll to position [1, 0]
click at [480, 416] on div at bounding box center [549, 313] width 1099 height 626
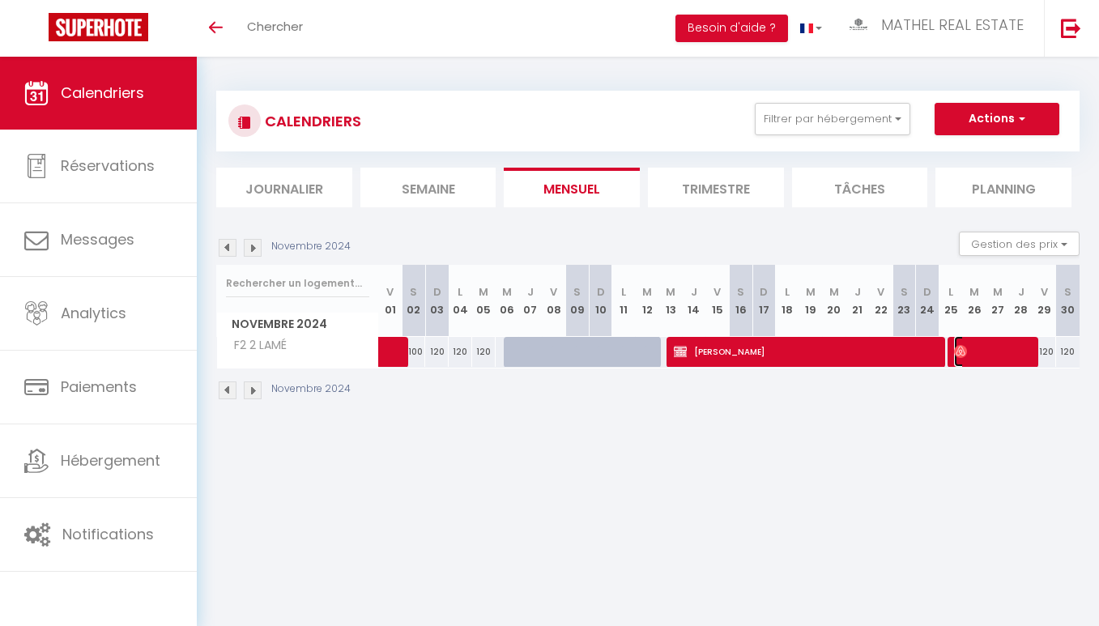
click at [995, 356] on span at bounding box center [993, 351] width 79 height 31
select select "OK"
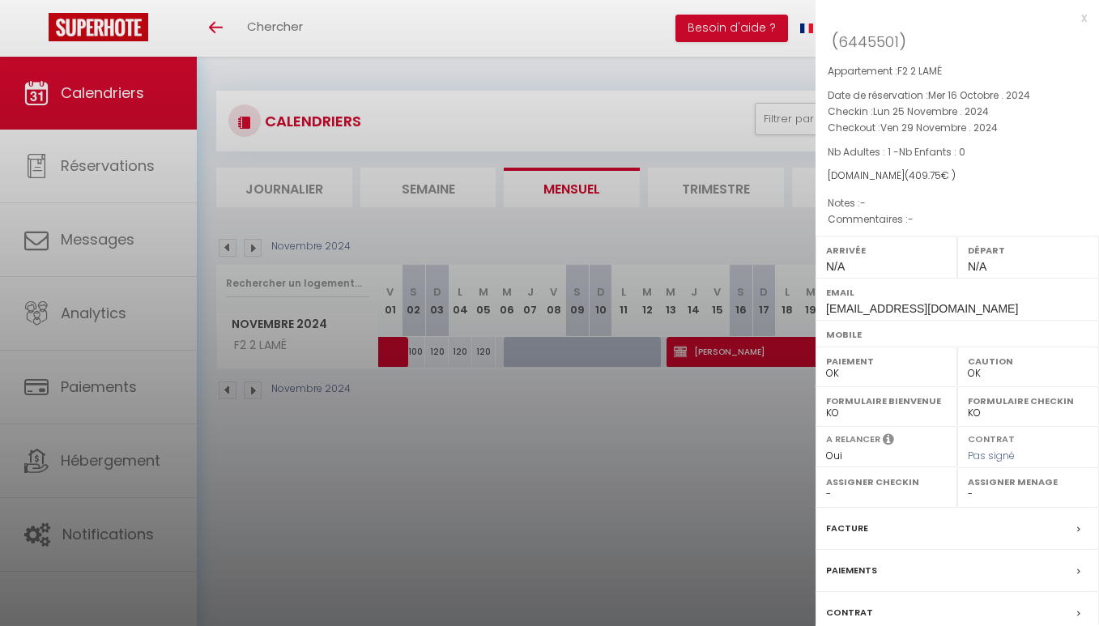
scroll to position [0, 0]
click at [679, 448] on div at bounding box center [549, 313] width 1099 height 626
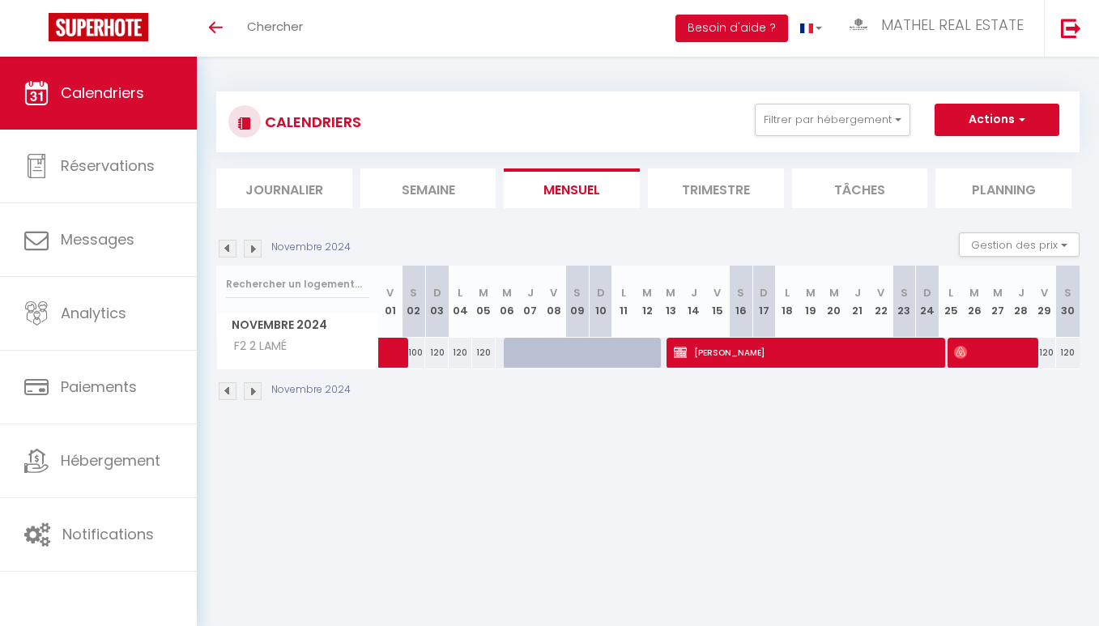
click at [249, 239] on div "Novembre 2024 Gestion des prix Nb Nuits minimum Règles Disponibilité" at bounding box center [647, 248] width 863 height 33
click at [250, 245] on img at bounding box center [253, 249] width 18 height 18
